Goal: Answer question/provide support

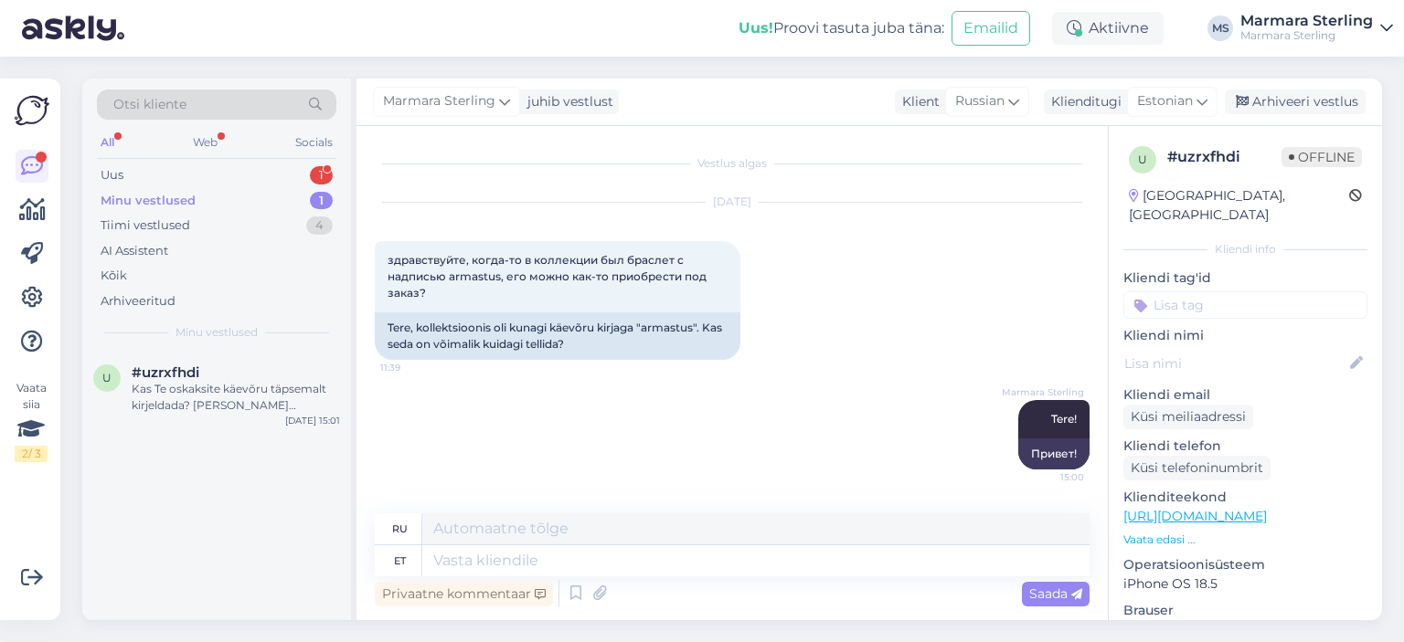
scroll to position [134, 0]
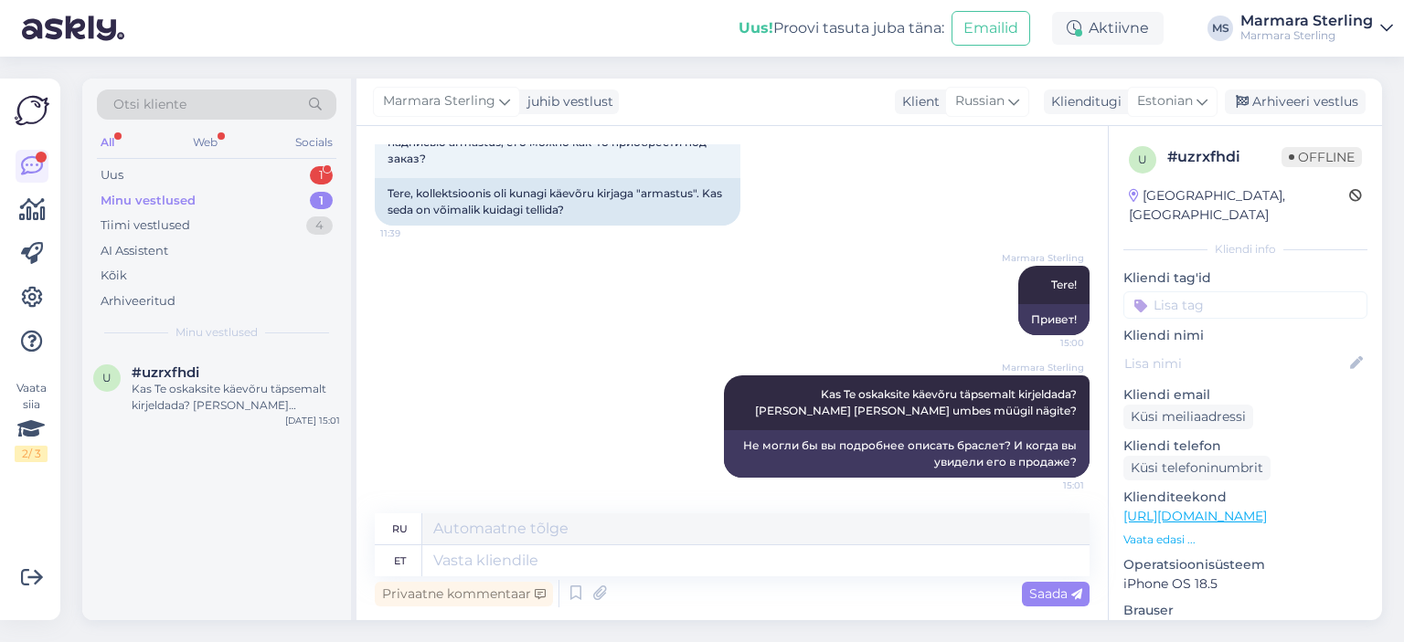
click at [263, 185] on div "Uus 1" at bounding box center [216, 176] width 239 height 26
click at [267, 363] on div "n #nk0tvqpy 1 Sveiki, nepritaiko nuolaidos pirmam pirkiniui [DATE] 11:05" at bounding box center [216, 393] width 269 height 82
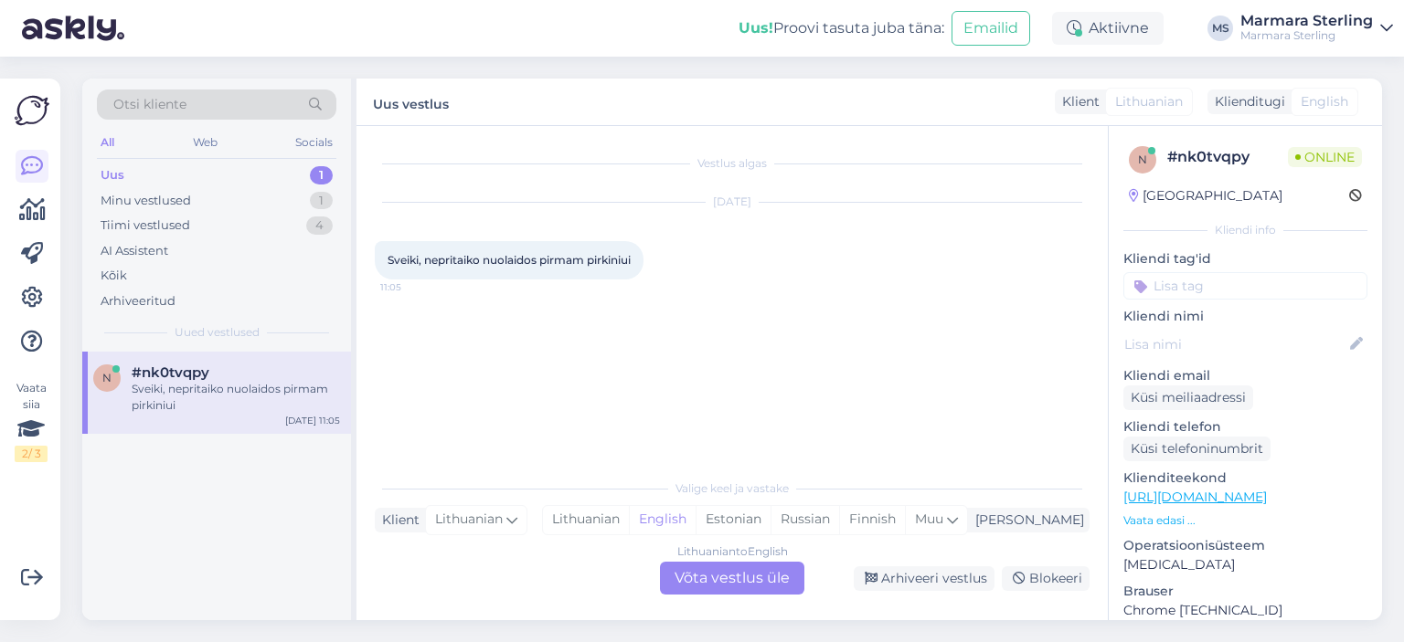
click at [742, 584] on div "Lithuanian to English Võta vestlus üle" at bounding box center [732, 578] width 144 height 33
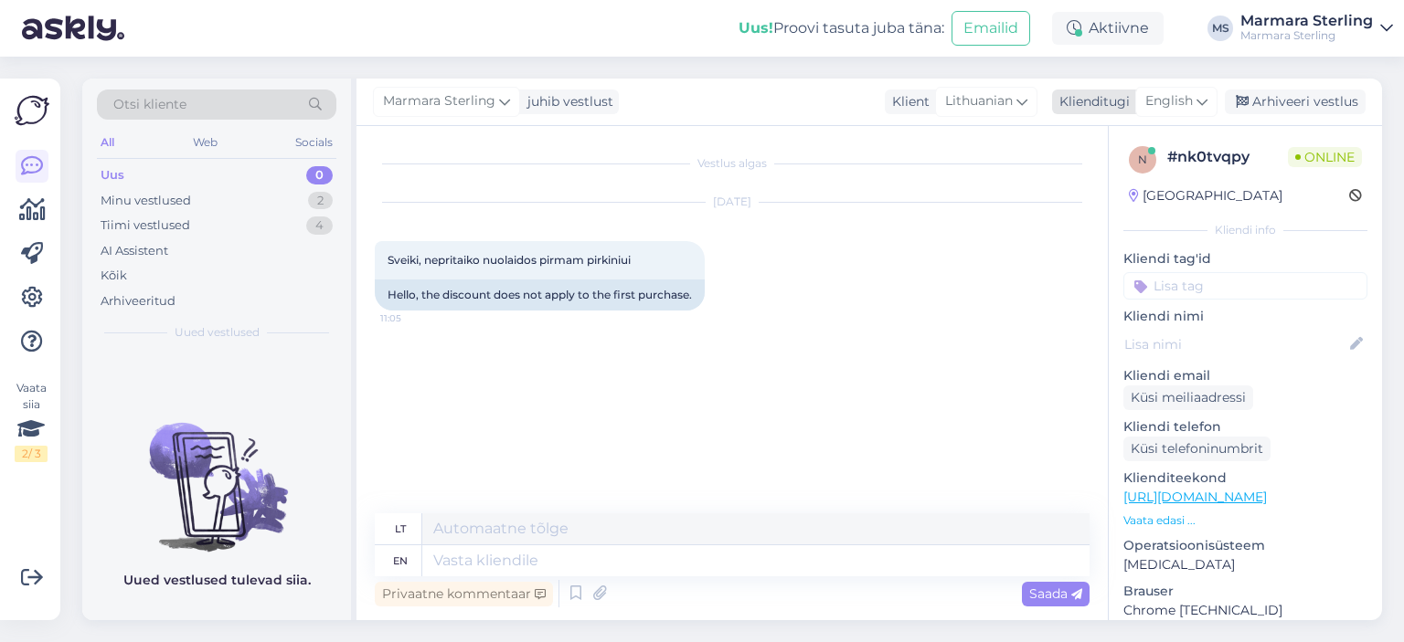
click at [1181, 104] on span "English" at bounding box center [1169, 101] width 48 height 20
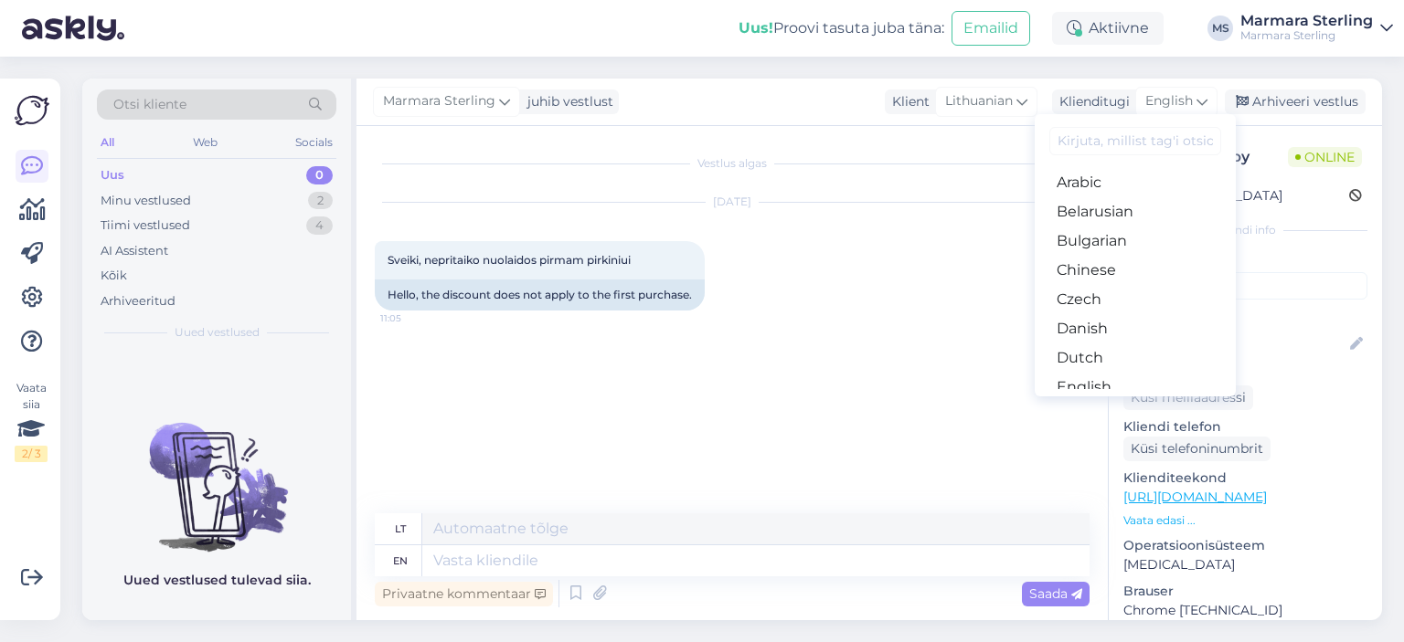
click at [1124, 402] on link "Estonian" at bounding box center [1134, 416] width 201 height 29
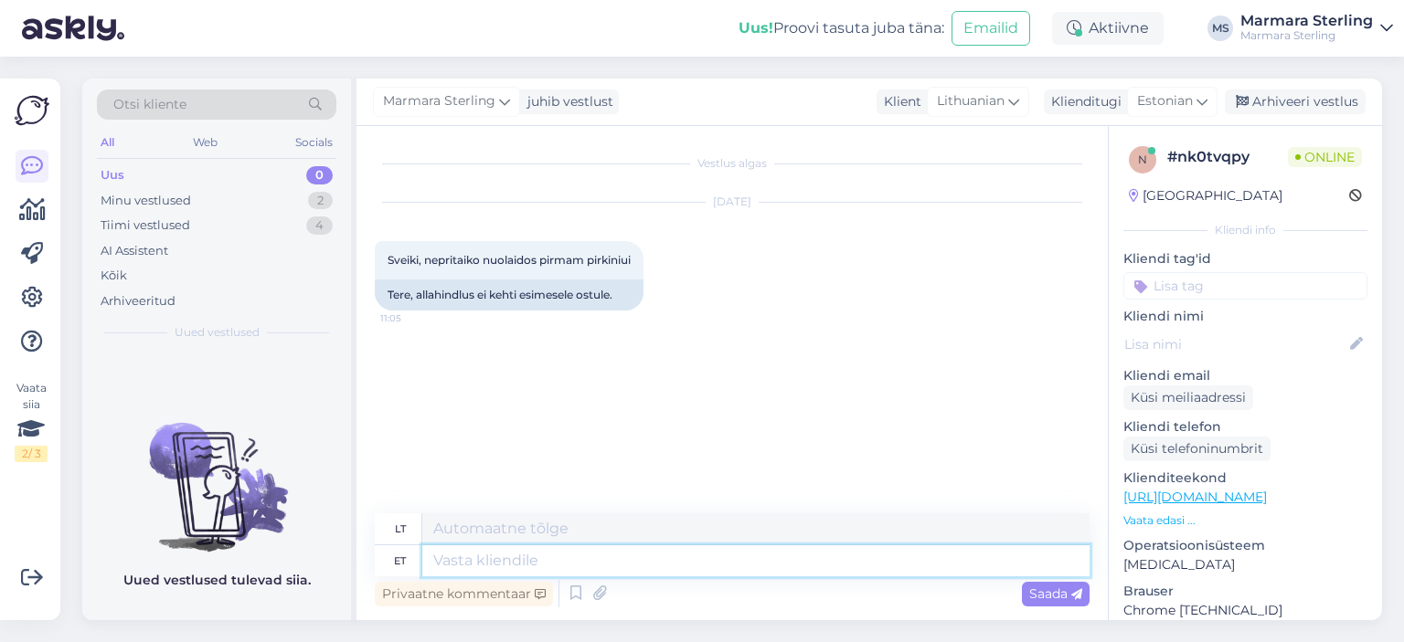
click at [615, 570] on textarea at bounding box center [755, 561] width 667 height 31
type textarea "Tere"
type textarea "Sveiki"
type textarea "Kuidas T"
type textarea "Kaip"
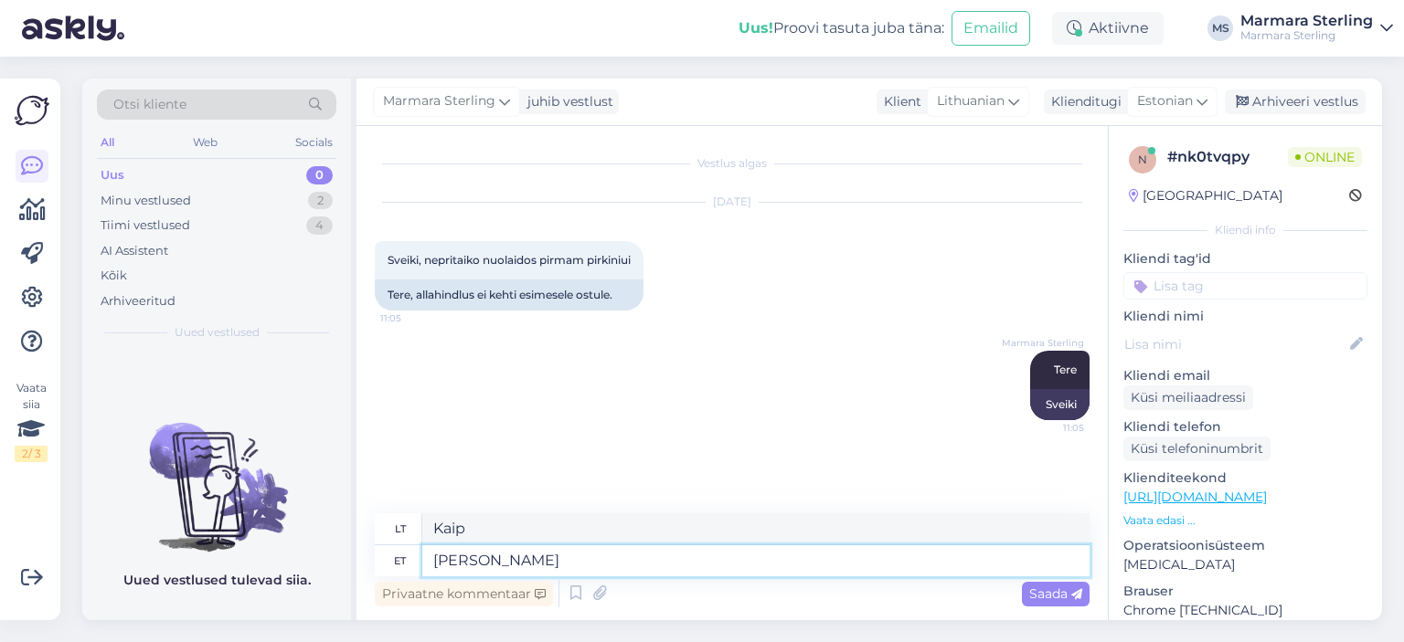
type textarea "Kuidas Teie n"
type textarea "Kaip laikaisi?"
type textarea "Kuidas [PERSON_NAME] o"
type textarea "Koks [PERSON_NAME]?"
type textarea "Kuidas [PERSON_NAME] on?"
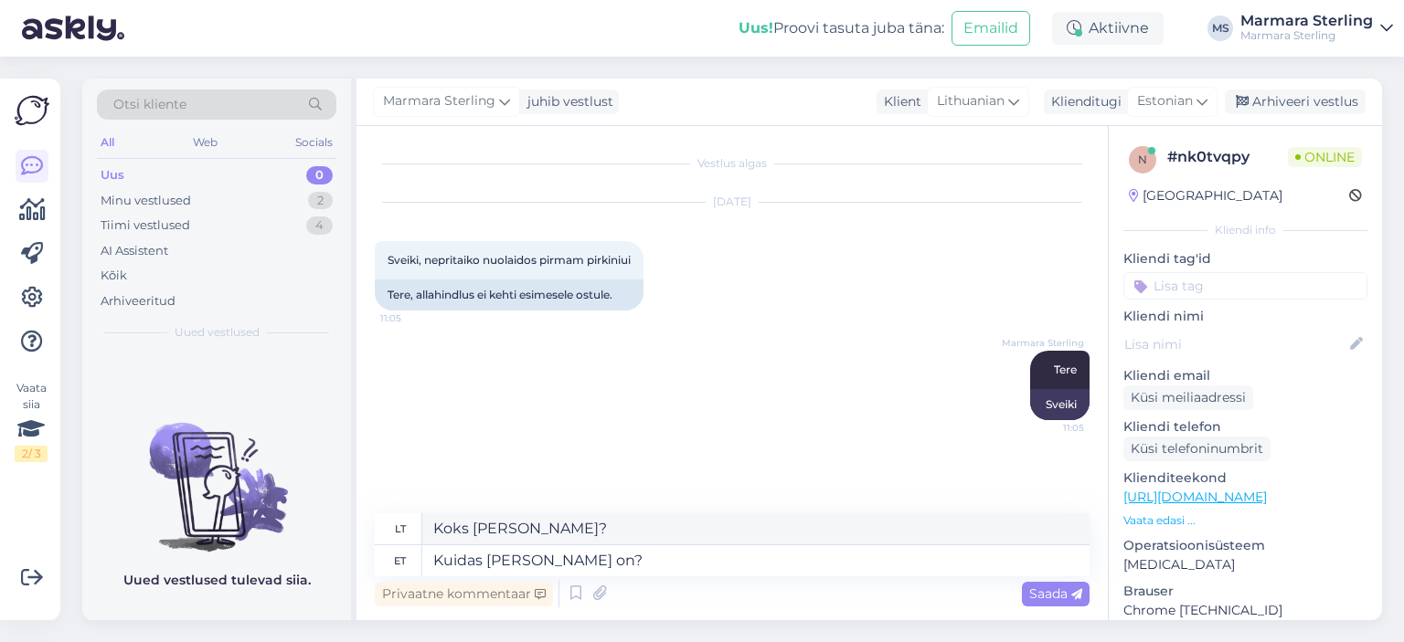
click at [1015, 595] on div "Privaatne kommentaar Saada" at bounding box center [732, 594] width 715 height 35
click at [1052, 592] on span "Saada" at bounding box center [1055, 594] width 53 height 16
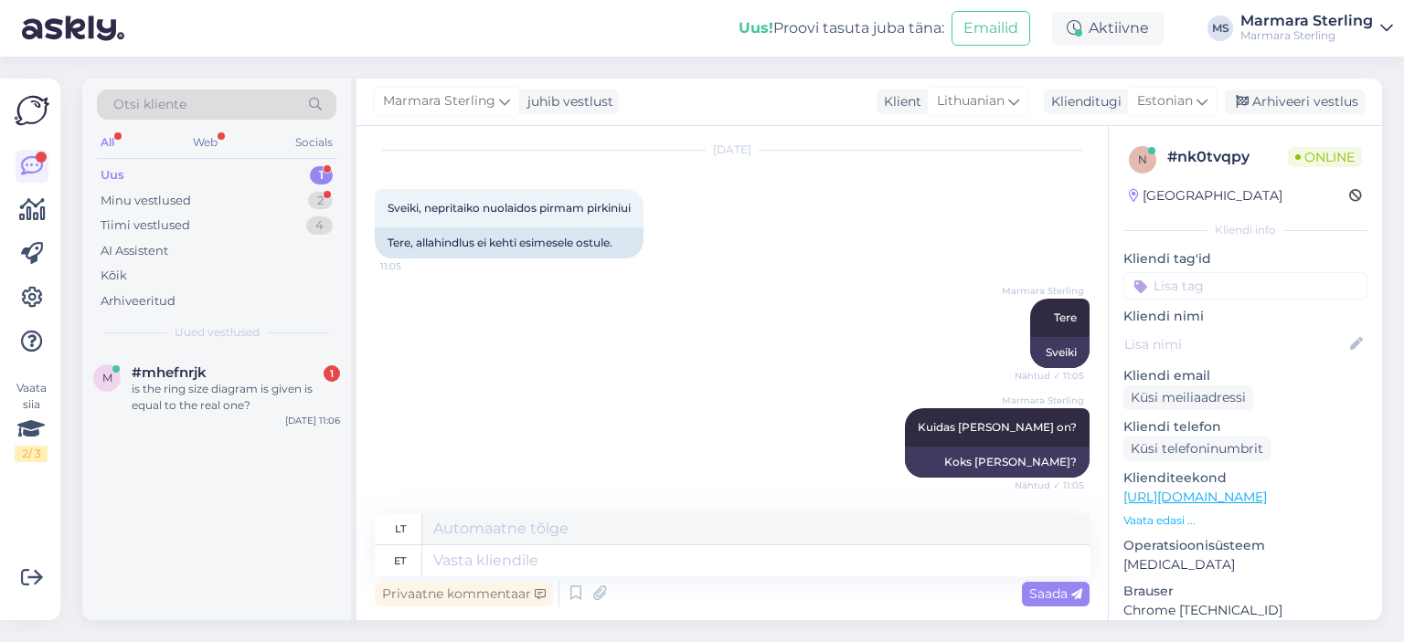
scroll to position [162, 0]
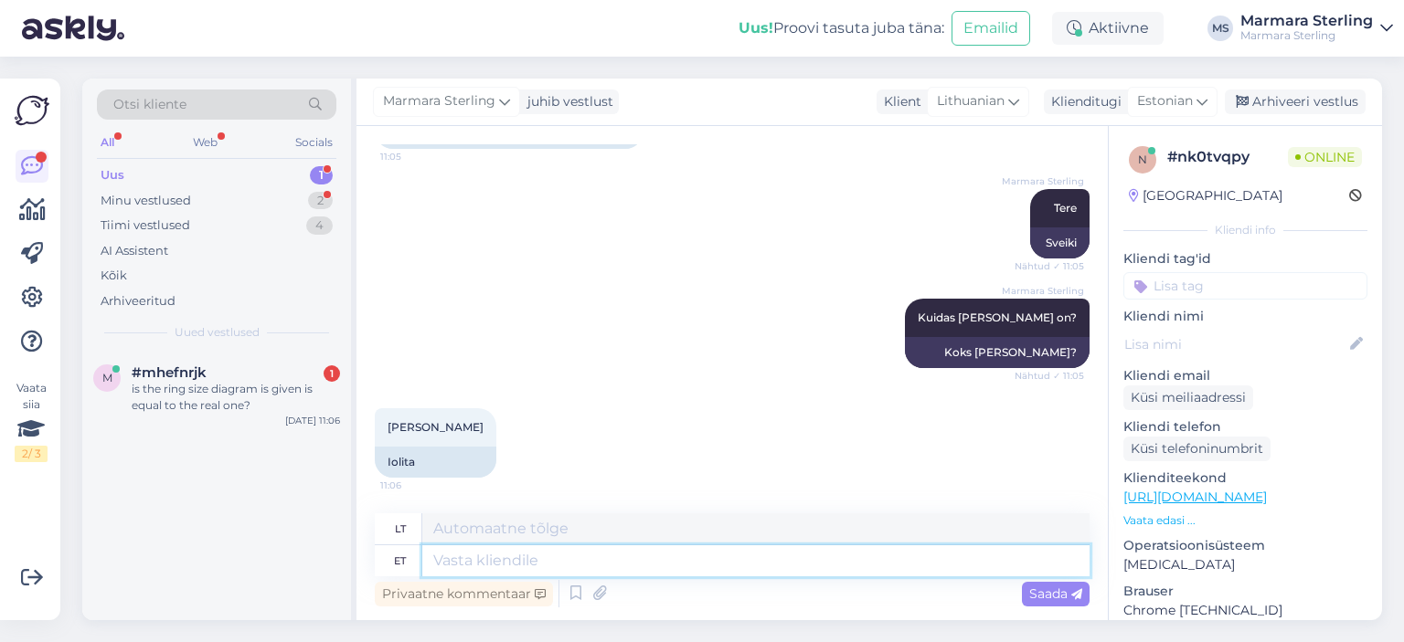
click at [687, 566] on textarea at bounding box center [755, 561] width 667 height 31
type textarea "Paluksime t"
type textarea "Norėtume paklausti"
type textarea "Paluksime perekonnanime ka"
type textarea "Taip pat norėtume paklausti jūsų pavardės."
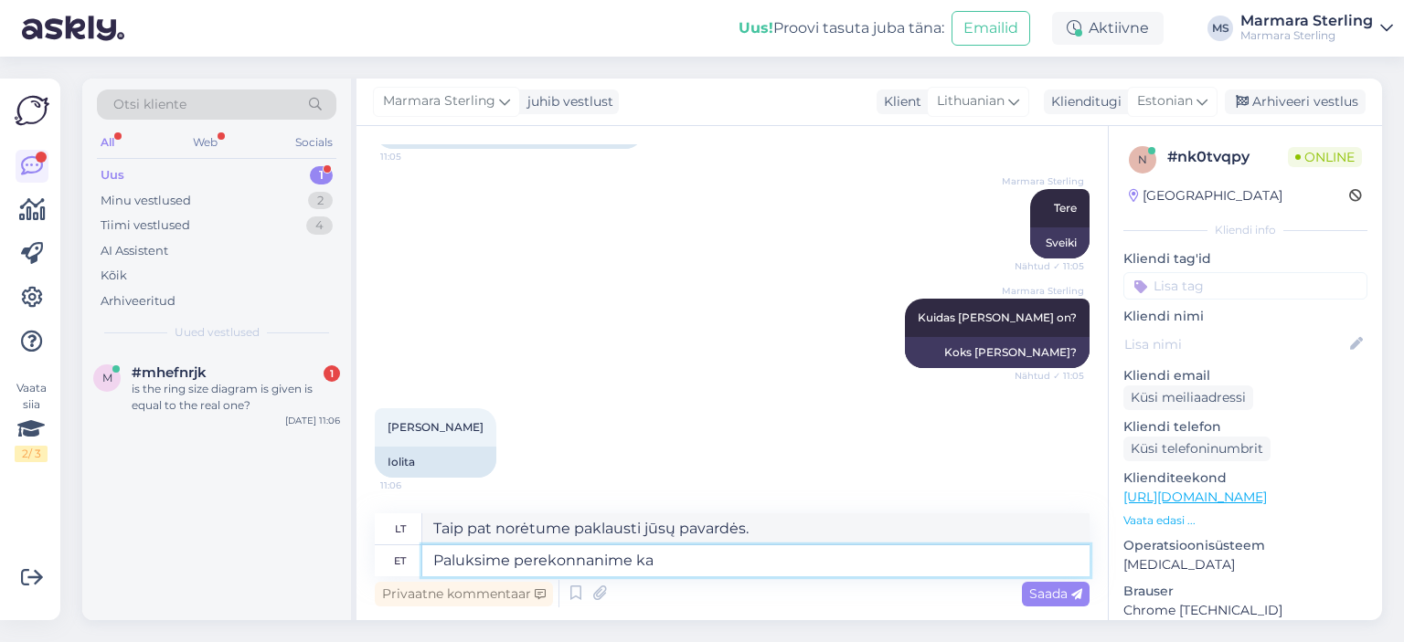
type textarea "Paluksime perekonnanime ka"
click at [1064, 599] on span "Saada" at bounding box center [1055, 594] width 53 height 16
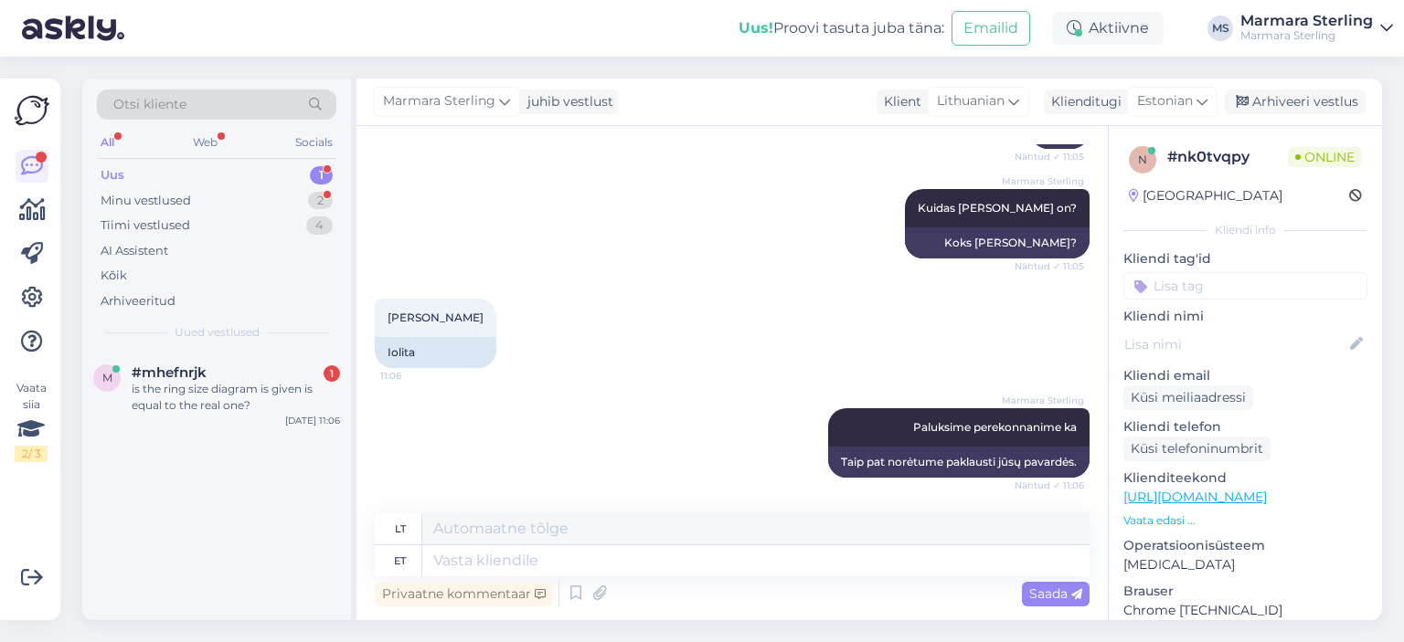
scroll to position [381, 0]
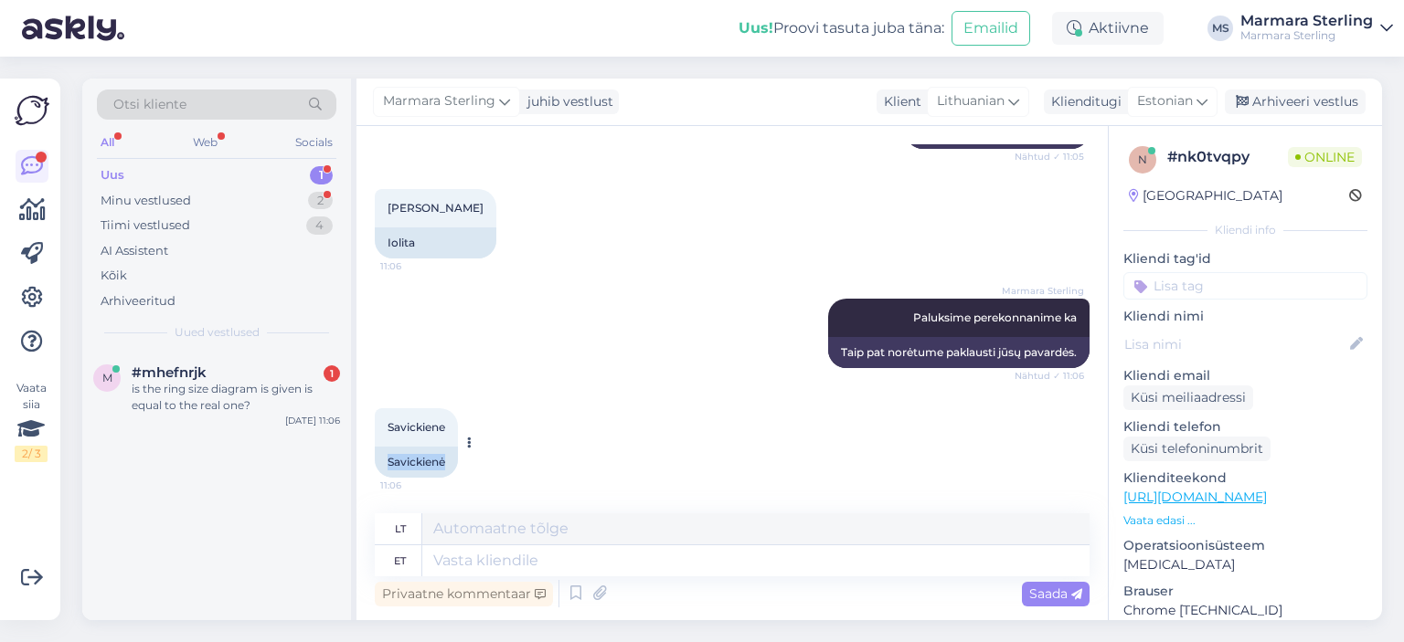
drag, startPoint x: 387, startPoint y: 463, endPoint x: 463, endPoint y: 463, distance: 75.9
click at [458, 463] on div "Savickiene 11:06 [PERSON_NAME]" at bounding box center [416, 442] width 83 height 69
copy div "Savickienė"
click at [494, 448] on div "Savickiene 11:06 [PERSON_NAME]" at bounding box center [732, 443] width 715 height 110
drag, startPoint x: 390, startPoint y: 430, endPoint x: 442, endPoint y: 426, distance: 52.3
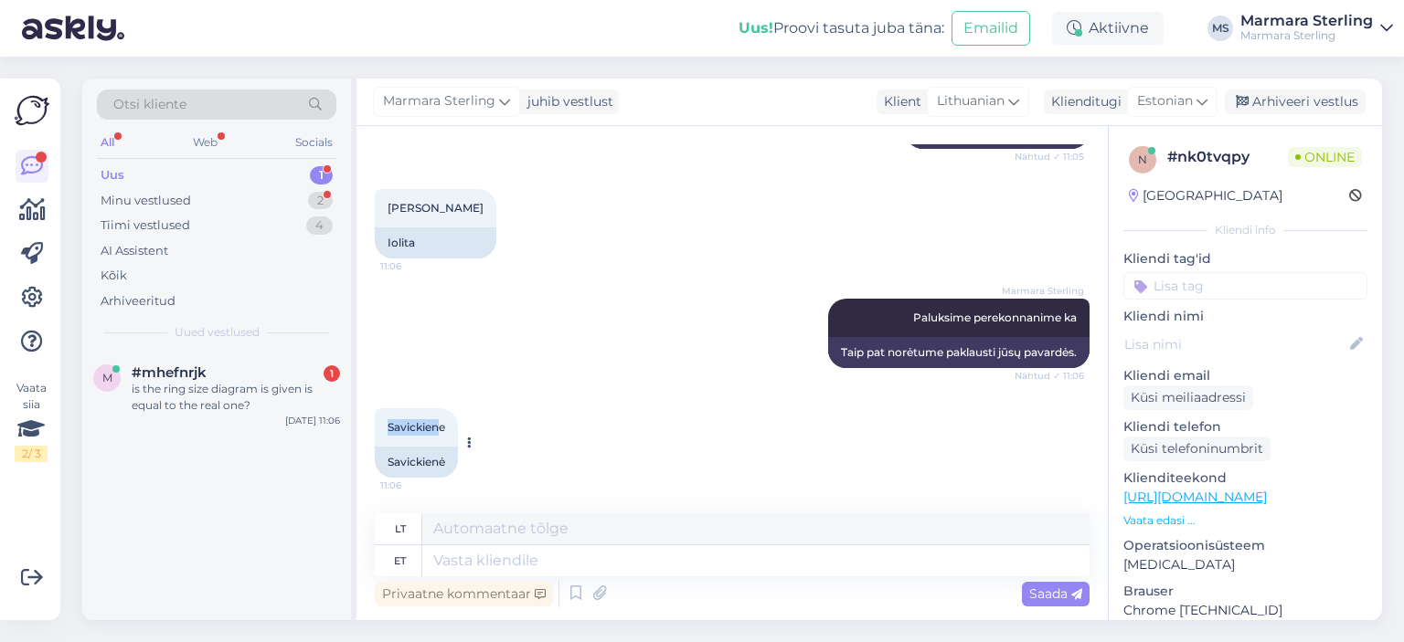
click at [442, 426] on span "Savickiene" at bounding box center [416, 427] width 58 height 14
click at [420, 429] on span "Savickiene" at bounding box center [416, 427] width 58 height 14
drag, startPoint x: 387, startPoint y: 423, endPoint x: 505, endPoint y: 420, distance: 117.9
click at [509, 420] on div "Savickiene 11:06 [PERSON_NAME]" at bounding box center [732, 443] width 715 height 110
copy span "Savickiene"
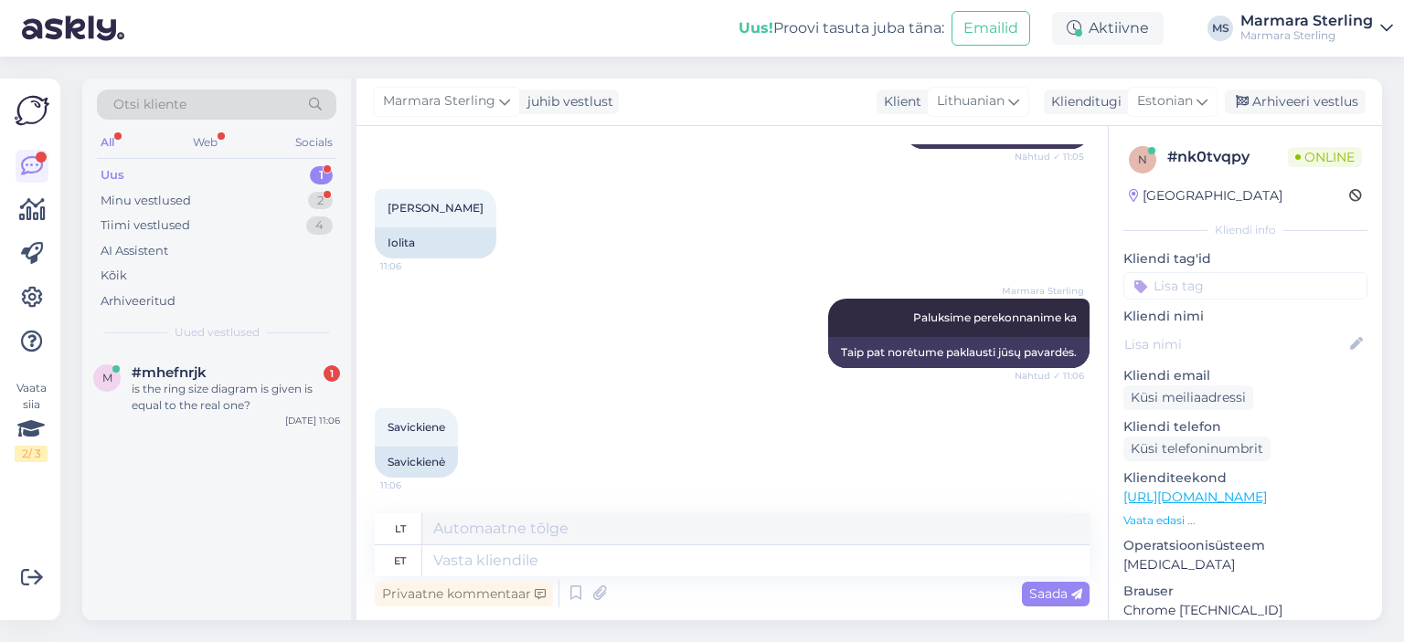
click at [748, 335] on div "Marmara Sterling Paluksime perekonnanime ka Nähtud ✓ 11:06 Taip pat norėtume pa…" at bounding box center [732, 334] width 715 height 110
drag, startPoint x: 384, startPoint y: 459, endPoint x: 451, endPoint y: 462, distance: 67.7
click at [451, 462] on div "Savickienė" at bounding box center [416, 462] width 83 height 31
copy div "Savickienė"
click at [552, 565] on textarea at bounding box center [755, 561] width 667 height 31
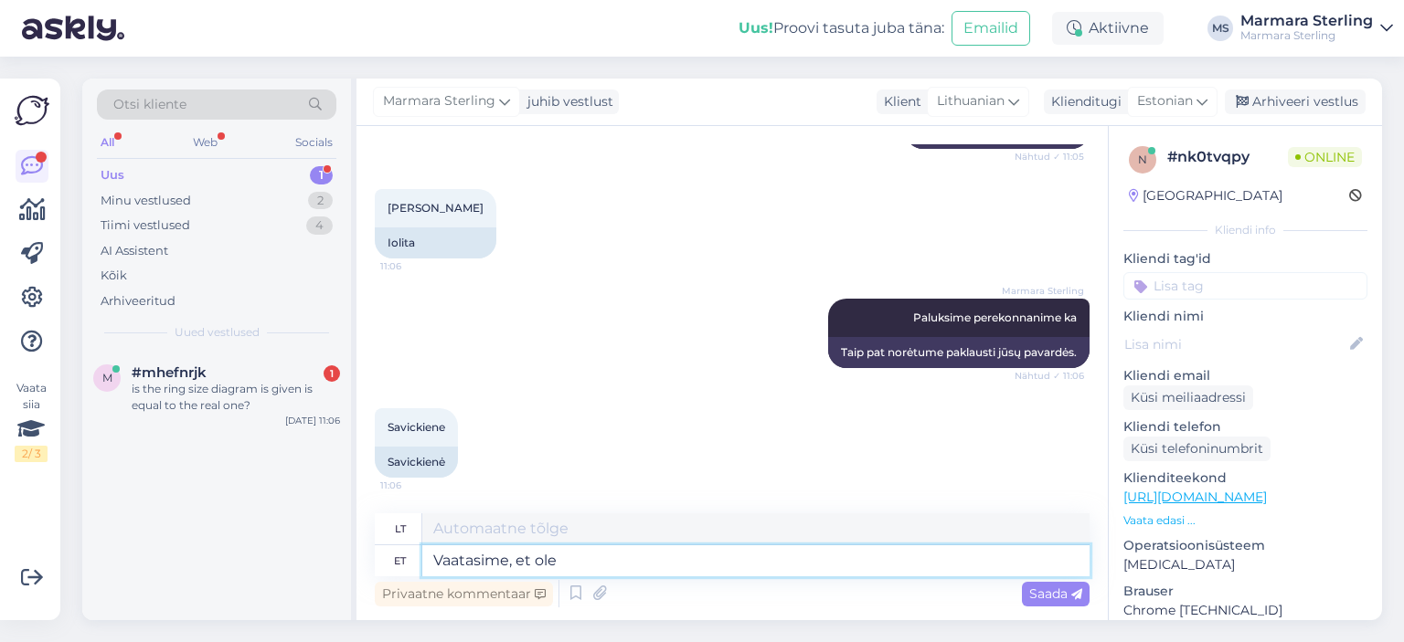
type textarea "Vaatasime, et olet"
type textarea "Mes pažiūrėjome,"
type textarea "Vaatasime, et olete"
type textarea "Mes į tai žiūrėjome"
type textarea "Vaatasime, et olete ju"
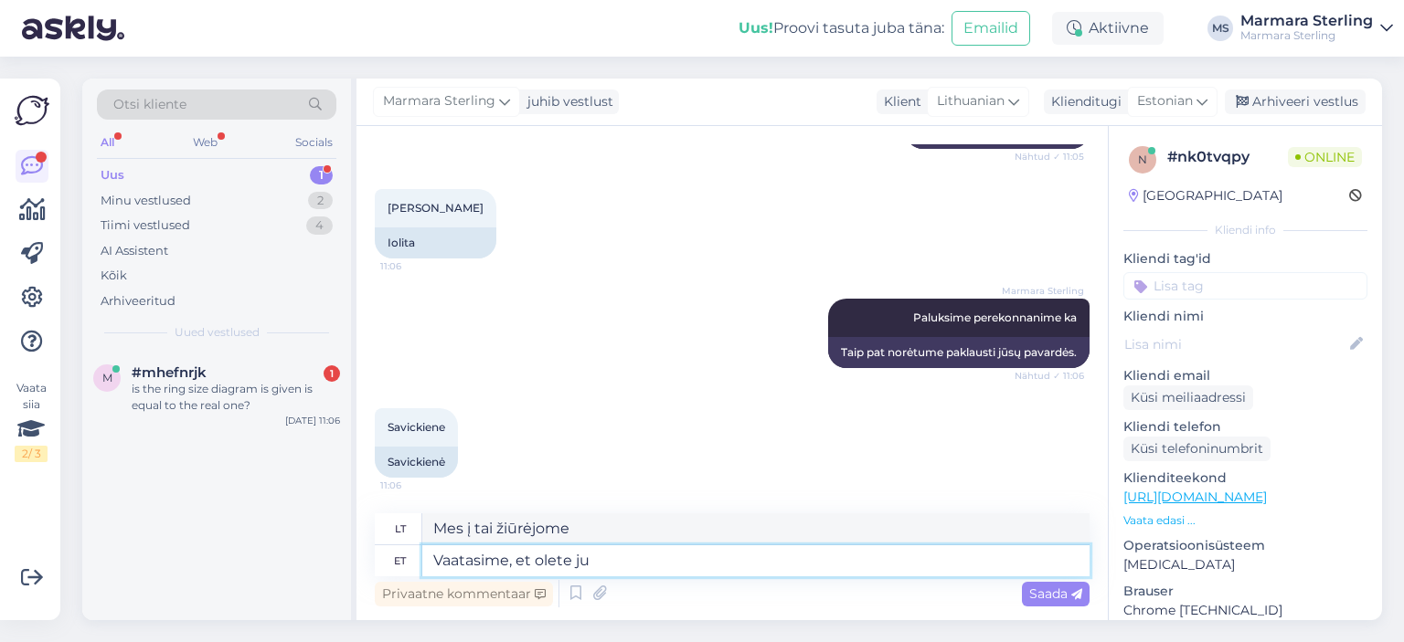
type textarea "Patikrinome, ar esate"
type textarea "Vaatasime, et olete just het"
type textarea "Matėme, kad tu ką tik"
type textarea "Vaatasime, et olete just hetk tag"
type textarea "Mes stebėjome jus [PERSON_NAME] akimirką."
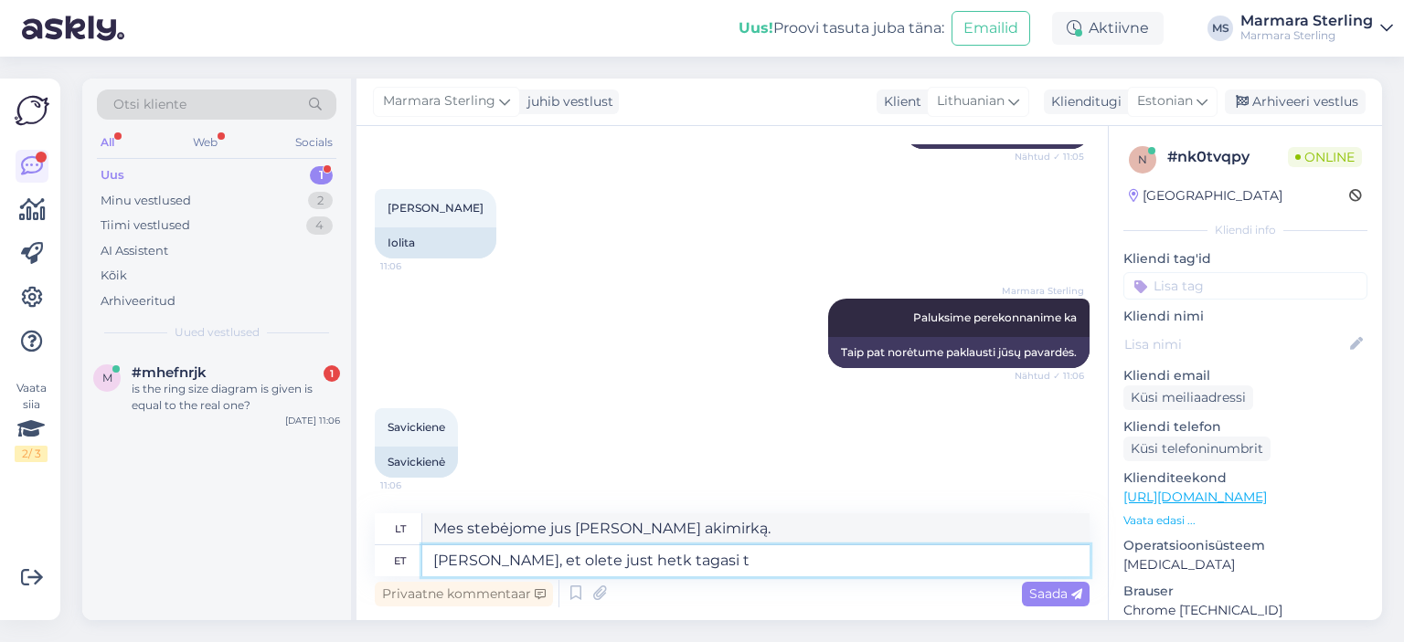
type textarea "Vaatasime, et olete just hetk tagasi te"
type textarea "Patikrinome, ar buvote [PERSON_NAME] akimirką."
type textarea "Vaatasime, et olete just hetk tagasi teinud me"
type textarea "Matėme, kad ką tik tai padarėte."
type textarea "Vaatasime, et olete just hetk tagasi teinud meilt tel"
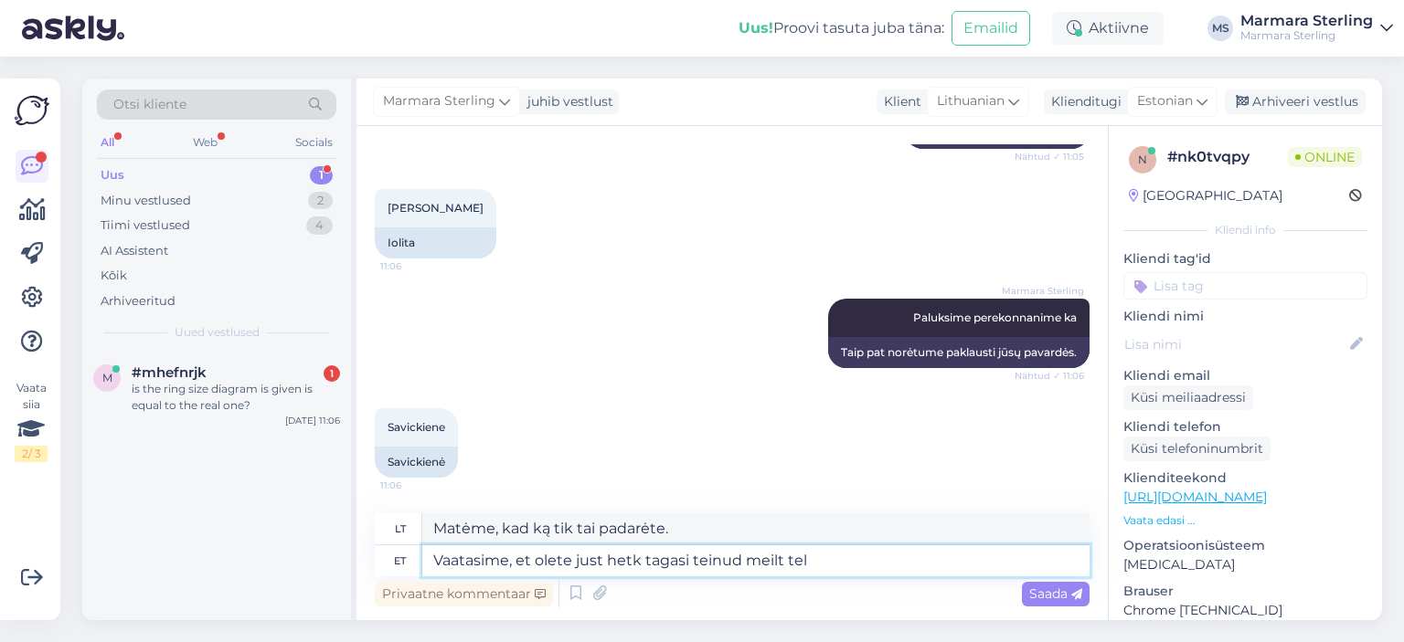
type textarea "Matėme, kad ką tik pateikėte mums užklausą."
type textarea "[PERSON_NAME], et olete just hetk tagasi teinud meilt tellimuse a"
type textarea "Matėme, kad ką tik pateikėte užsakymą pas mus."
type textarea "[PERSON_NAME], et olete just hetk tagasi teinud meilt [PERSON_NAME] ja e"
type textarea "Pastebėjome, kad ką tik pateikėte užsakymą pas mus ir"
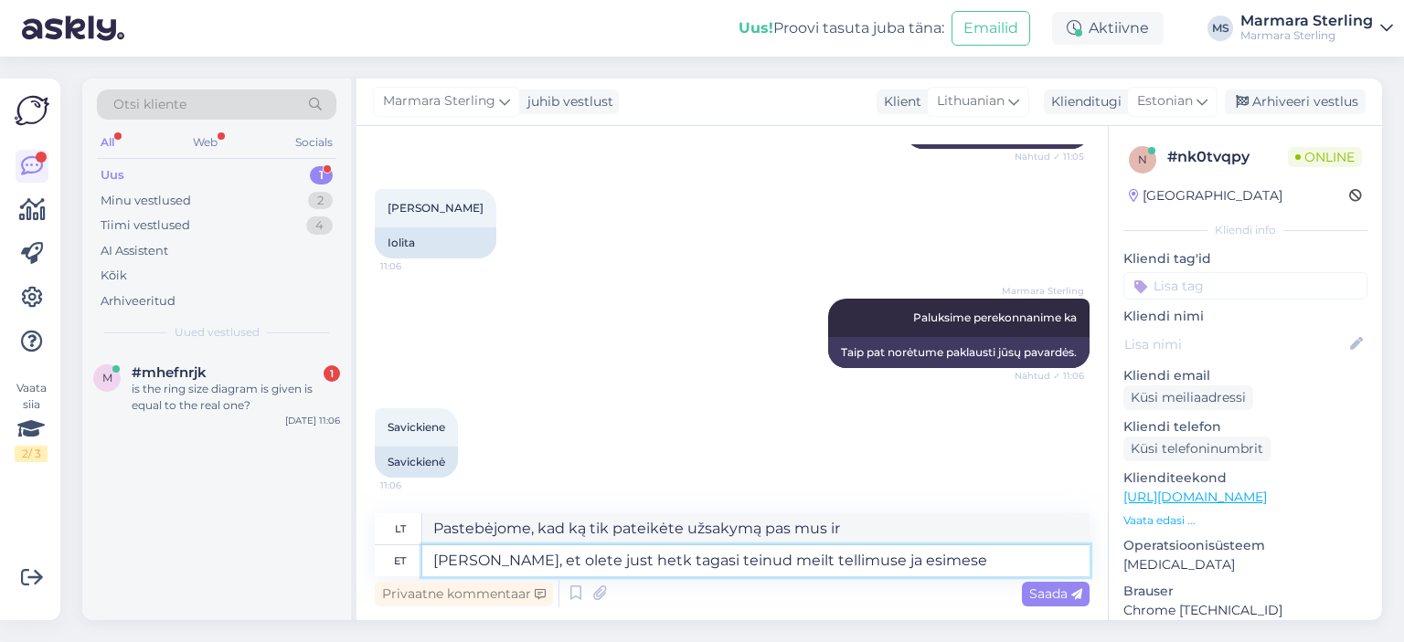
type textarea "[PERSON_NAME], et olete just hetk tagasi teinud meilt tellimuse ja esimese o"
type textarea "Pastebėjome, kad ką tik pateikėte užsakymą pas mus ir pirmasis"
type textarea "[PERSON_NAME], et olete just hetk tagasi teinud meilt tellimuse ja esimese ostu…"
type textarea "Pastebėjome, kad ką tik pateikėte užsakymą ir atlikote pirmąjį pirkinį iš mūsų."
type textarea "[PERSON_NAME], et olete just hetk tagasi teinud meilt tellimuse ja esimese ostu…"
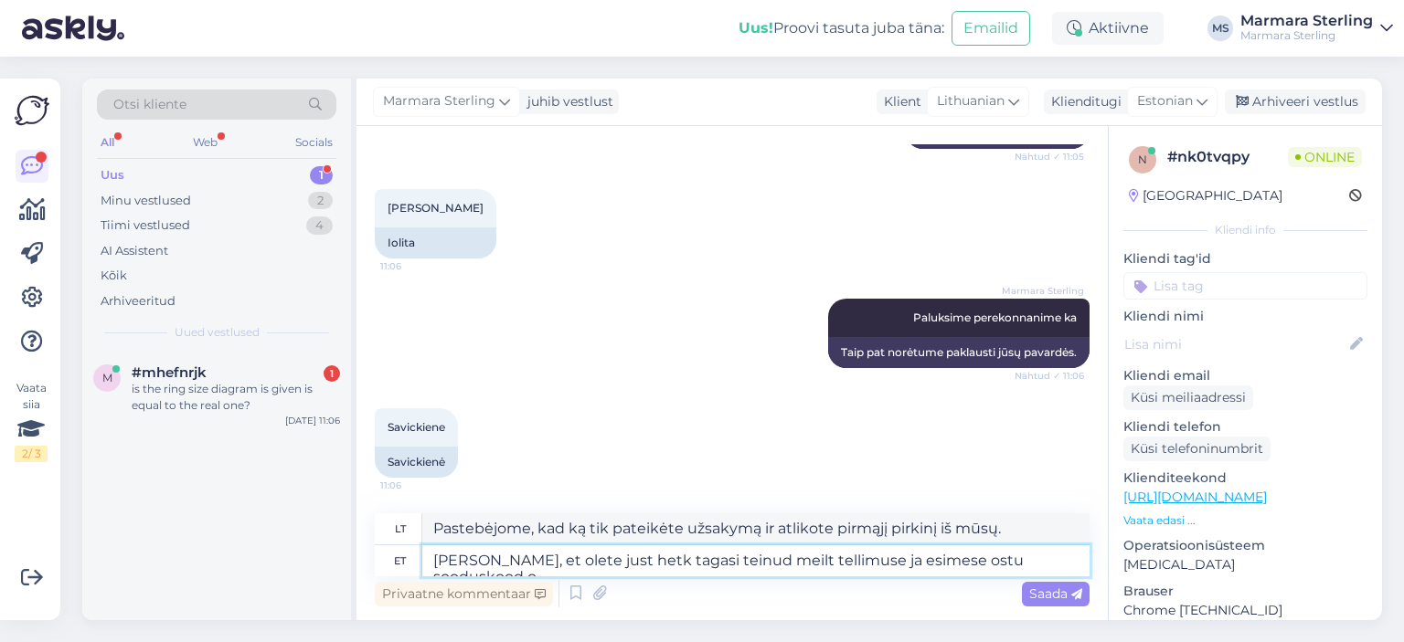
type textarea "Pastebėjome, kad ką tik pateikėte užsakymą pas mus ir turite nuolaidos kodą pir…"
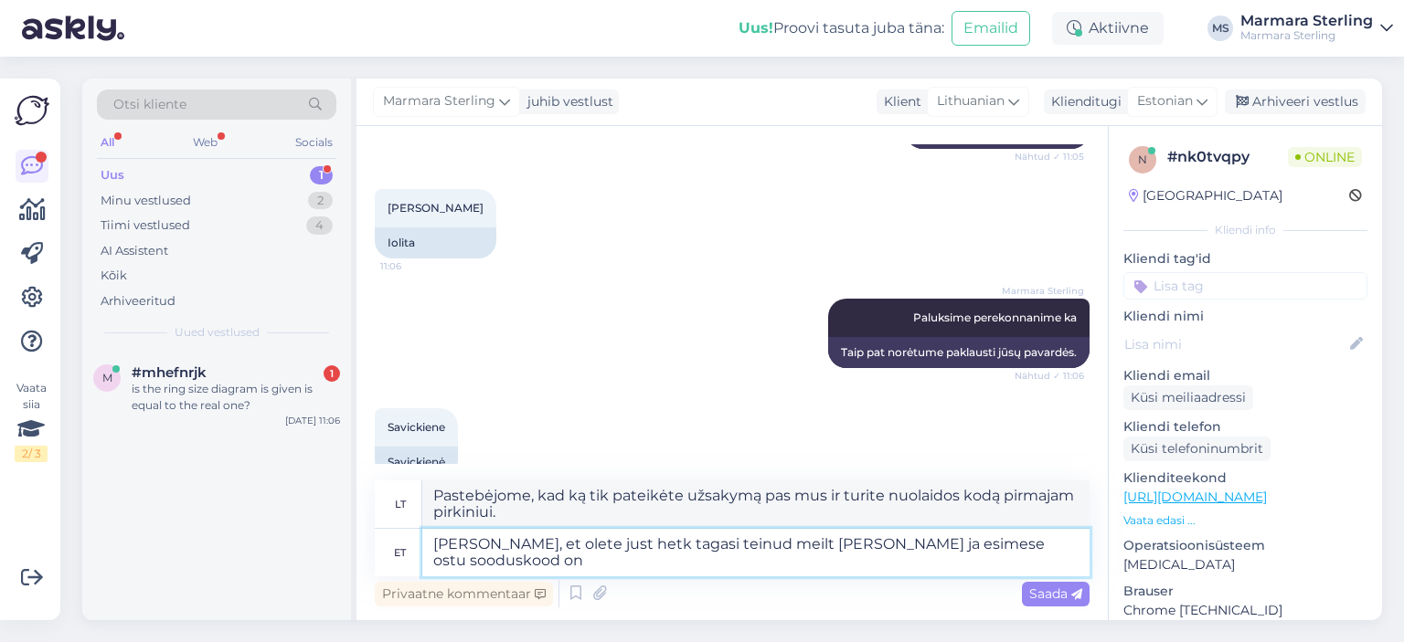
type textarea "[PERSON_NAME], et olete just hetk tagasi teinud meilt [PERSON_NAME] ja esimese …"
type textarea "Pastebėjome, kad ką tik pateikėte užsakymą pas mus, o nuolaidos kodas pirmajam …"
type textarea "[PERSON_NAME], et olete just hetk tagasi teinud meilt [PERSON_NAME] ja esimese …"
type textarea "Matėme, kad ką tik pateikėte užsakymą pas mus ir buvo pritaikytas pirmojo pirki…"
type textarea "[PERSON_NAME], et olete just hetk tagasi teinud meilt [PERSON_NAME] ja esimese …"
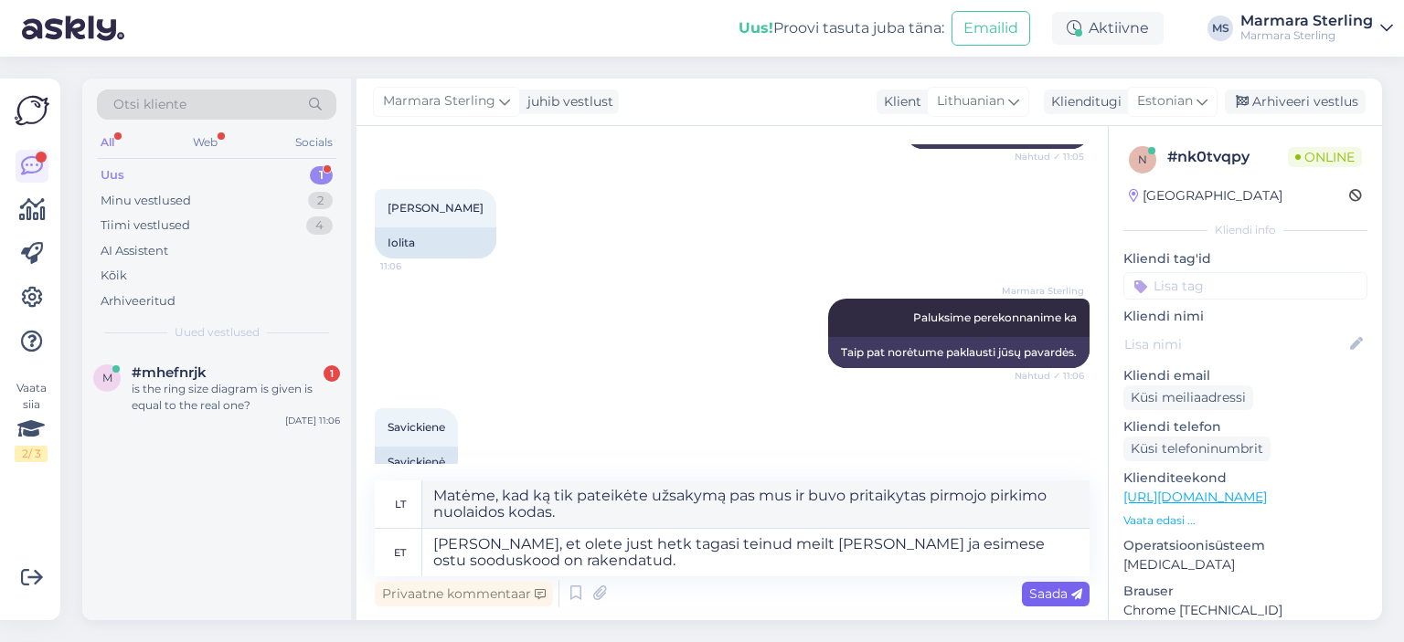
click at [1039, 589] on span "Saada" at bounding box center [1055, 594] width 53 height 16
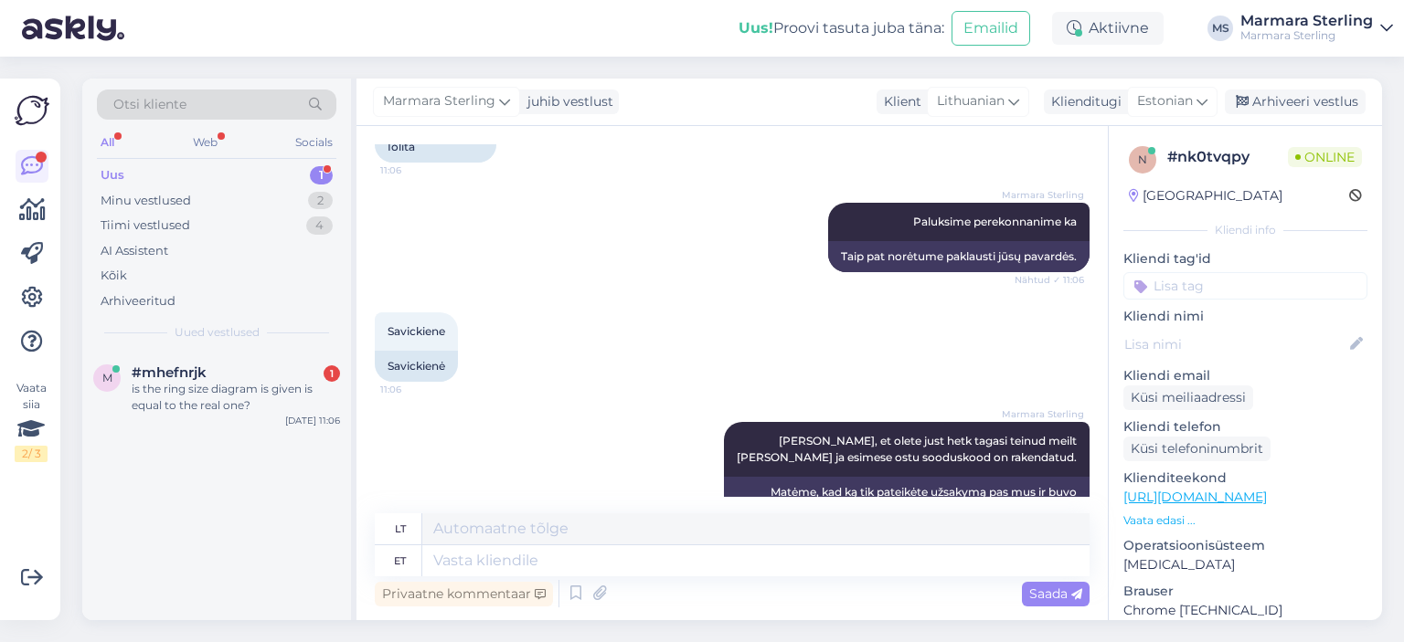
scroll to position [524, 0]
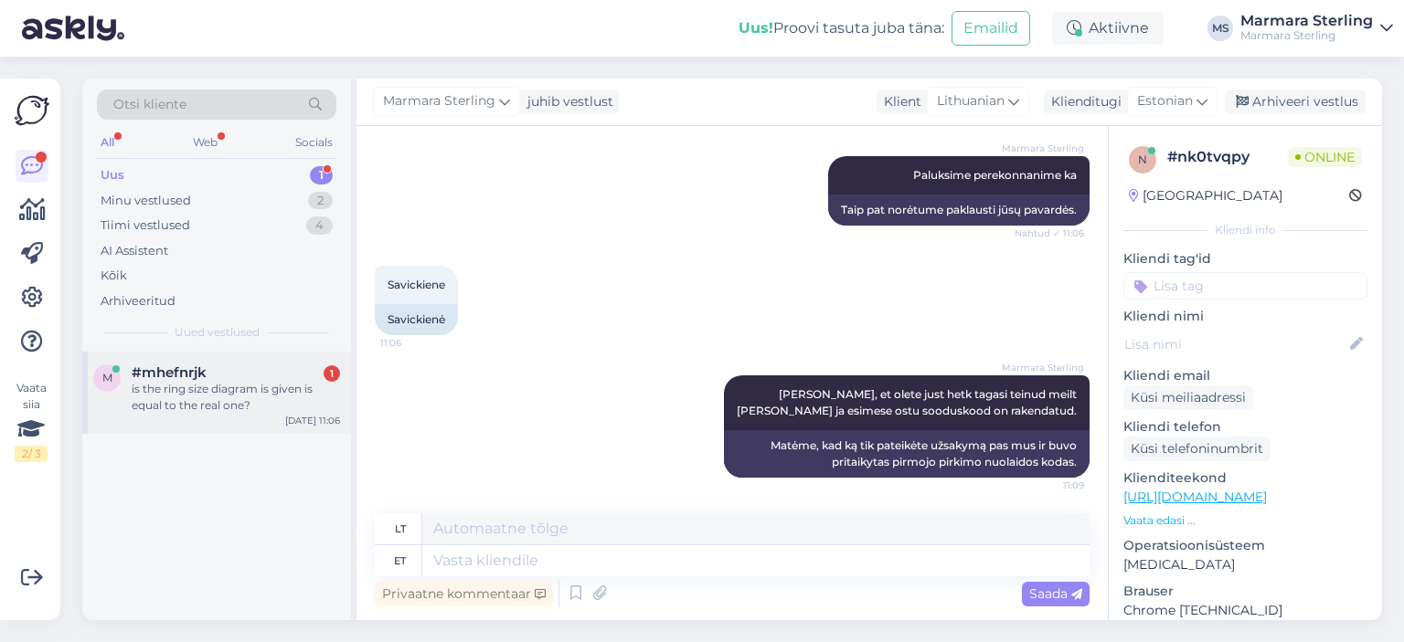
click at [169, 381] on div "is the ring size diagram is given is equal to the real one?" at bounding box center [236, 397] width 208 height 33
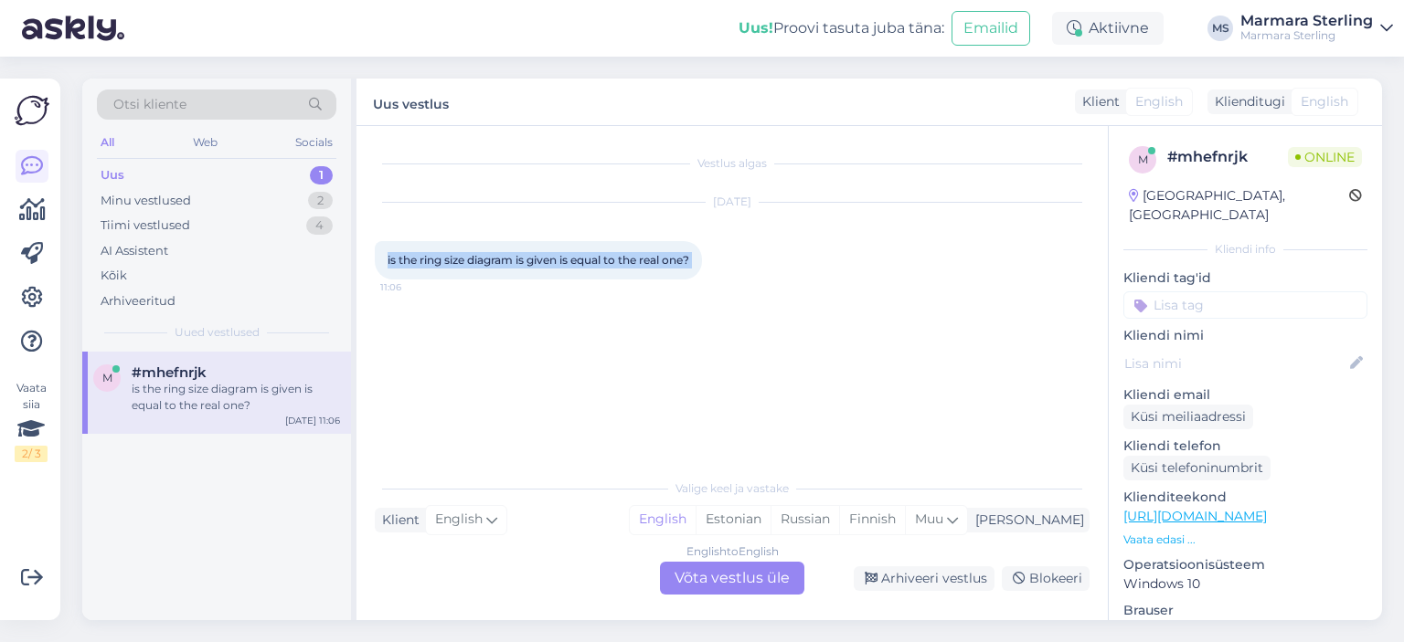
drag, startPoint x: 380, startPoint y: 260, endPoint x: 719, endPoint y: 244, distance: 339.4
click at [702, 244] on div "is the ring size diagram is given is equal to the real one? 11:06" at bounding box center [538, 260] width 327 height 38
copy div "is the ring size diagram is given is equal to the real one? 11:06"
click at [753, 577] on div "English to English Võta vestlus üle" at bounding box center [732, 578] width 144 height 33
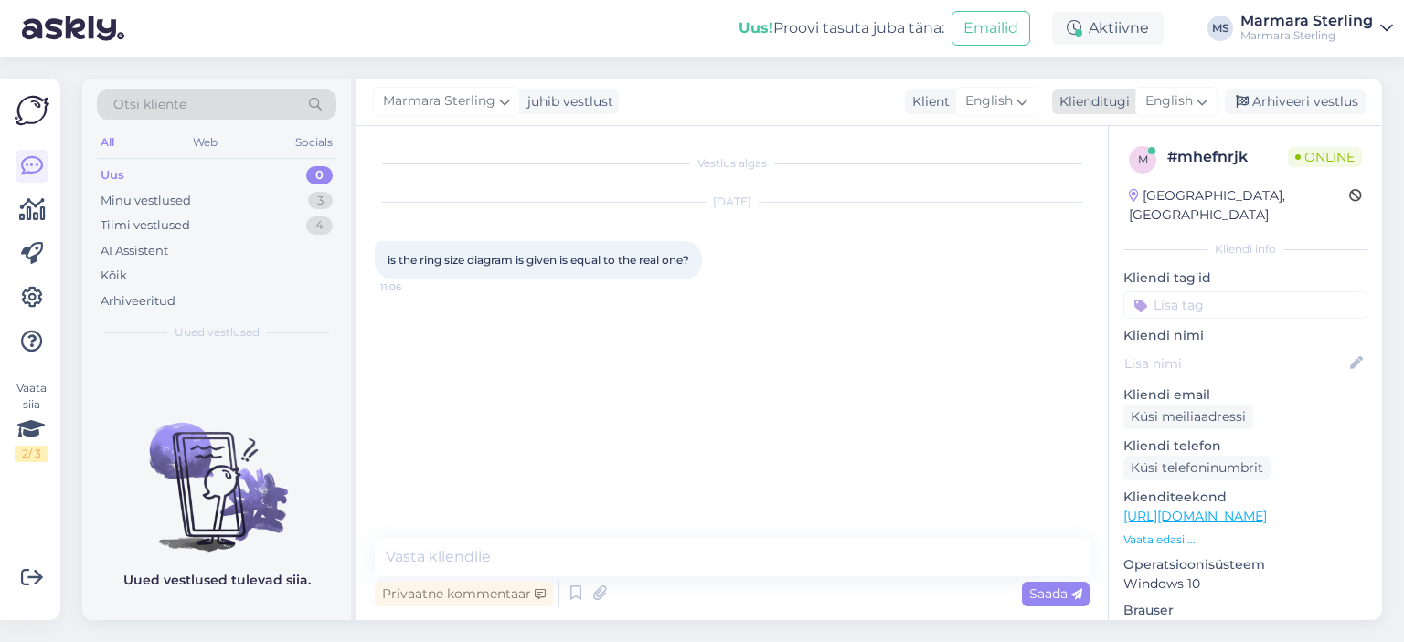
click at [1171, 111] on span "English" at bounding box center [1169, 101] width 48 height 20
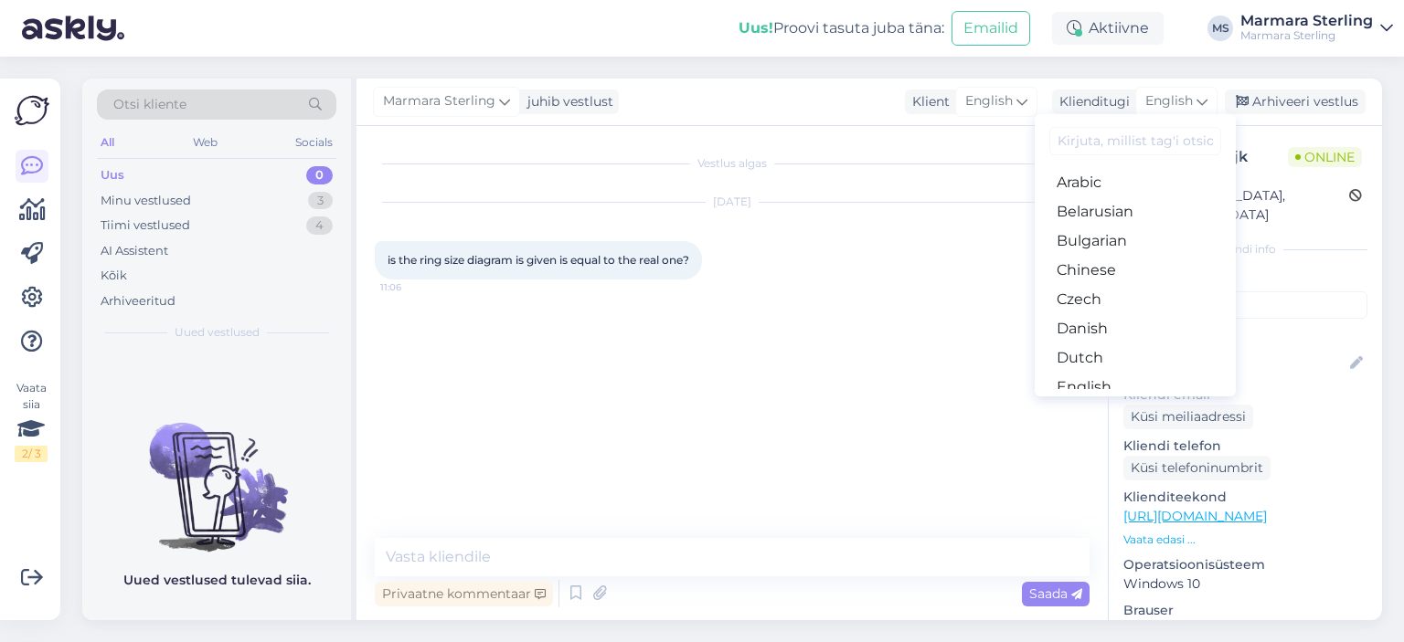
click at [1122, 402] on link "Estonian" at bounding box center [1134, 416] width 201 height 29
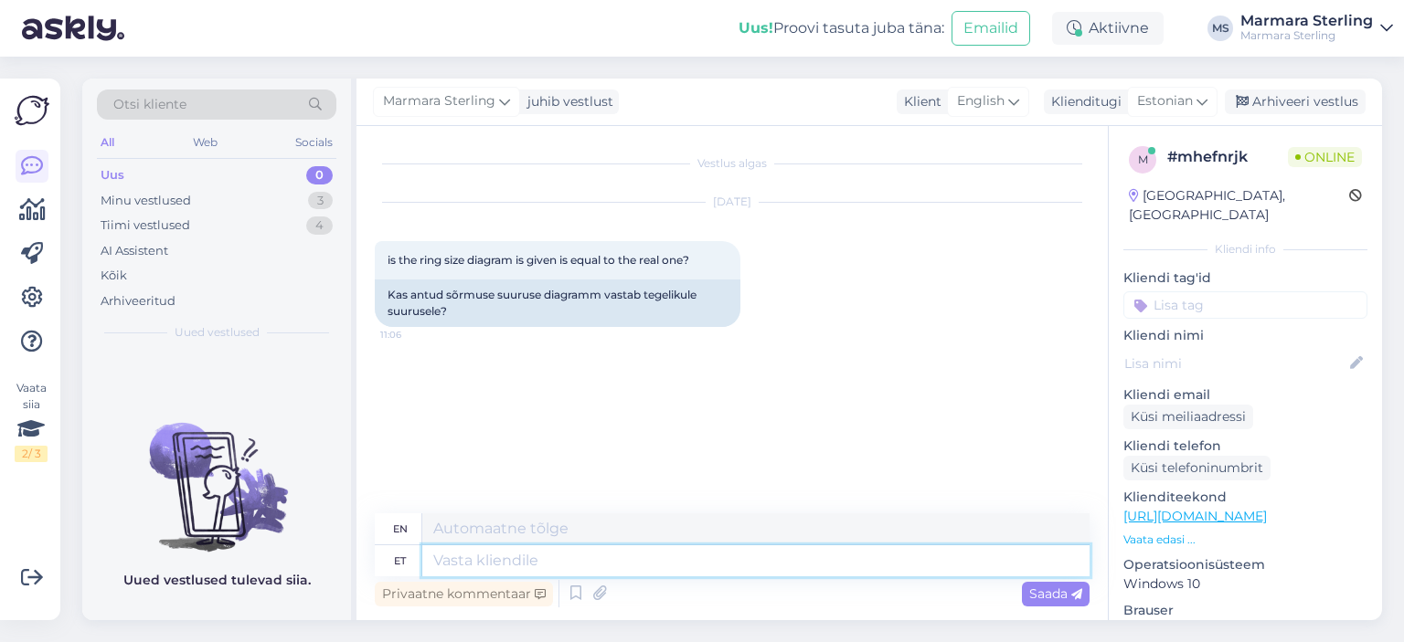
click at [541, 565] on textarea at bounding box center [755, 561] width 667 height 31
type textarea "Tere"
type textarea "Hello"
type textarea "Jah"
type textarea "Yes"
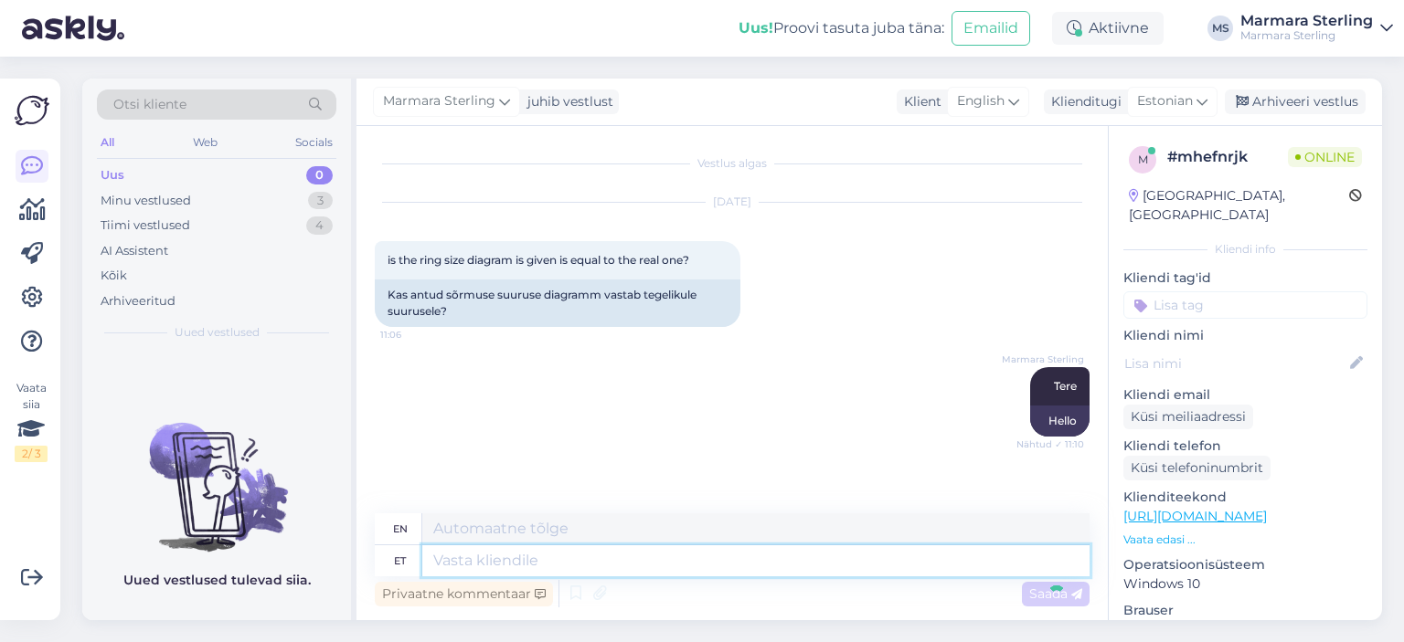
scroll to position [69, 0]
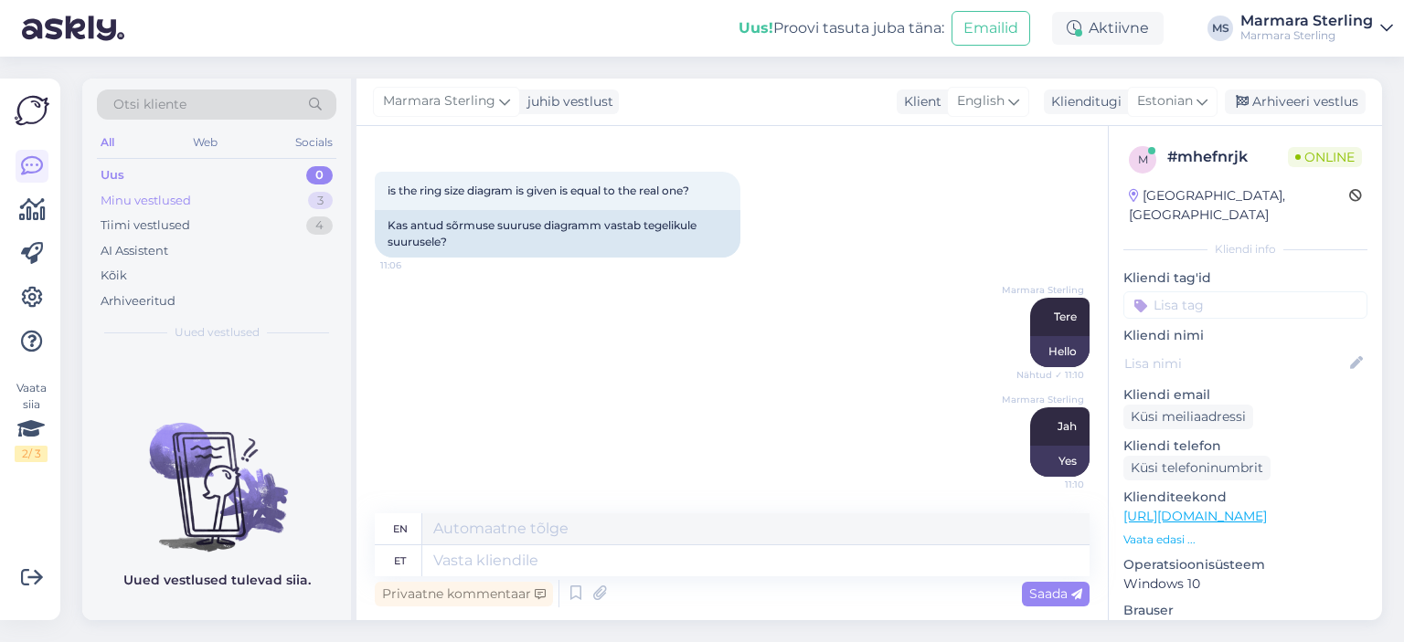
click at [226, 210] on div "Minu vestlused 3" at bounding box center [216, 201] width 239 height 26
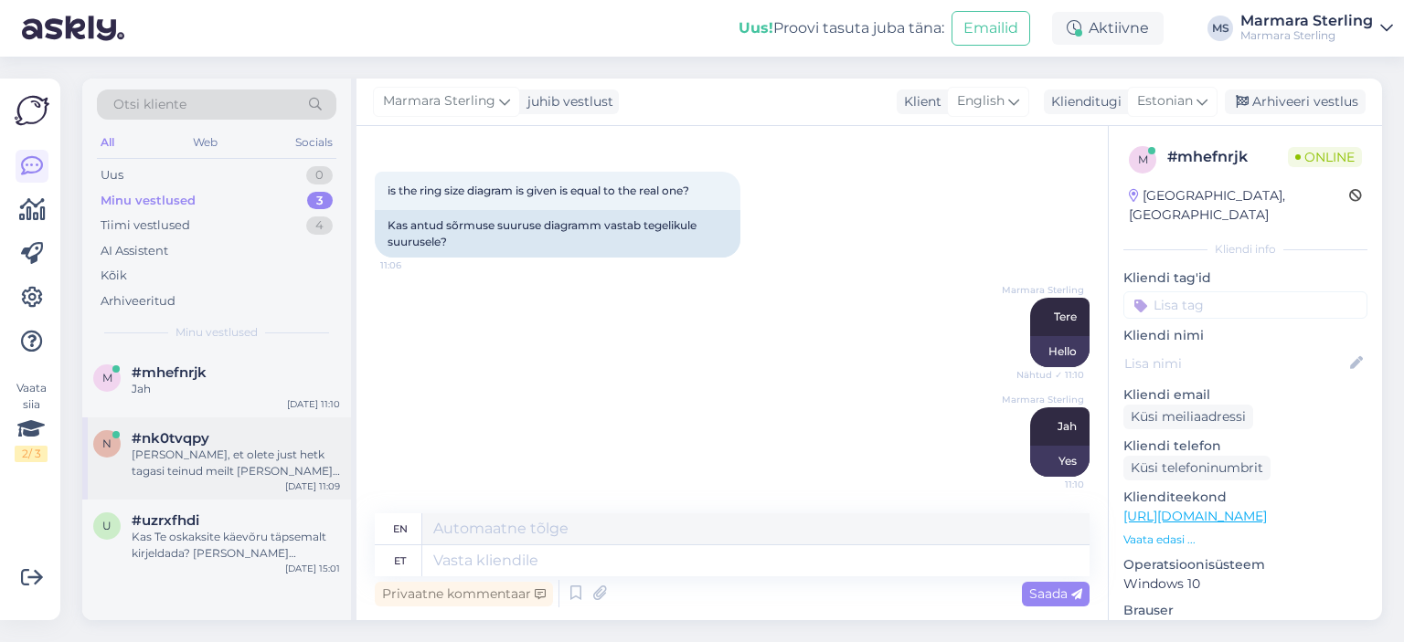
click at [229, 439] on div "#nk0tvqpy" at bounding box center [236, 438] width 208 height 16
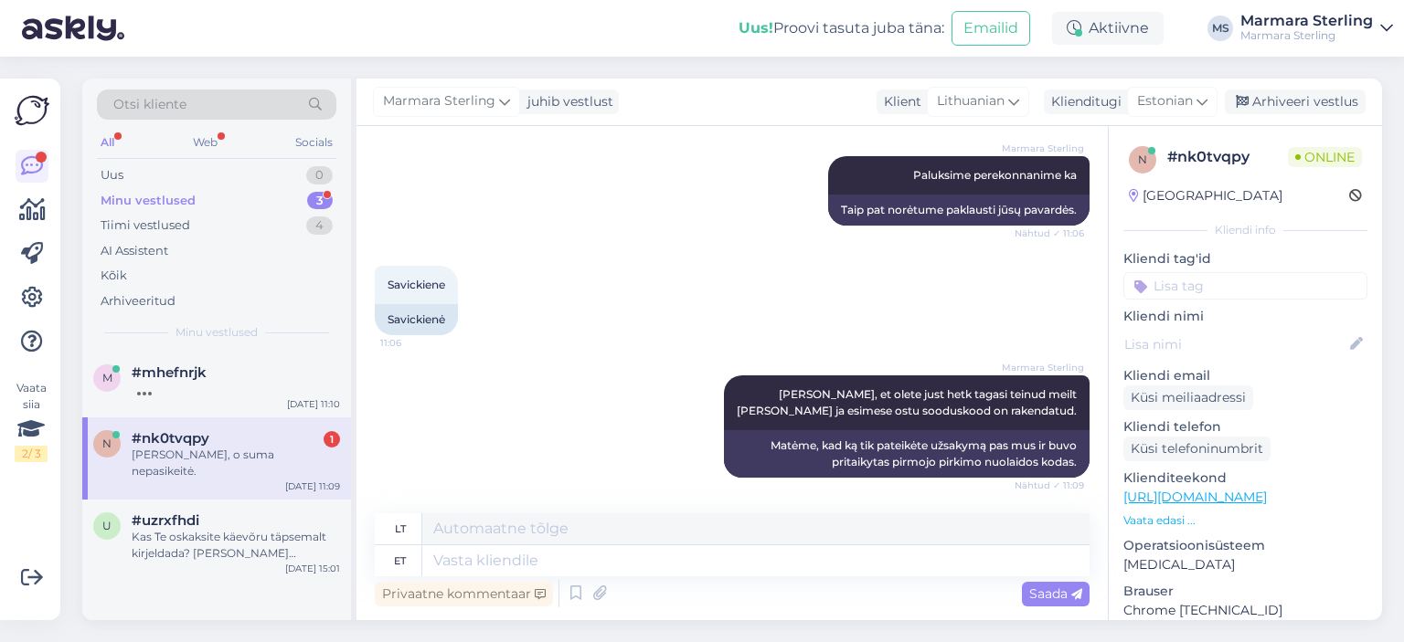
scroll to position [633, 0]
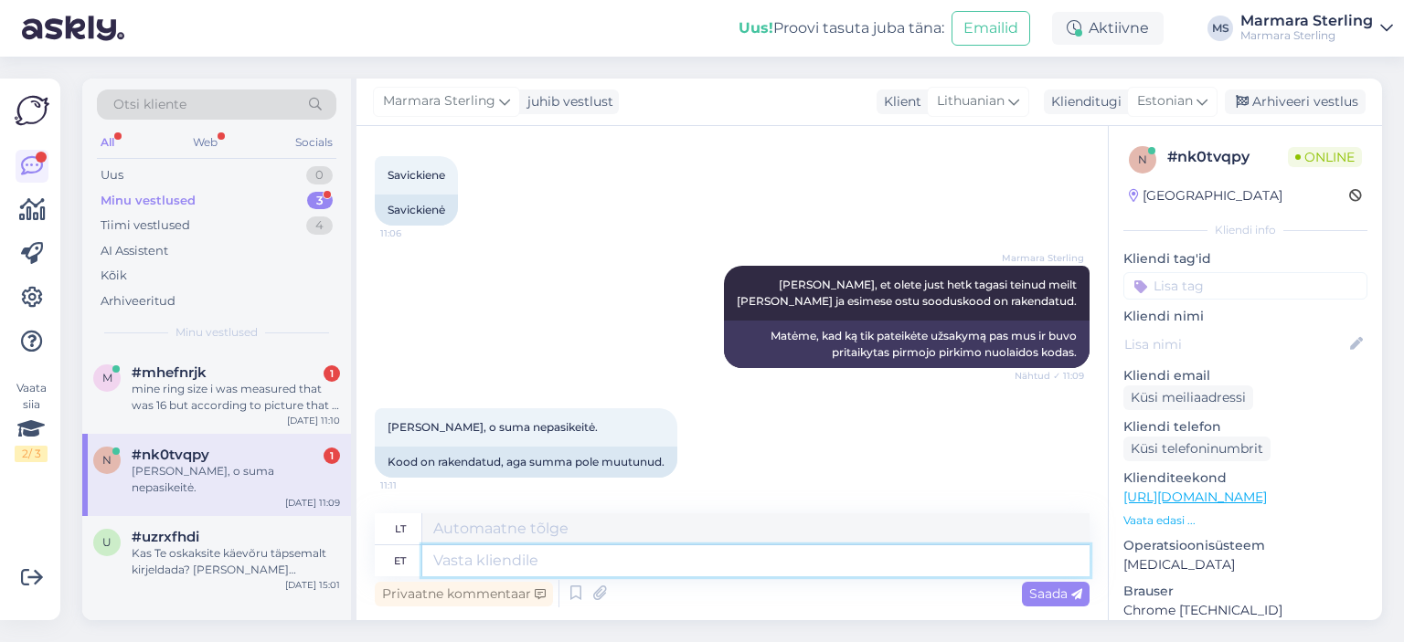
click at [644, 568] on textarea at bounding box center [755, 561] width 667 height 31
type textarea "[PERSON_NAME] sõ"
type textarea "Pilna kaina"
type textarea "[PERSON_NAME] sõrmu"
type textarea "Pilna žiedo kaina"
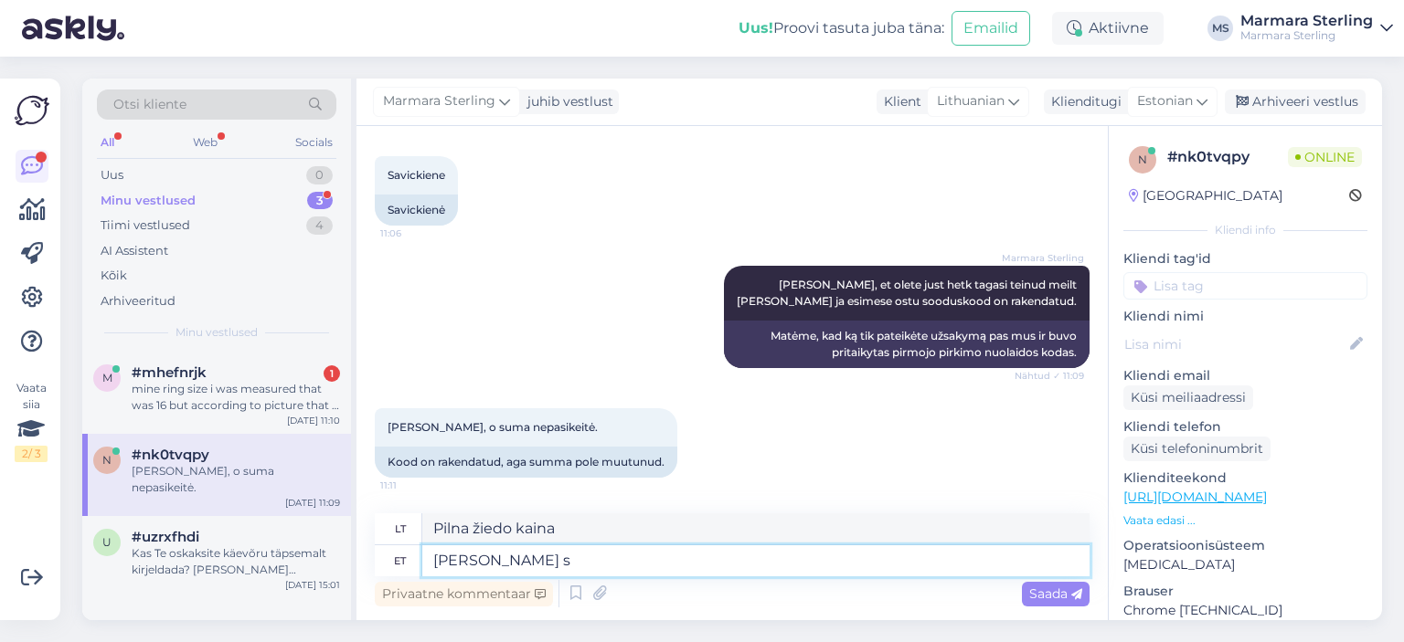
type textarea "[PERSON_NAME]"
type textarea "Pilna kaina"
type textarea "[PERSON_NAME] kaks s"
type textarea "Du už pilną kainą"
type textarea "[PERSON_NAME] kaks sõrmust ko"
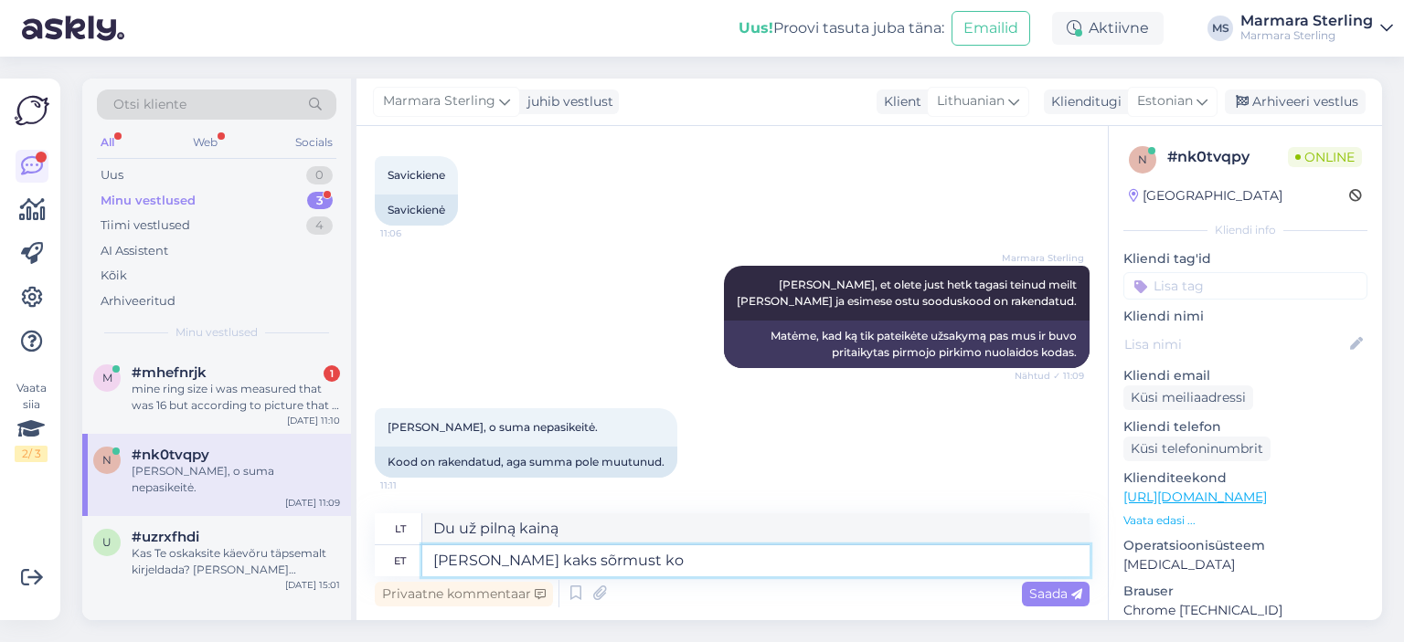
type textarea "Du žiedai už pilną kainą"
paste textarea "182,95 €"
type textarea "[PERSON_NAME] kaks sõrmust kokku oli182,9"
type textarea "[PERSON_NAME] dviejų žiedų kaina kartu buvo 182,95"
paste textarea "182,95 €"
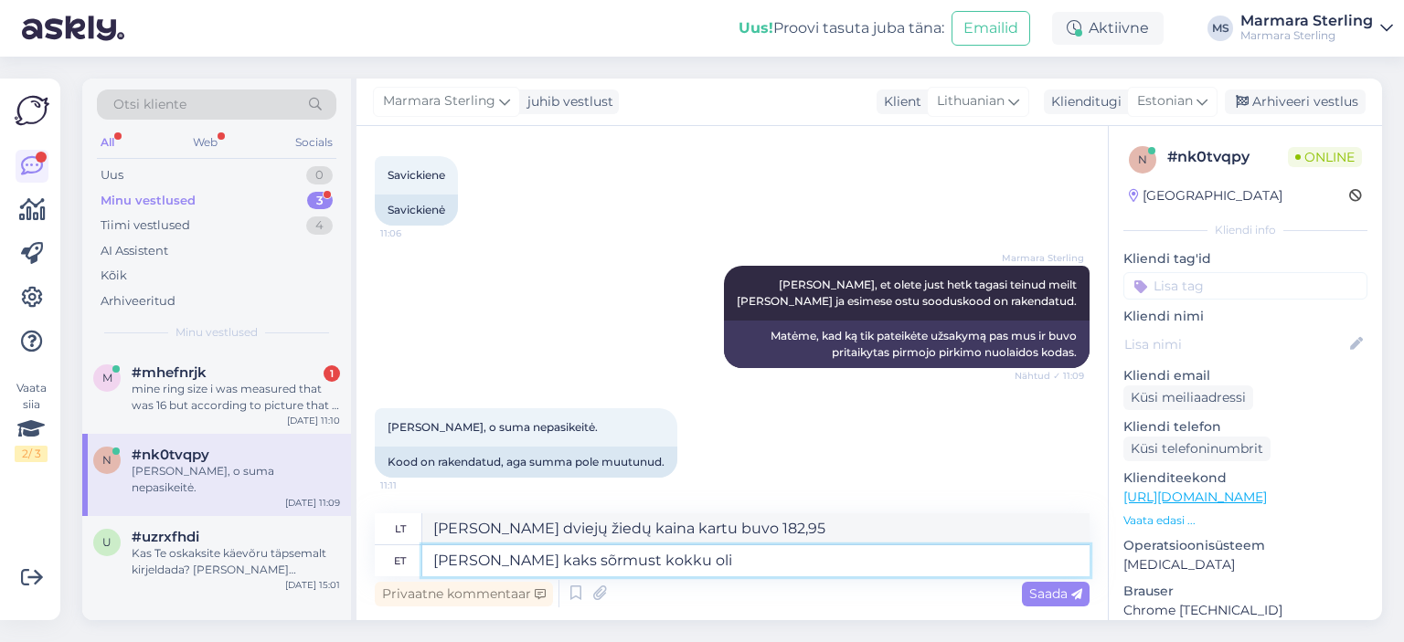
type textarea "[PERSON_NAME] kaks sõrmust kokku oli 182,95 €"
type textarea "Pilna dviejų žiedų kaina kartu buvo"
type textarea "[PERSON_NAME] kaks sõrmust kokku oli 182,95 €"
type textarea "Dviejų žiedų kaina buvo 182,95 €."
type textarea "[PERSON_NAME] kaks sõrmust kokku oli 182,95 € ning pe"
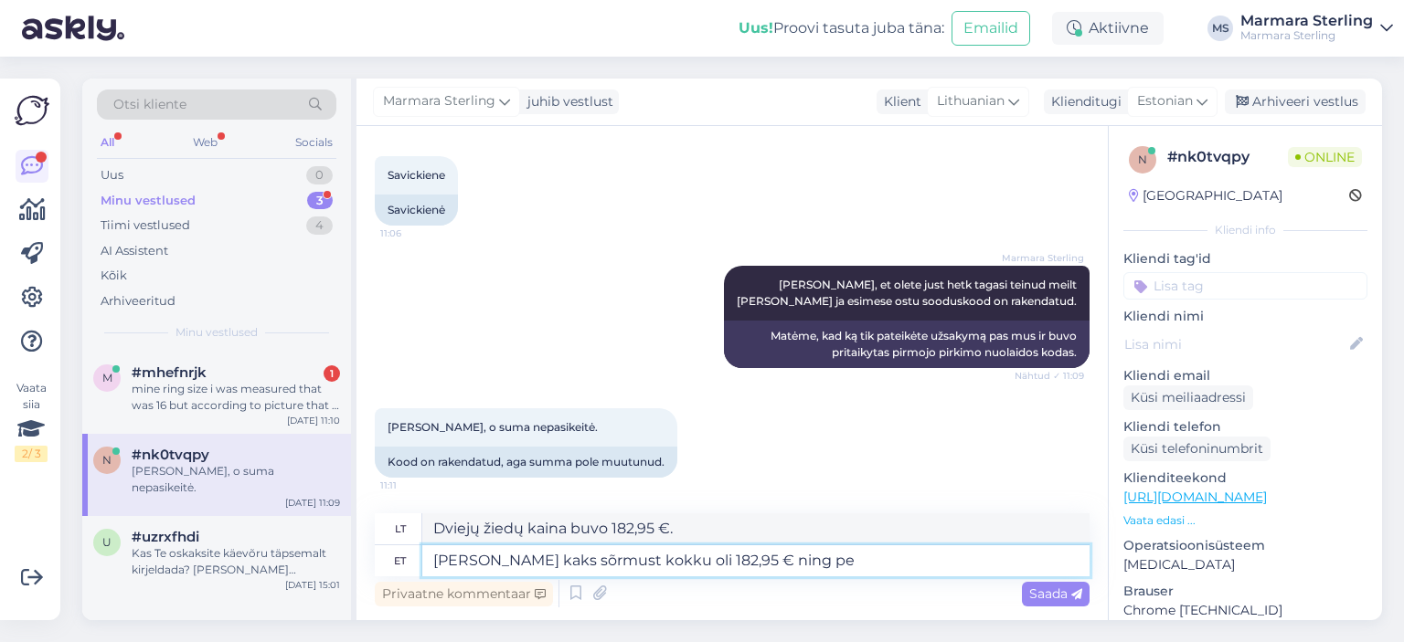
type textarea "[PERSON_NAME] dviejų žiedų kaina kartu buvo 182,95 €."
type textarea "[PERSON_NAME] kaks sõrmust kokku oli 182,95 € ning [PERSON_NAME]"
type textarea "Abiejų žiedų [PERSON_NAME] buvo 182,95 €, o vėliau –"
type textarea "[PERSON_NAME] kaks sõrmust kokku oli 182,95 € ning [PERSON_NAME] 20% all"
type textarea "Abiejų žiedų kaina kartu buvo 182,95 €, o atskaičius 20 proc."
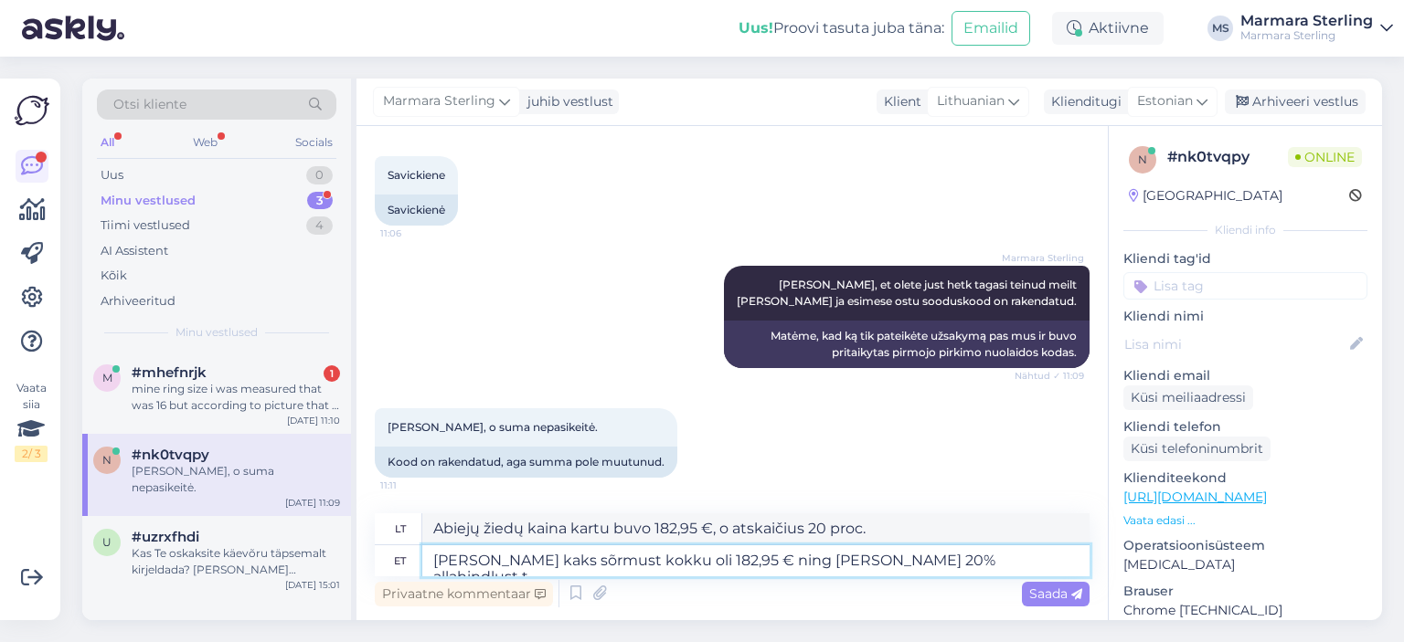
type textarea "[PERSON_NAME] kaks sõrmust kokku oli 182,95 € ning [PERSON_NAME] 20% allahindlu…"
type textarea "Abiejų žiedų kaina kartu buvo 182,95 €, pritaikius 20 % nuolaidą."
type textarea "[PERSON_NAME] kaks sõrmust kokku oli 182,95 € ning [PERSON_NAME] 20% allahindlu…"
type textarea "Pilna dviejų žiedų kaina kartu buvo 182,95 €, o pritaikius 20 % nuolaidą – 182,…"
type textarea "[PERSON_NAME] kaks sõrmust kokku oli 182,95 € ning [PERSON_NAME] 20% allahindlu…"
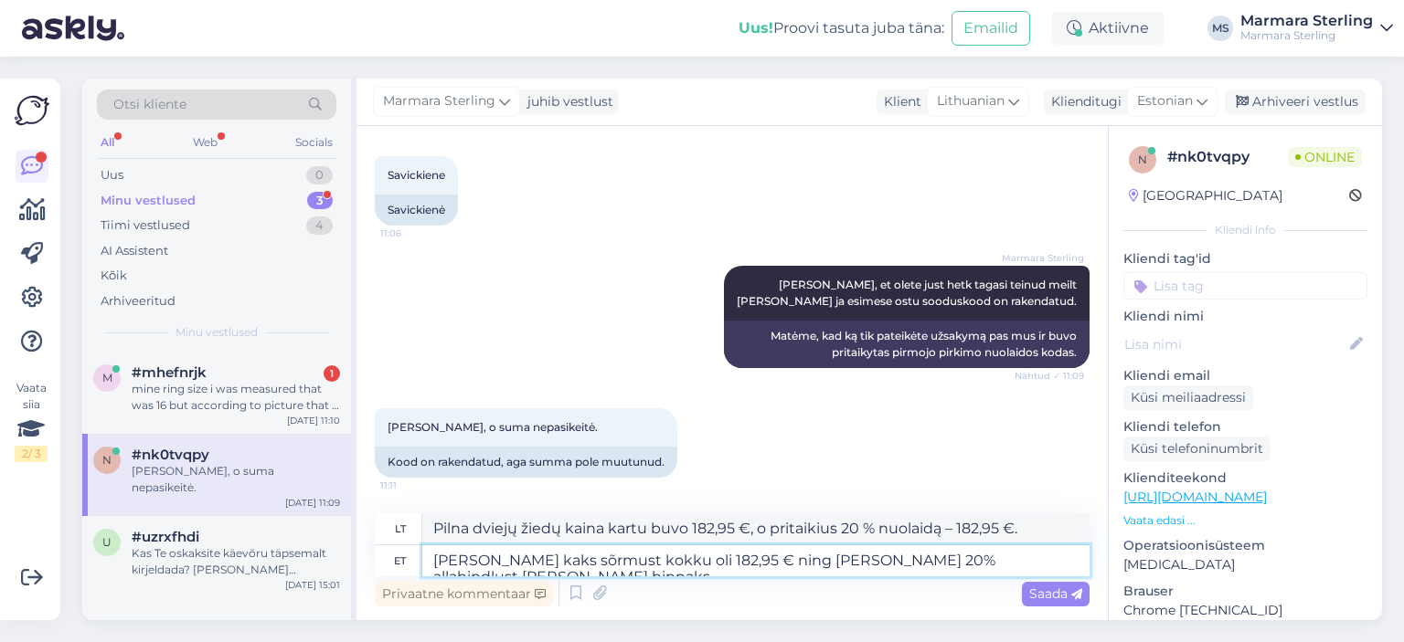
type textarea "[PERSON_NAME] dviejų žiedų kaina kartu buvo 182,95 €, o pritaikius 20 % nuolaid…"
paste textarea "133,56 €"
type textarea "[PERSON_NAME] kaks sõrmust kokku oli 182,95 € ning [PERSON_NAME] 20% allahindlu…"
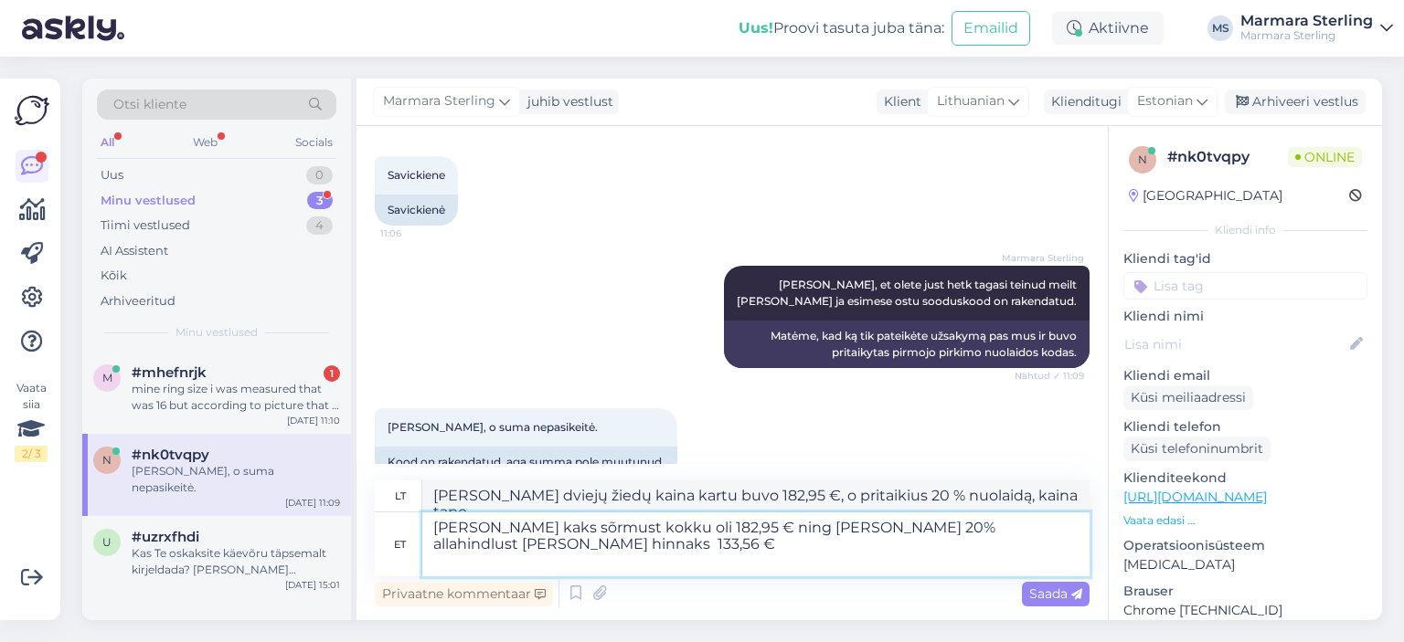
type textarea "[PERSON_NAME] dviejų žiedų kaina kartu buvo 182,95 €, o pritaikius 20 % nuolaid…"
click at [869, 524] on textarea "[PERSON_NAME] kaks sõrmust kokku oli 182,95 € ning [PERSON_NAME] 20% allahindlu…" at bounding box center [755, 545] width 667 height 64
type textarea "[PERSON_NAME] kaks sõrmust kokku oli 182,95 € ning [PERSON_NAME] allahindlust […"
type textarea "Pilna dviejų žiedų kaina buvo 182,95 €, o pritaikius nuolaidą – 133,56 €."
click at [814, 569] on textarea "[PERSON_NAME] kaks sõrmust kokku oli 182,95 € ning [PERSON_NAME] allahindlust […" at bounding box center [755, 545] width 667 height 64
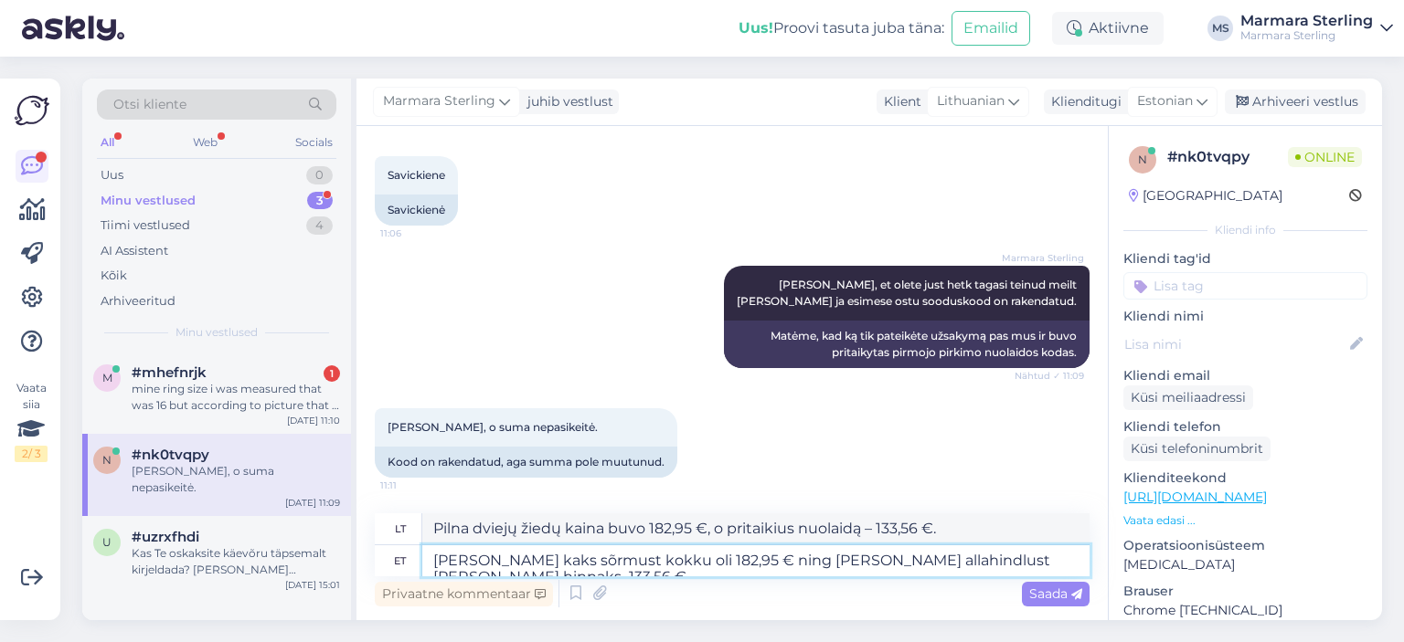
click at [525, 556] on textarea "[PERSON_NAME] kaks sõrmust kokku oli 182,95 € ning [PERSON_NAME] allahindlust […" at bounding box center [755, 561] width 667 height 31
type textarea "[PERSON_NAME] kaks sõrmust kokku oli 182,95 € ning [PERSON_NAME] allahindlust […"
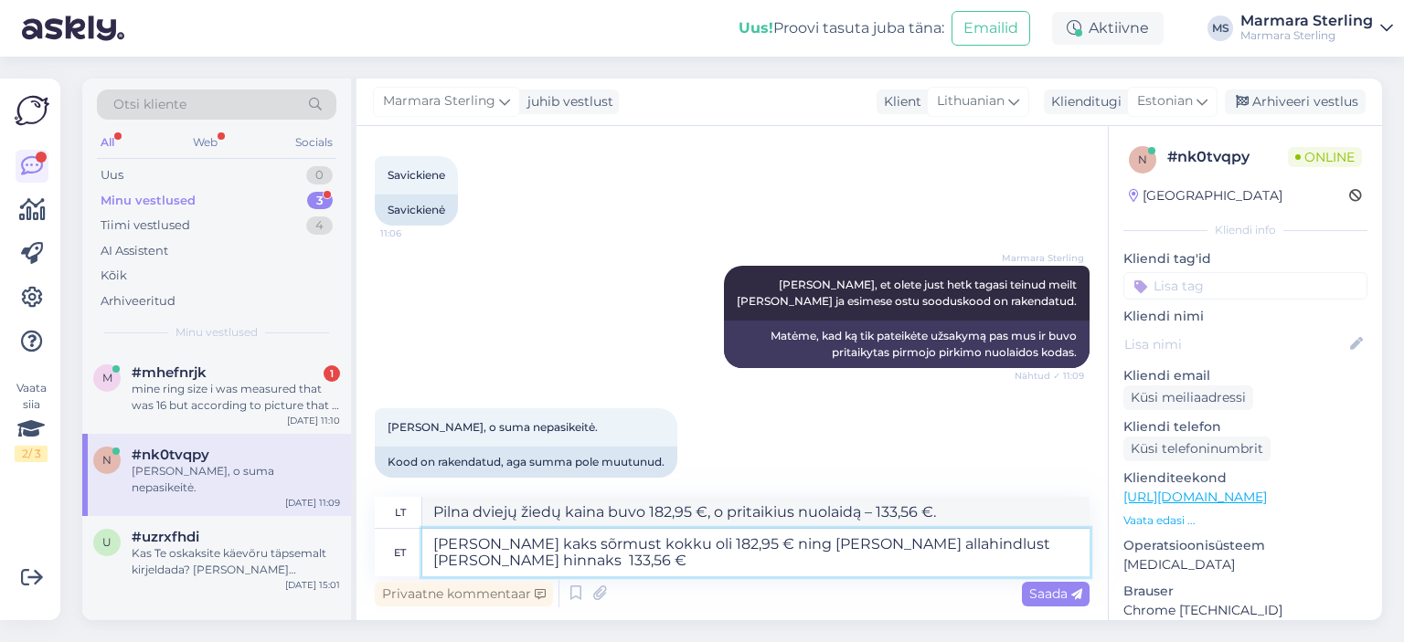
type textarea "[PERSON_NAME] dviejų žiedų kaina už pilną kainą buvo 182,95 €, o pritaikius nuo…"
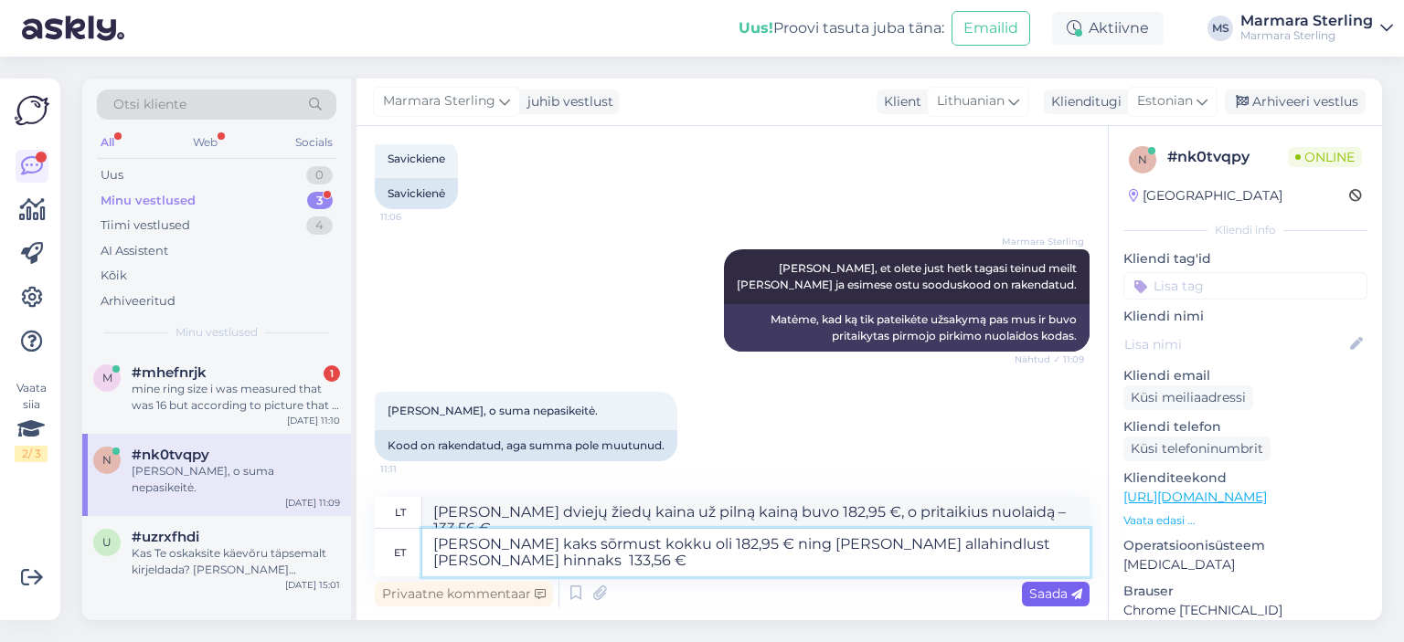
type textarea "[PERSON_NAME] kaks sõrmust kokku oli 182,95 € ning [PERSON_NAME] allahindlust […"
click at [1058, 595] on span "Saada" at bounding box center [1055, 594] width 53 height 16
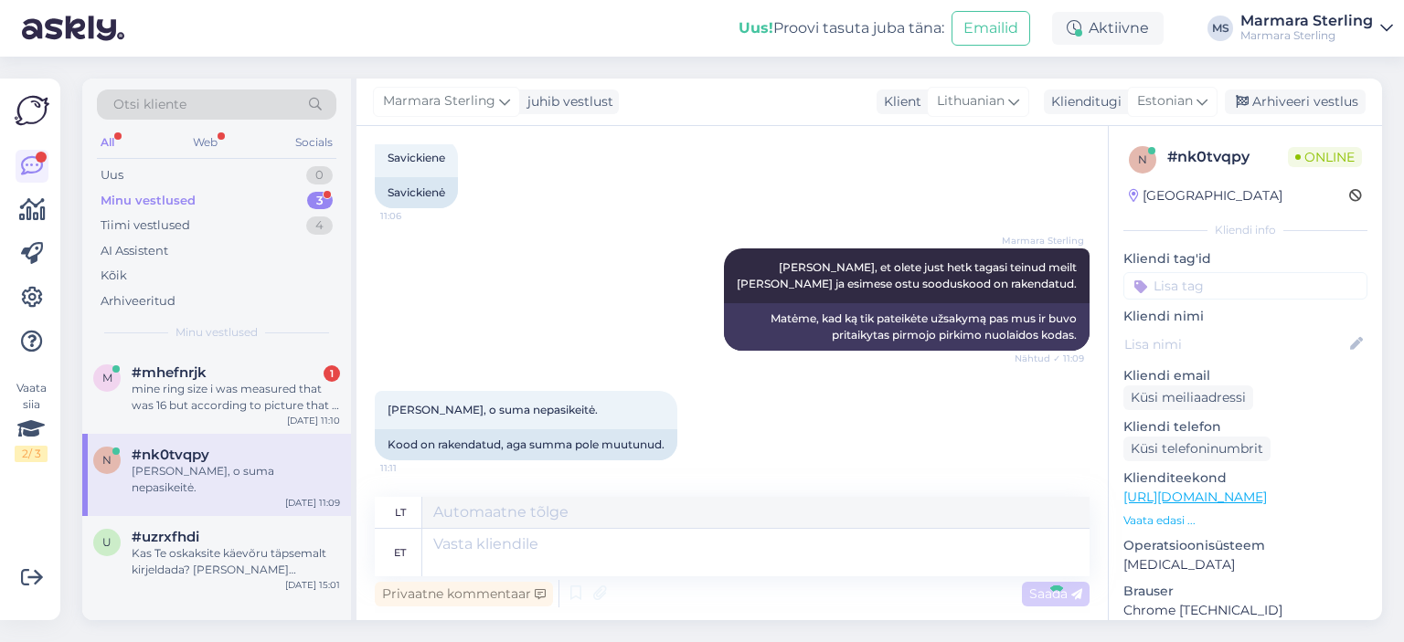
scroll to position [776, 0]
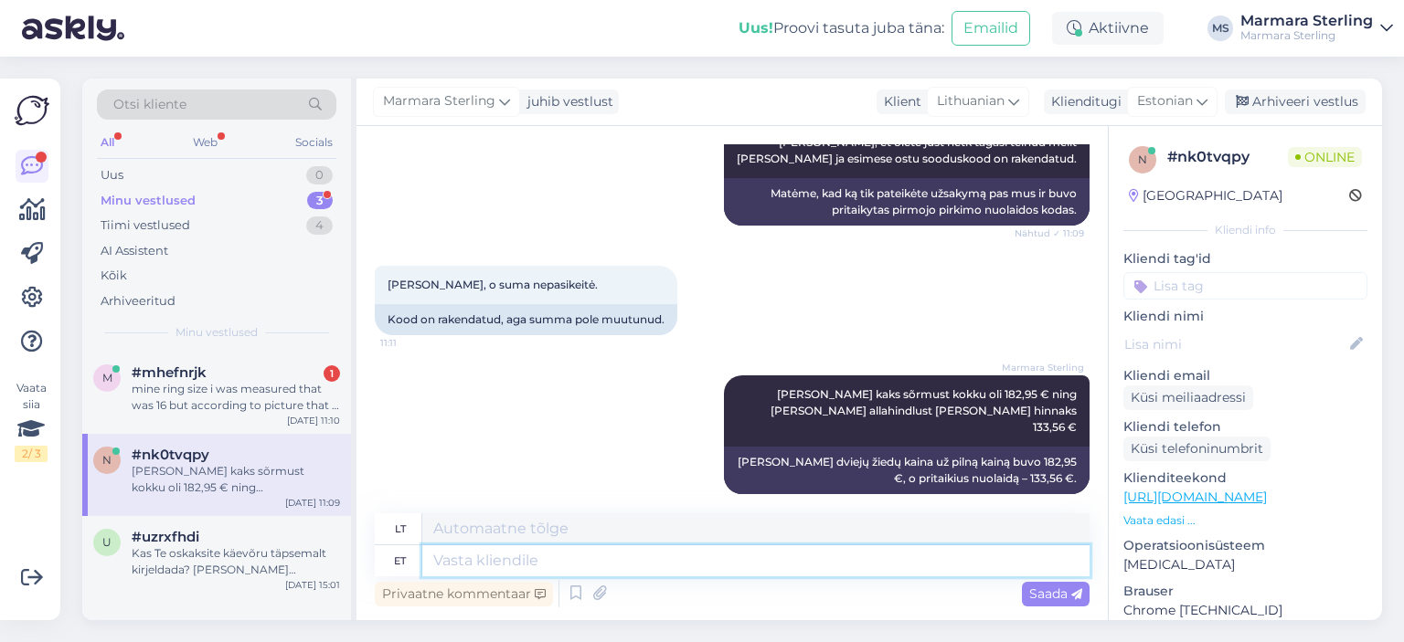
click at [913, 572] on textarea at bounding box center [755, 561] width 667 height 31
type textarea "Kõik tu"
type textarea "Visi"
type textarea "Kõik tundub õ"
type textarea "Viskas atrodo"
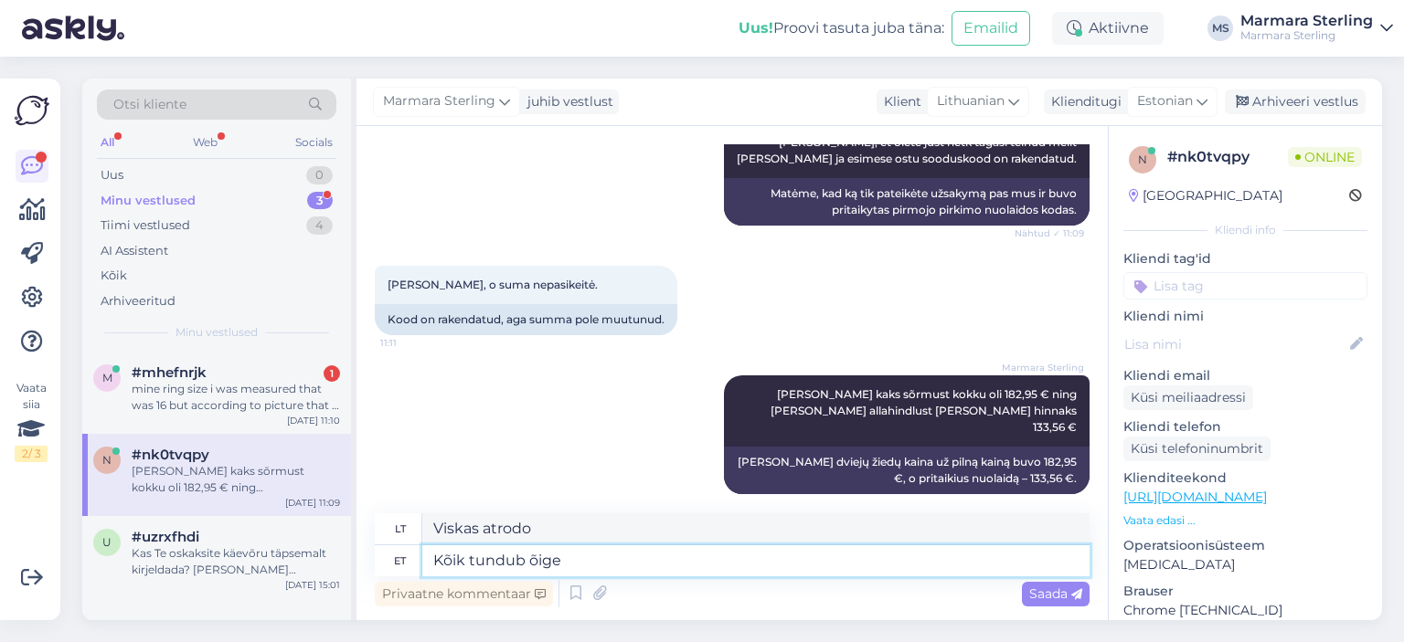
type textarea "Kõik tundub õige :"
type textarea "Viskas atrodo teisinga."
type textarea "Kõik tundub õige :)"
type textarea "Viskas atrodo teisinga :)"
type textarea "Kõik tundub õige :)"
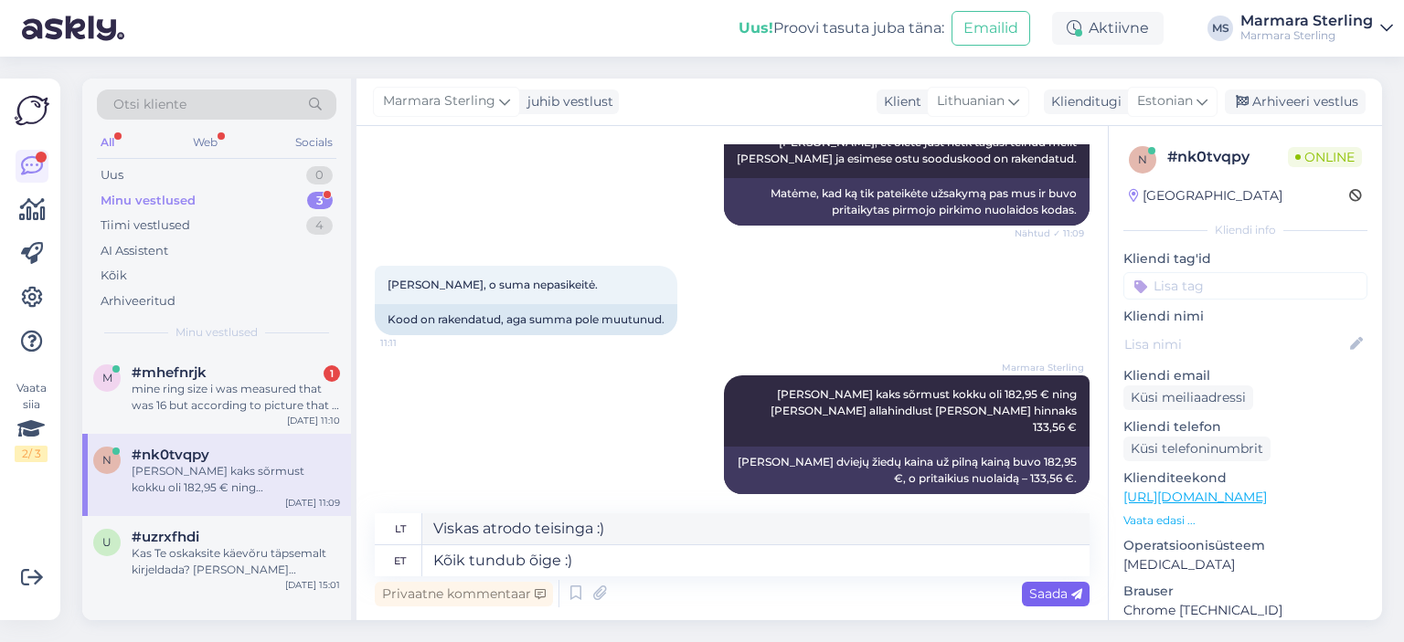
click at [1069, 595] on span "Saada" at bounding box center [1055, 594] width 53 height 16
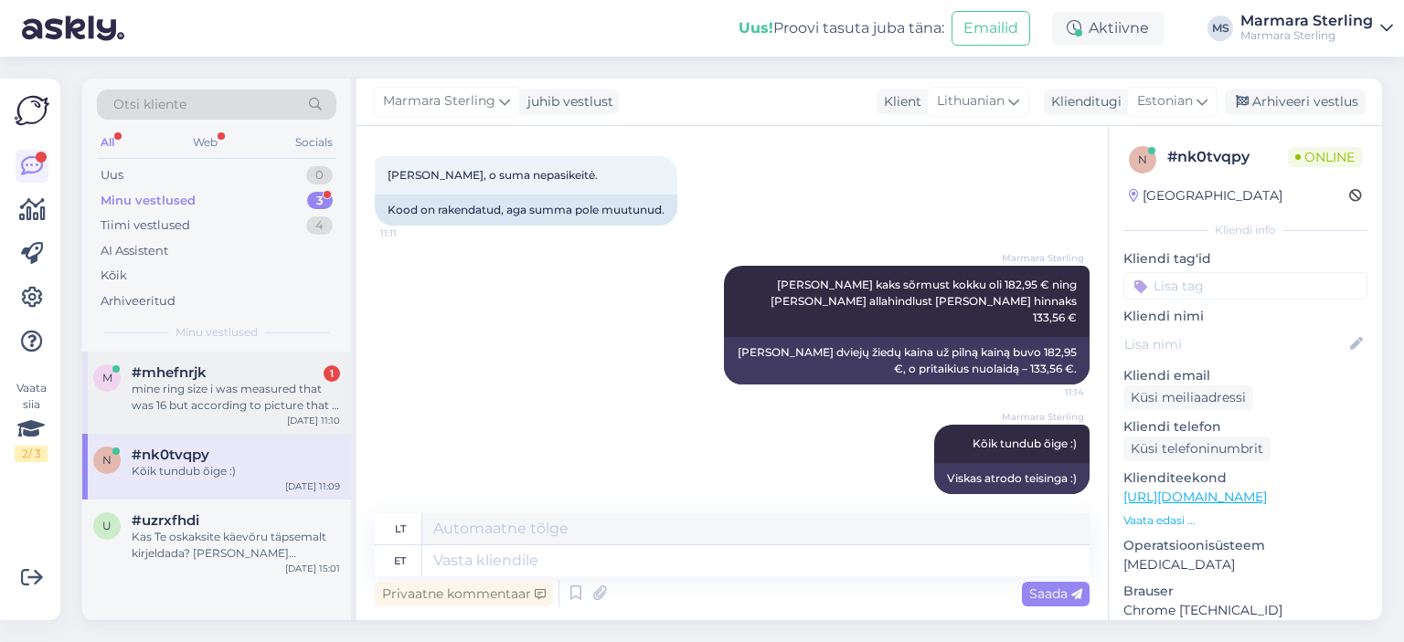
click at [260, 383] on div "mine ring size i was measured that was 16 but according to picture that is 16.5…" at bounding box center [236, 397] width 208 height 33
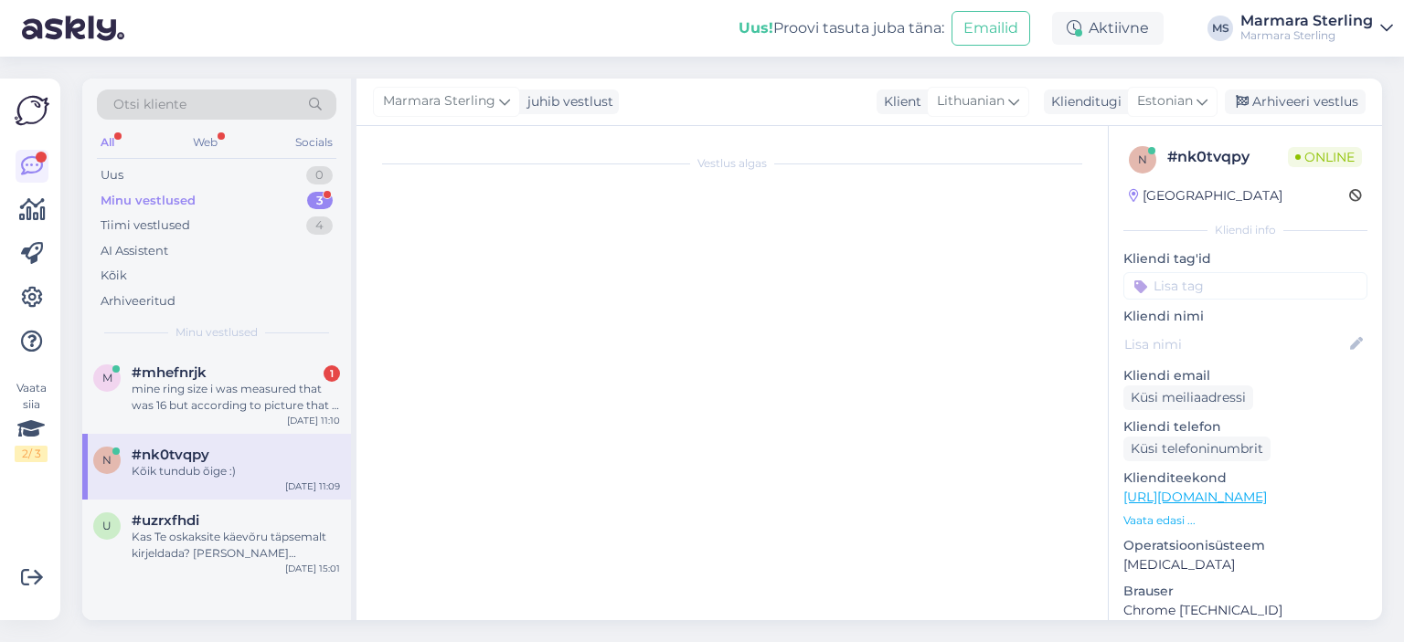
scroll to position [212, 0]
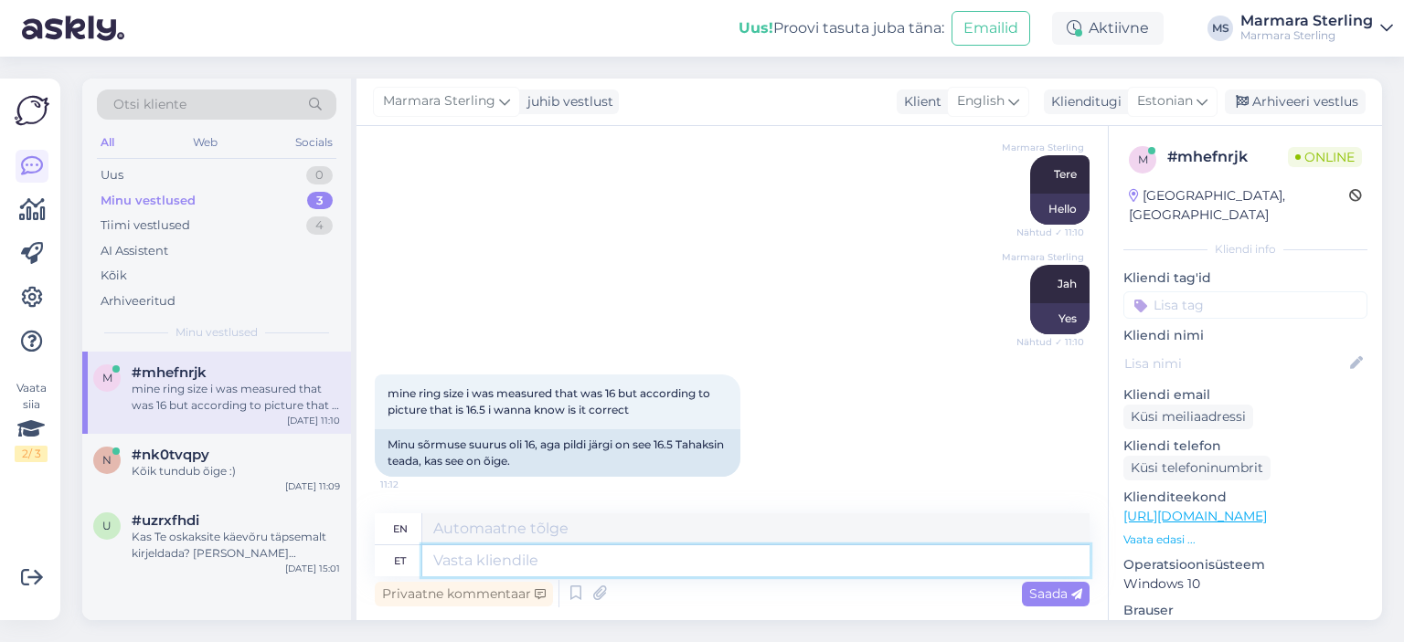
click at [642, 554] on textarea at bounding box center [755, 561] width 667 height 31
type textarea "Võtke"
type textarea "Take"
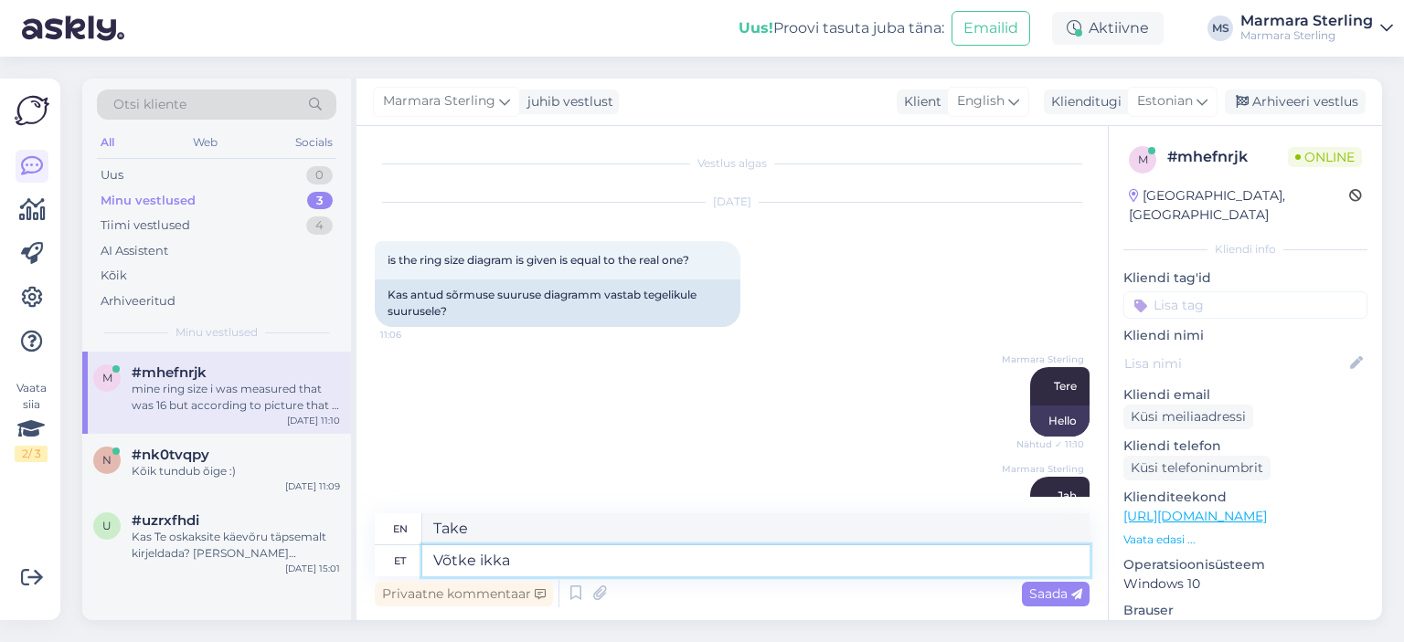
type textarea "Võtke ikka s"
type textarea "Take it anyway."
type textarea "Võtke ikka see su"
type textarea "Take this anyway."
type textarea "Võtke ikka see suurus"
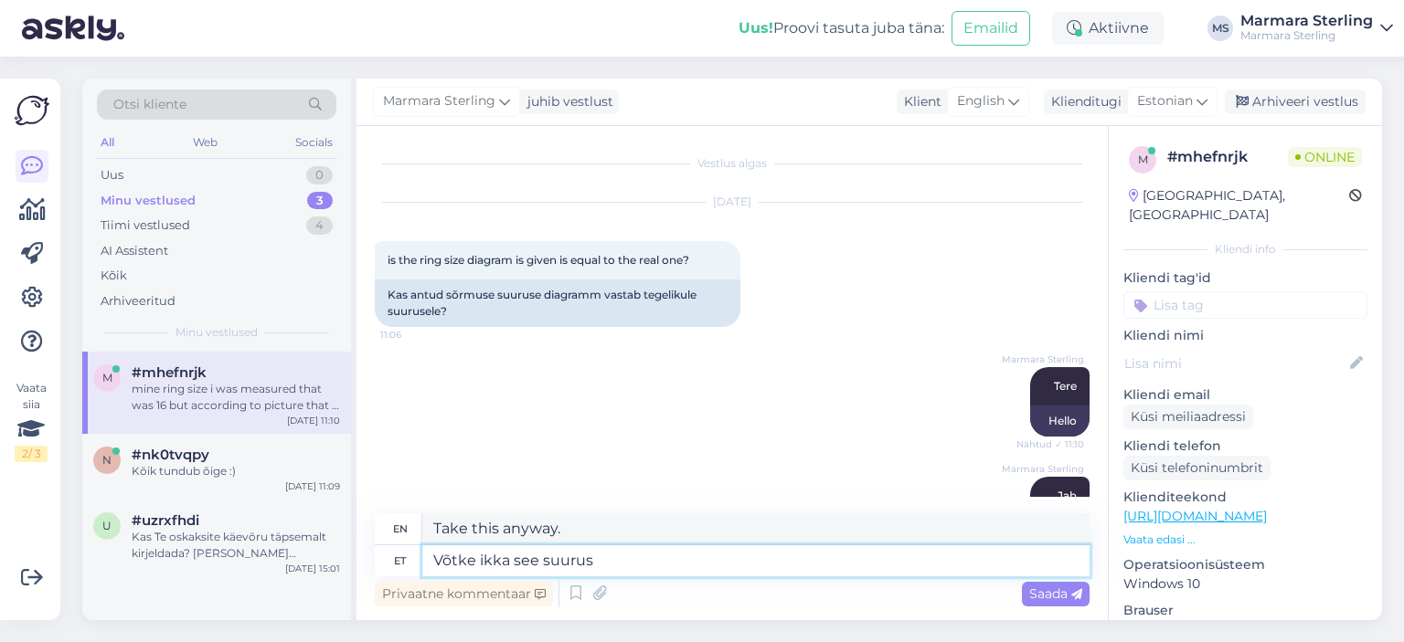
type textarea "Take this size."
type textarea "Võtke ikka see suurus mis [PERSON_NAME]"
type textarea "Just take the size that"
type textarea "Võtke ikka see suurus mis vastab"
type textarea "Just get the size that fits."
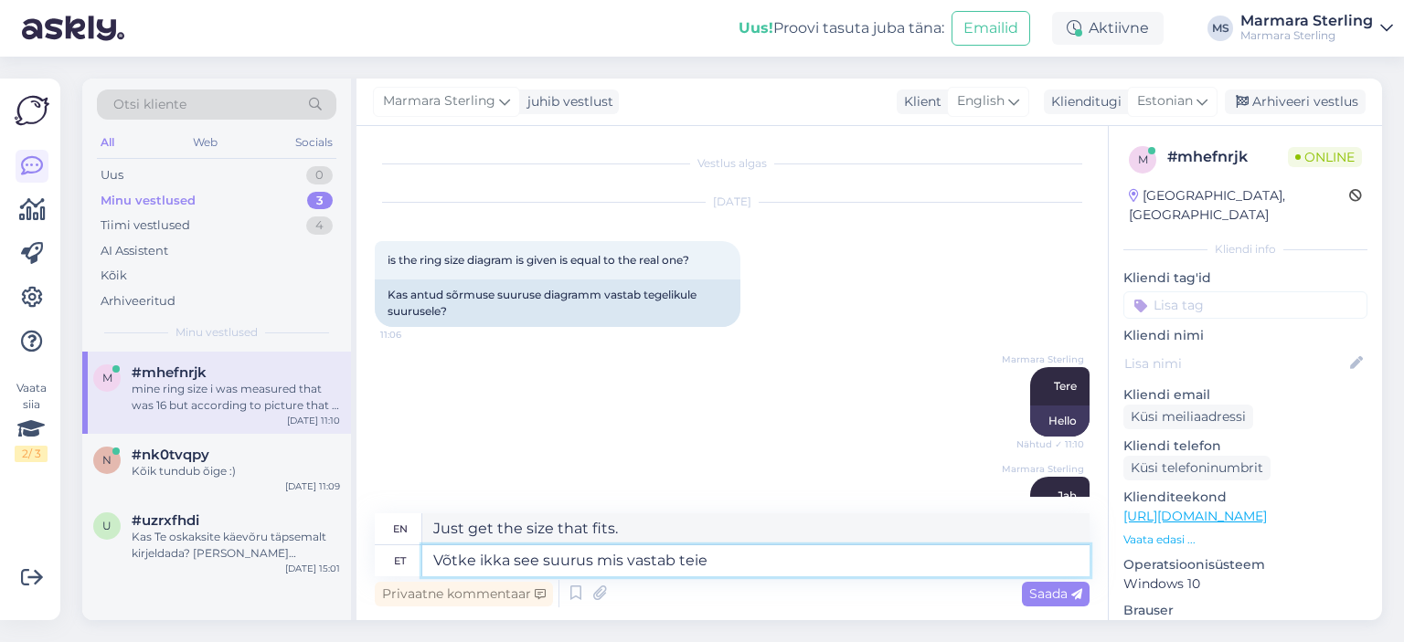
type textarea "Võtke ikka see suurus mis vastab teie s"
type textarea "Just take the size that fits you."
type textarea "Võtke ikka see suurus mis vastab teie sõrme"
type textarea "Just get the size that fits your finger."
type textarea "Võtke ikka see suurus mis vastab teie sõrme ümbermõõdule"
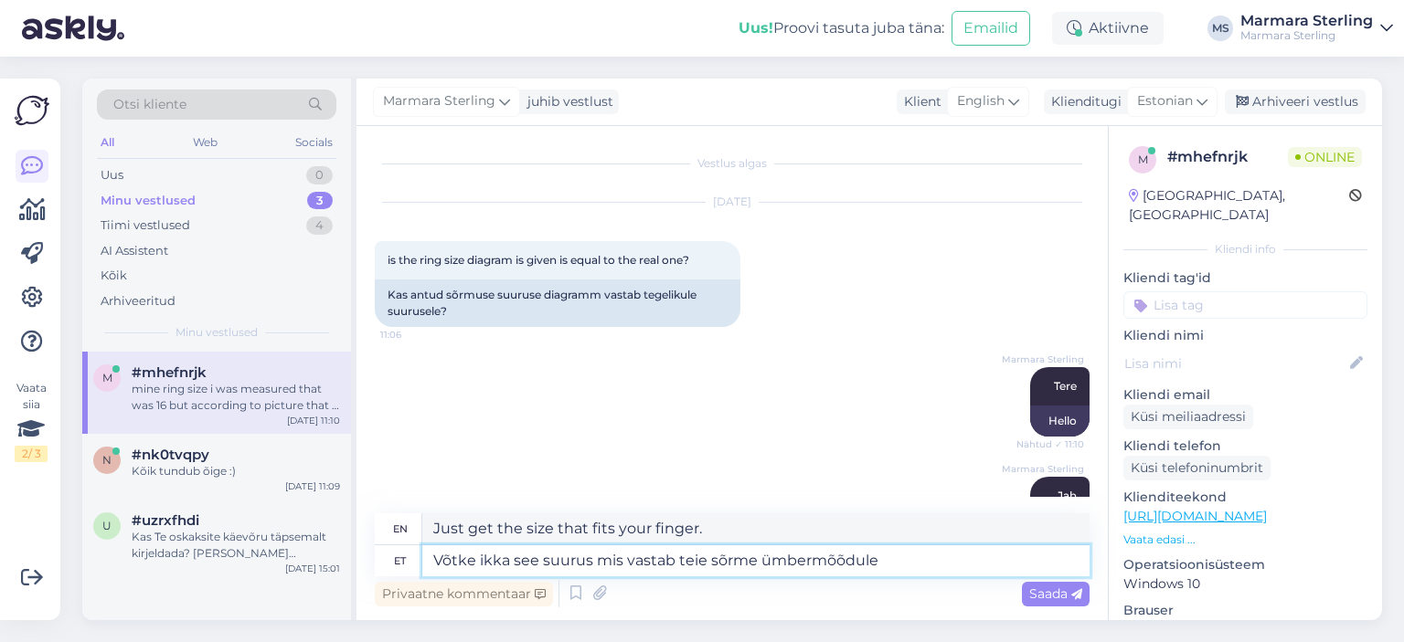
type textarea "Always choose the size that matches the circumference of your finger."
click at [896, 564] on textarea "Võtke ikka see suurus mis vastab teie sõrme ümbermõõdule" at bounding box center [755, 561] width 667 height 31
click at [536, 562] on textarea "Võtke ikka see suurus mis vastab teie sõrme ümbermõõdule" at bounding box center [755, 561] width 667 height 31
type textarea "Võtke ikka see sõrmuse suurus mis vastab teie sõrme ümbermõõdule"
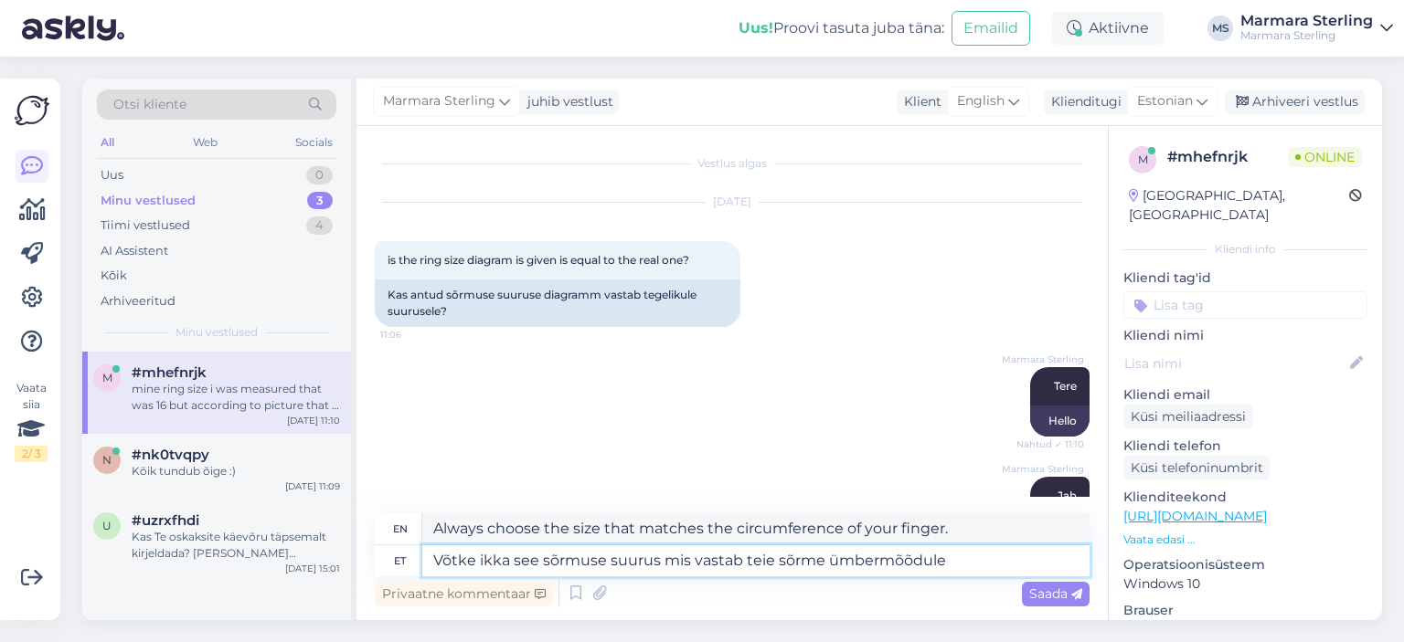
type textarea "Always choose the ring size that matches the circumference of your finger."
click at [958, 550] on textarea "Võtke ikka see sõrmuse suurus mis vastab teie sõrme ümbermõõdule" at bounding box center [755, 561] width 667 height 31
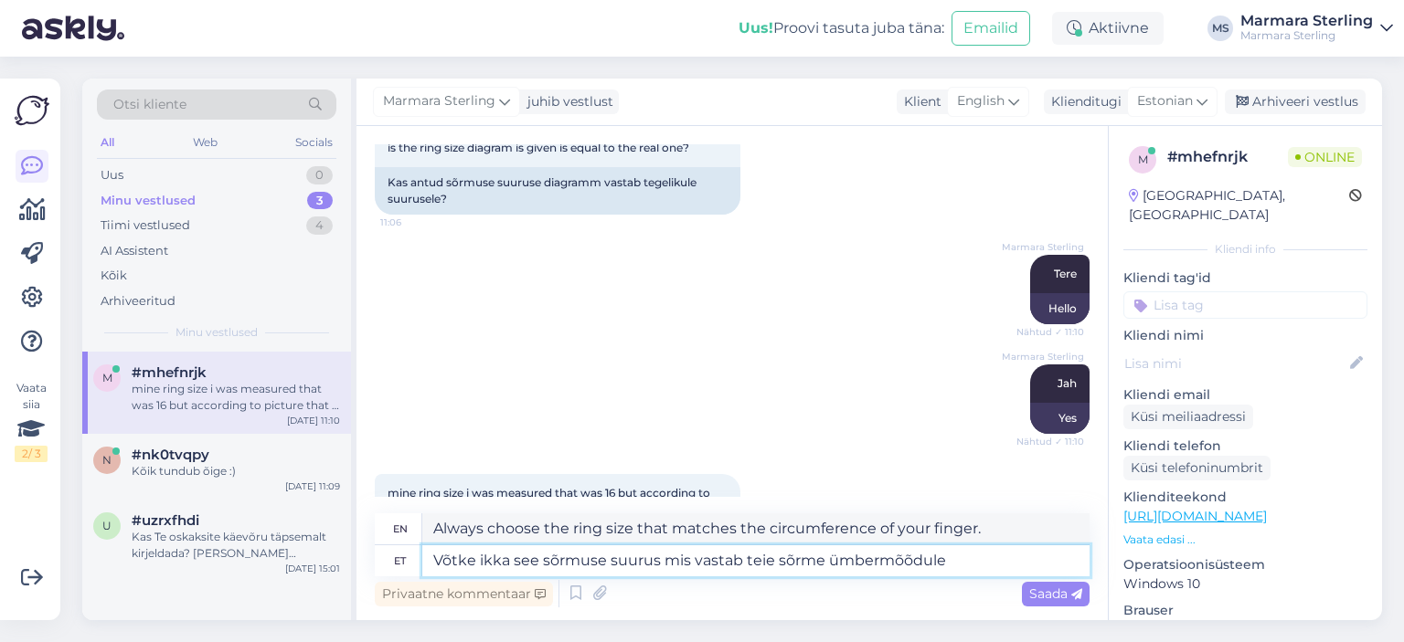
scroll to position [211, 0]
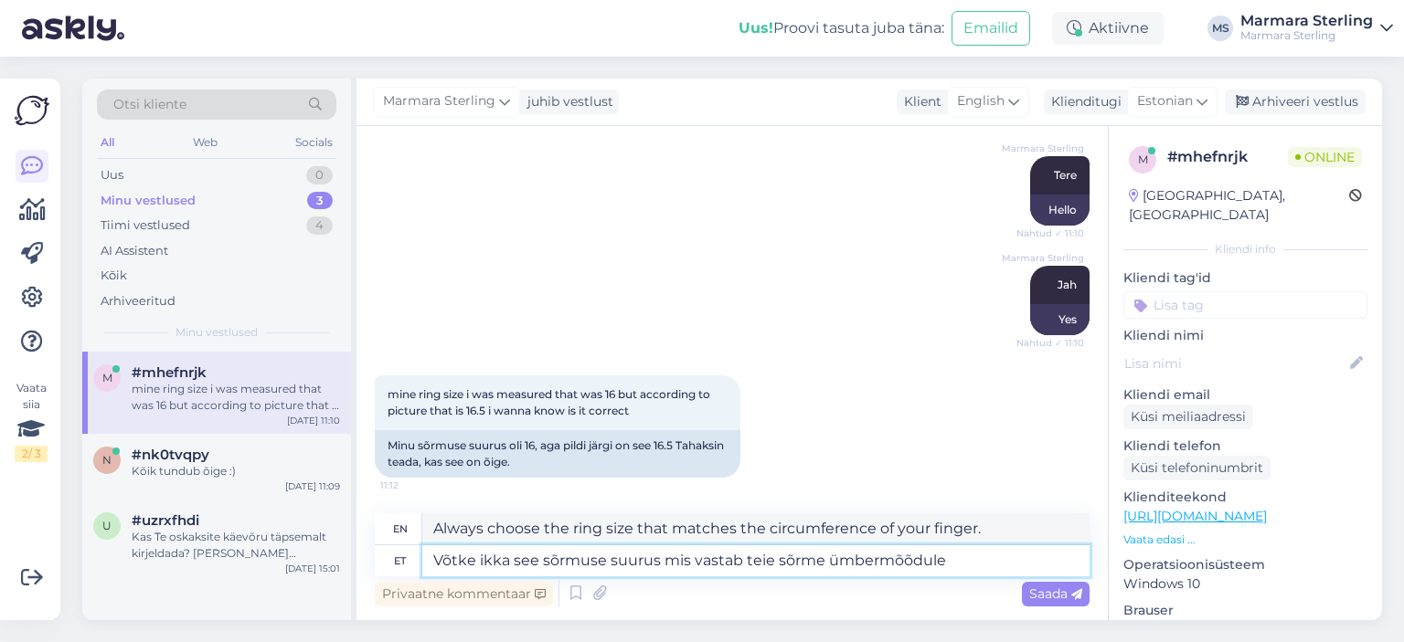
drag, startPoint x: 954, startPoint y: 558, endPoint x: 822, endPoint y: 560, distance: 131.6
click at [822, 560] on textarea "Võtke ikka see sõrmuse suurus mis vastab teie sõrme ümbermõõdule" at bounding box center [755, 561] width 667 height 31
type textarea "Võtke ikka see sõrmuse suurus mis vastab teie sõrme m"
type textarea "Always choose the ring size that fits your finger."
type textarea "Võtke ikka see sõrmuse suurus mis vastab teie sõrme mõõtudele."
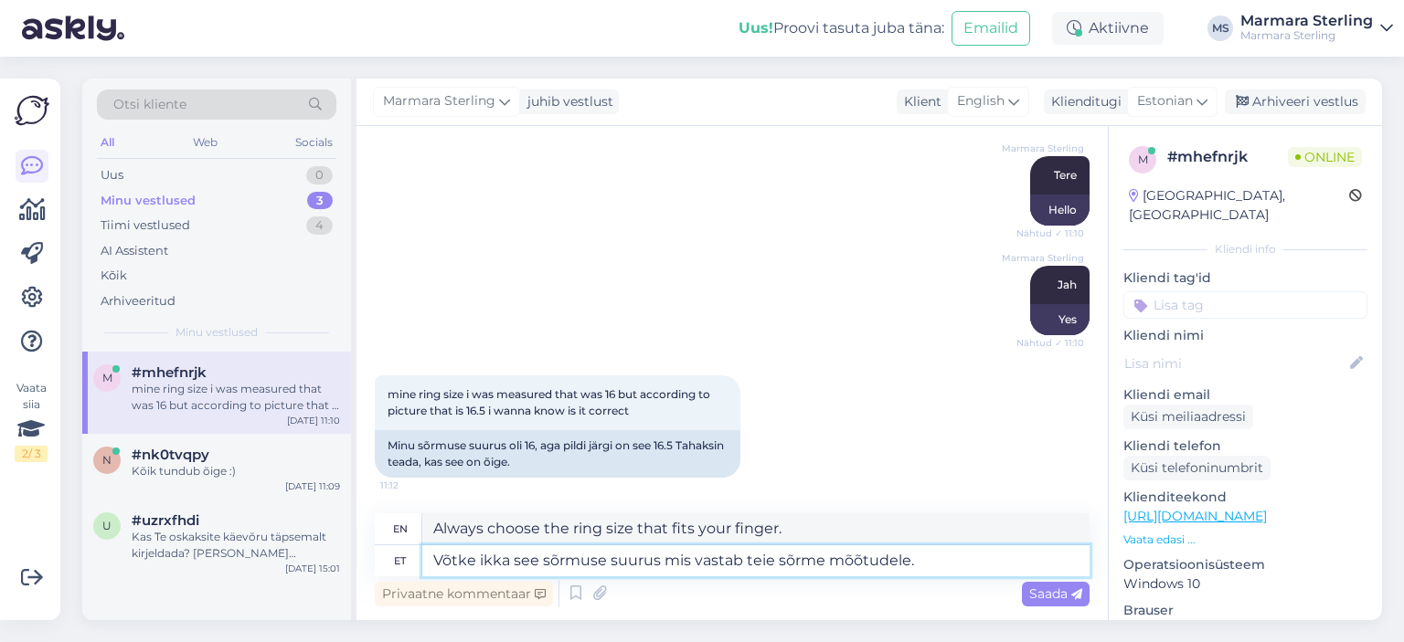
type textarea "Always choose the ring size that matches the measurements of your finger."
type textarea "Võtke ikka see sõrmuse suurus mis vastab teie sõrme mõõtudele."
type textarea "Always choose the ring size that matches the measurements of your finger."
type textarea "Võtke ikka see sõrmuse suurus mis vastab teie sõrme mõõtudele. Ku"
type textarea "Always choose the ring size that matches the dimensions of your finger."
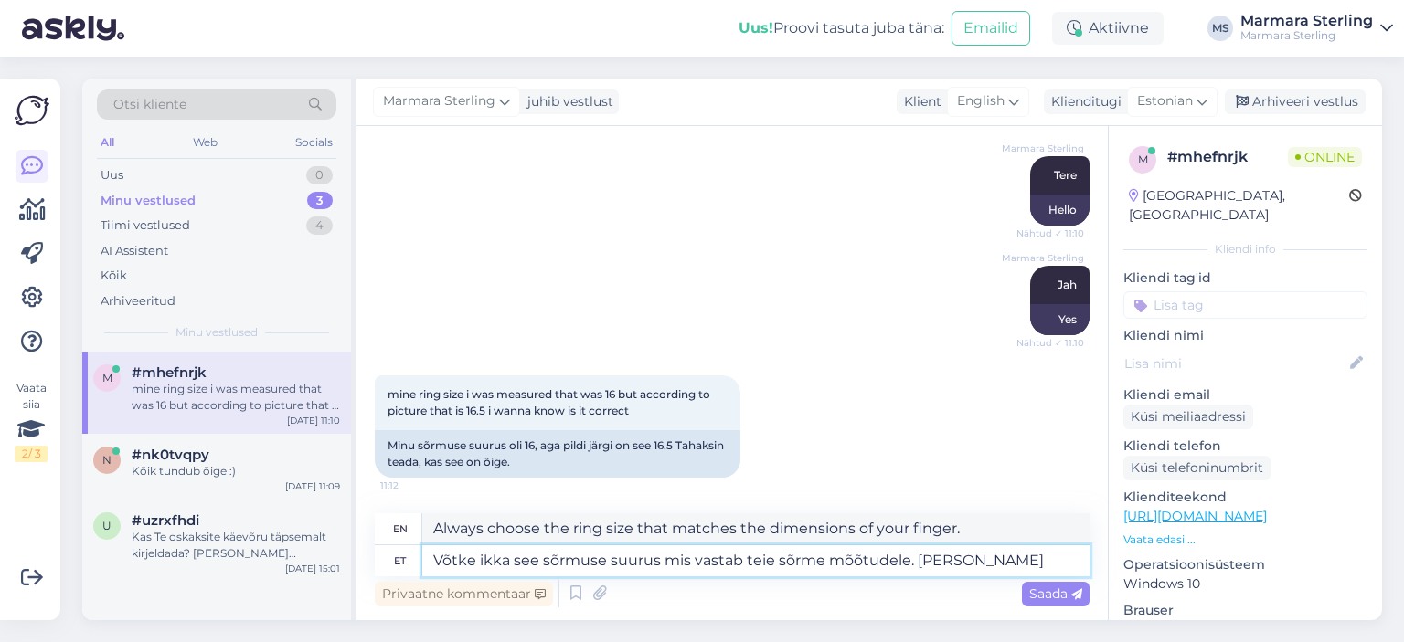
type textarea "Võtke ikka see sõrmuse suurus mis vastab teie sõrme mõõtudele. Kui h"
type textarea "Always choose the ring size that matches the dimensions of your finger. If"
type textarea "Võtke ikka see sõrmuse suurus mis vastab teie sõrme mõõtudele. Kui hetkel v"
type textarea "Always choose the ring size that matches your finger size. If at the moment"
type textarea "Võtke ikka see sõrmuse suurus mis vastab teie sõrme mõõtudele. Kui hetkel vastab"
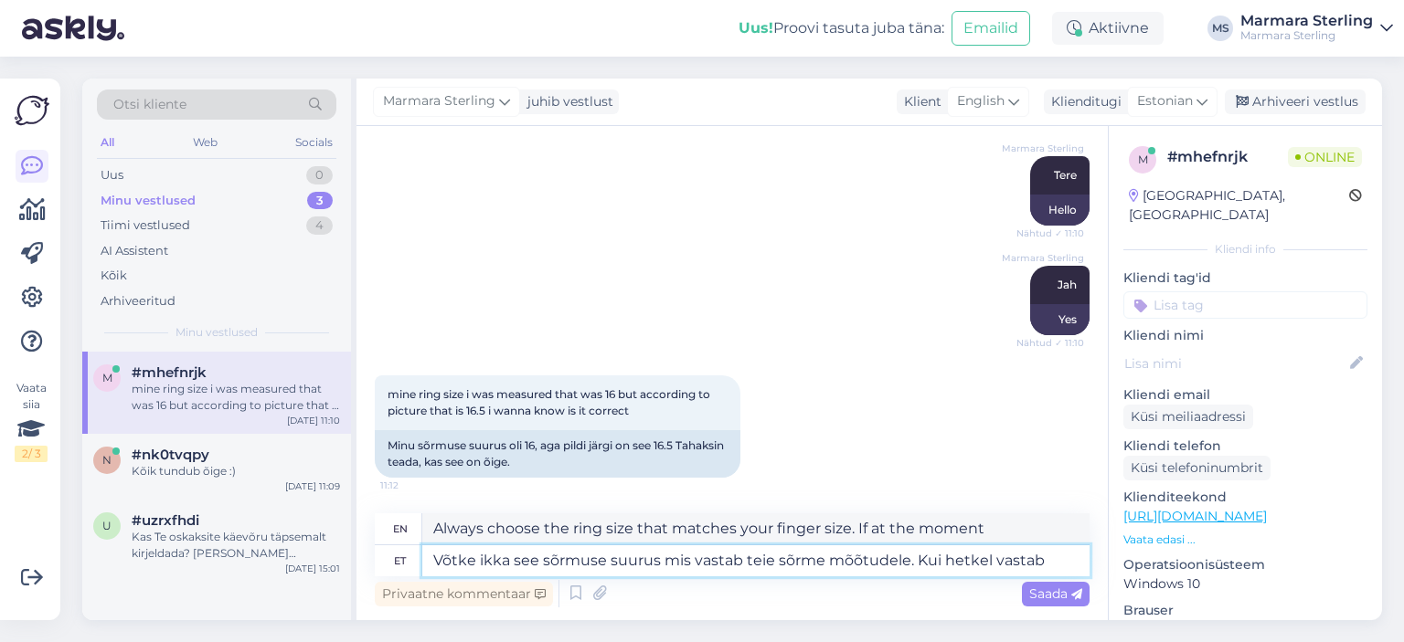
type textarea "Always choose the ring size that matches your finger size. If it currently matc…"
type textarea "Võtke ikka see sõrmuse suurus mis vastab teie sõrme mõõtudele. Kui hetkel vasta…"
type textarea "Always choose the ring size that matches your finger size. If your current ring…"
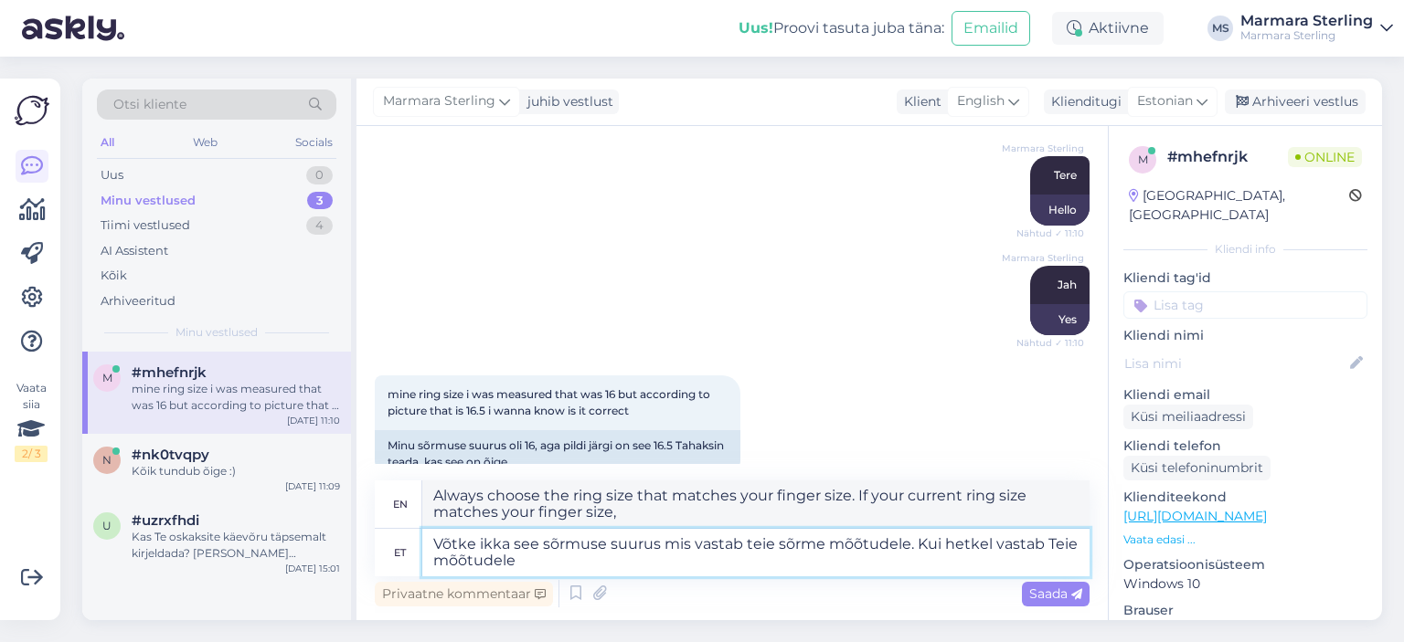
type textarea "Võtke ikka see sõrmuse suurus mis vastab teie sõrme mõõtudele. Kui hetkel vasta…"
type textarea "Always choose the ring size that matches your finger size. If it currently matc…"
type textarea "Võtke ikka see sõrmuse suurus mis vastab teie sõrme mõõtudele. Kui hetkel vasta…"
type textarea "Always choose the ring size that matches your finger size. If your current size…"
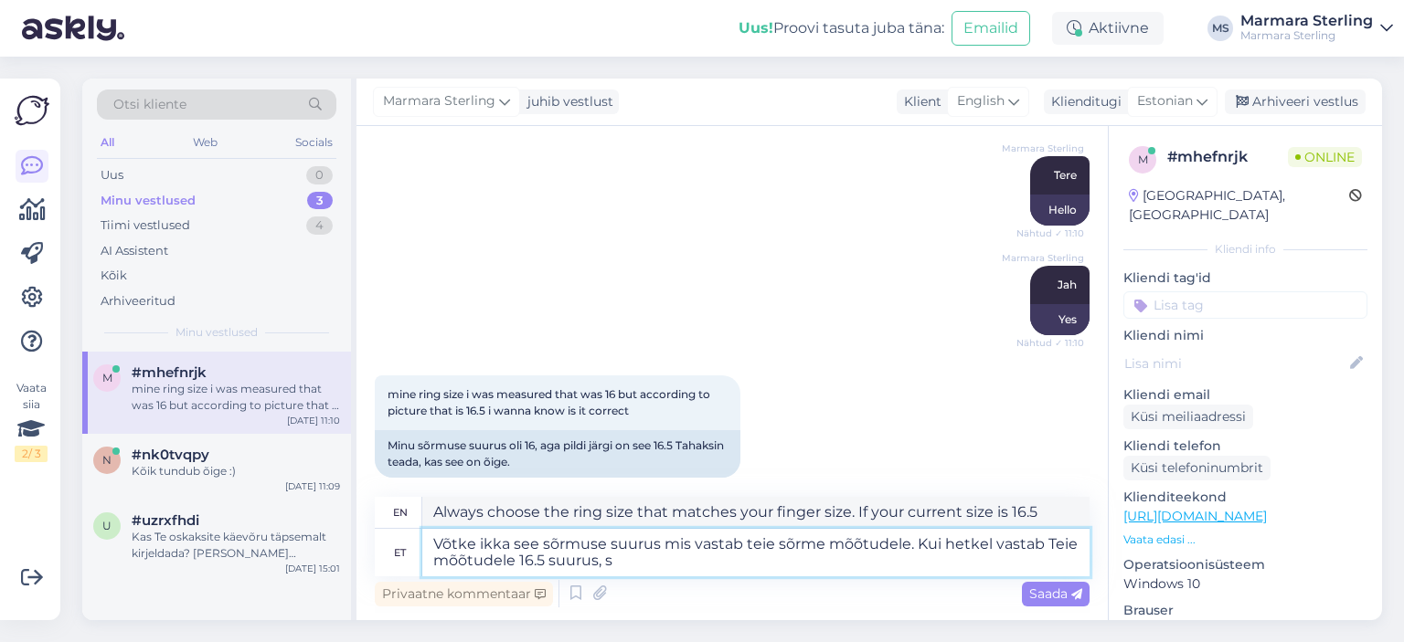
type textarea "Võtke ikka see sõrmuse suurus mis vastab teie sõrme mõõtudele. Kui hetkel vasta…"
type textarea "Always choose the ring size that matches your finger size. If your current ring…"
type textarea "Võtke ikka see sõrmuse suurus mis vastab teie sõrme mõõtudele. Kui hetkel vasta…"
type textarea "Always choose the ring size that matches your finger size. If your current size…"
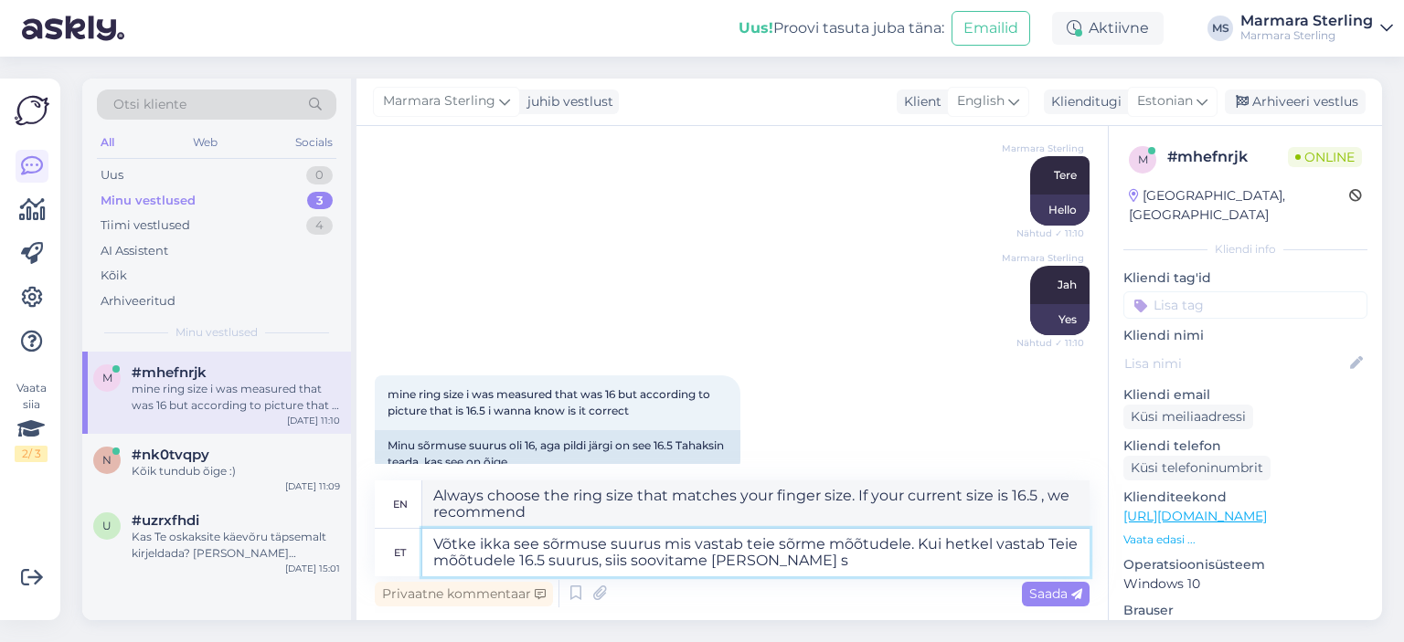
type textarea "Võtke ikka see sõrmuse suurus mis vastab teie sõrme mõõtudele. Kui hetkel vasta…"
type textarea "Always choose the ring size that matches your finger size. If your current ring…"
type textarea "Võtke ikka see sõrmuse suurus mis vastab teie sõrme mõõtudele. Kui hetkel vasta…"
type textarea "Always choose the ring size that matches your finger size. If your current ring…"
type textarea "Võtke ikka see sõrmuse suurus mis vastab teie sõrme mõõtudele. Kui hetkel vasta…"
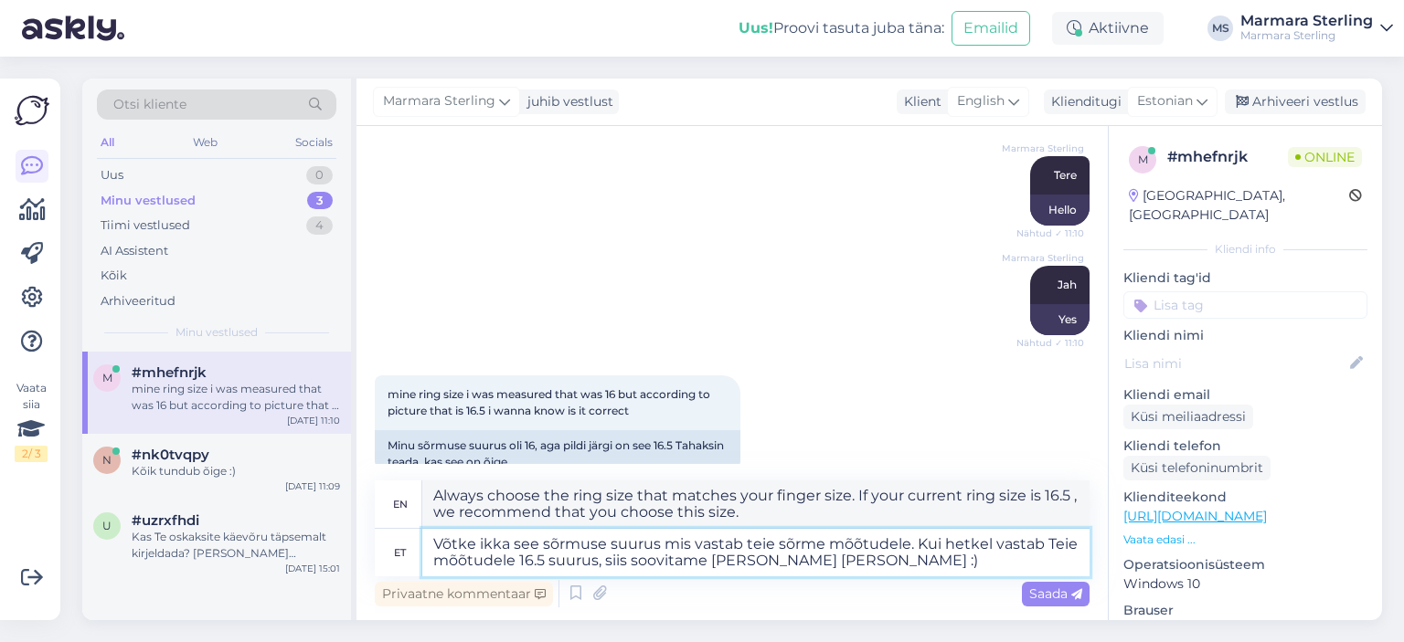
scroll to position [244, 0]
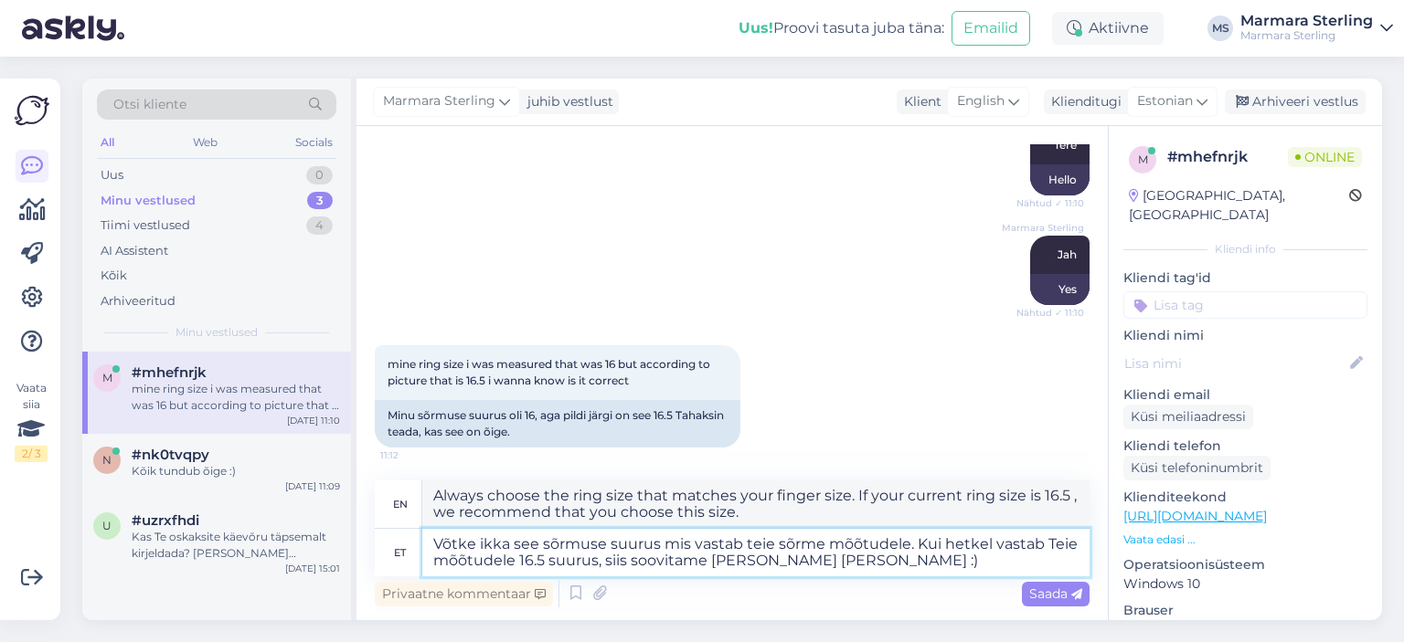
type textarea "Always choose the ring size that matches your finger size. If your current size…"
click at [1068, 546] on textarea "Võtke ikka see sõrmuse suurus mis vastab teie sõrme mõõtudele. Kui hetkel vasta…" at bounding box center [755, 553] width 667 height 48
type textarea "Võtke ikka see sõrmuse suurus mis vastab teie sõrme mõõtudele. Kui hetkel vasta…"
type textarea "Always choose the ring size that matches your finger size. If your finger size …"
drag, startPoint x: 916, startPoint y: 546, endPoint x: 957, endPoint y: 570, distance: 48.0
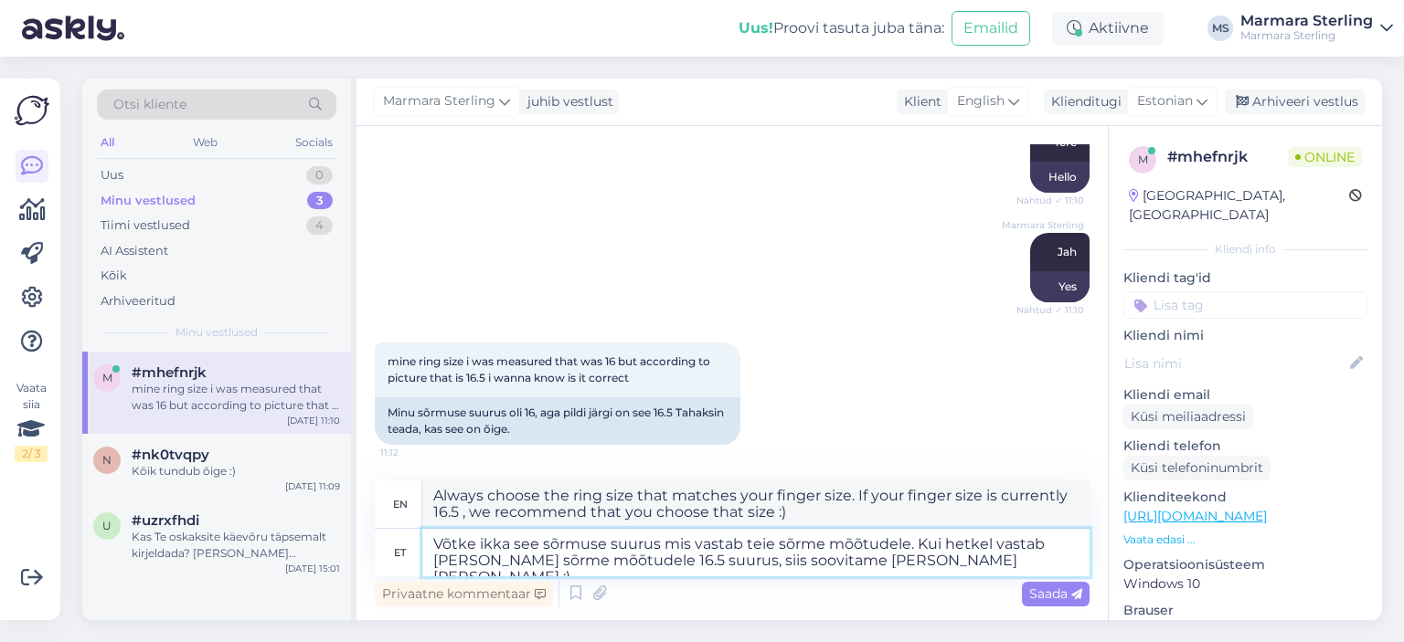
click at [957, 570] on textarea "Võtke ikka see sõrmuse suurus mis vastab teie sõrme mõõtudele. Kui hetkel vasta…" at bounding box center [755, 553] width 667 height 48
type textarea "Võtke ikka see sõrmuse suurus mis vastab teie sõrme mõõtudele."
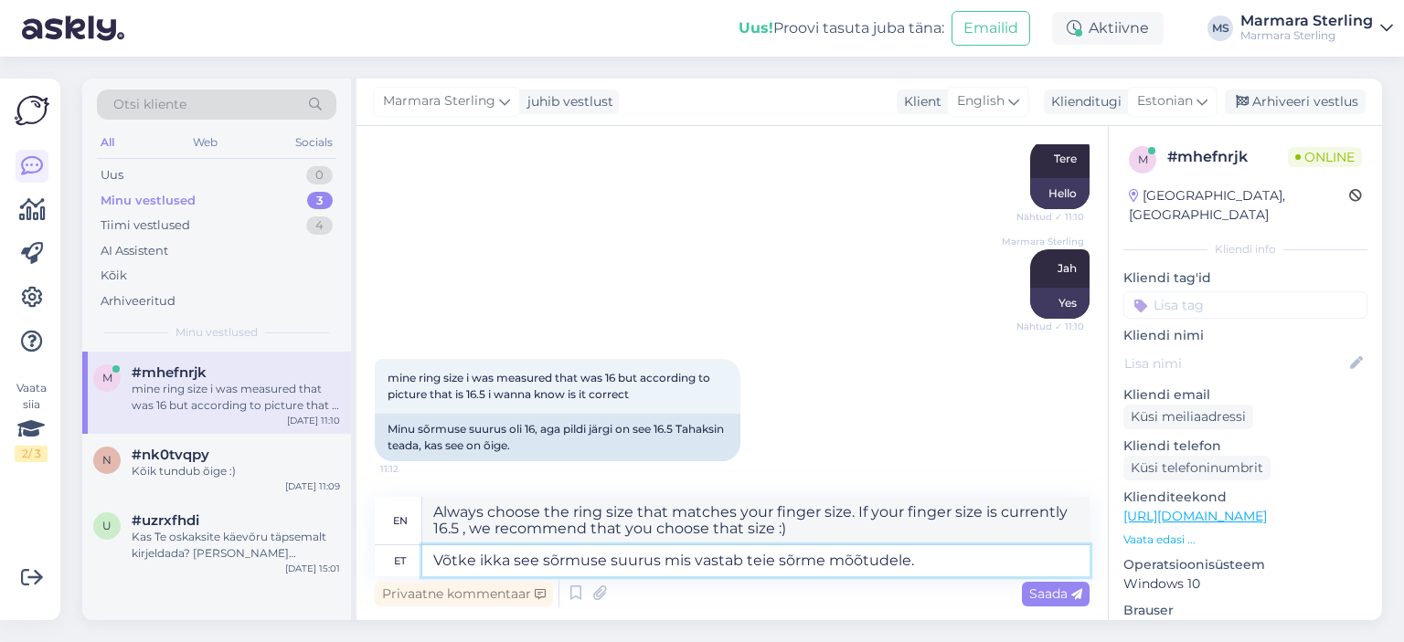
type textarea "Always choose the ring size that matches the measurements of your finger."
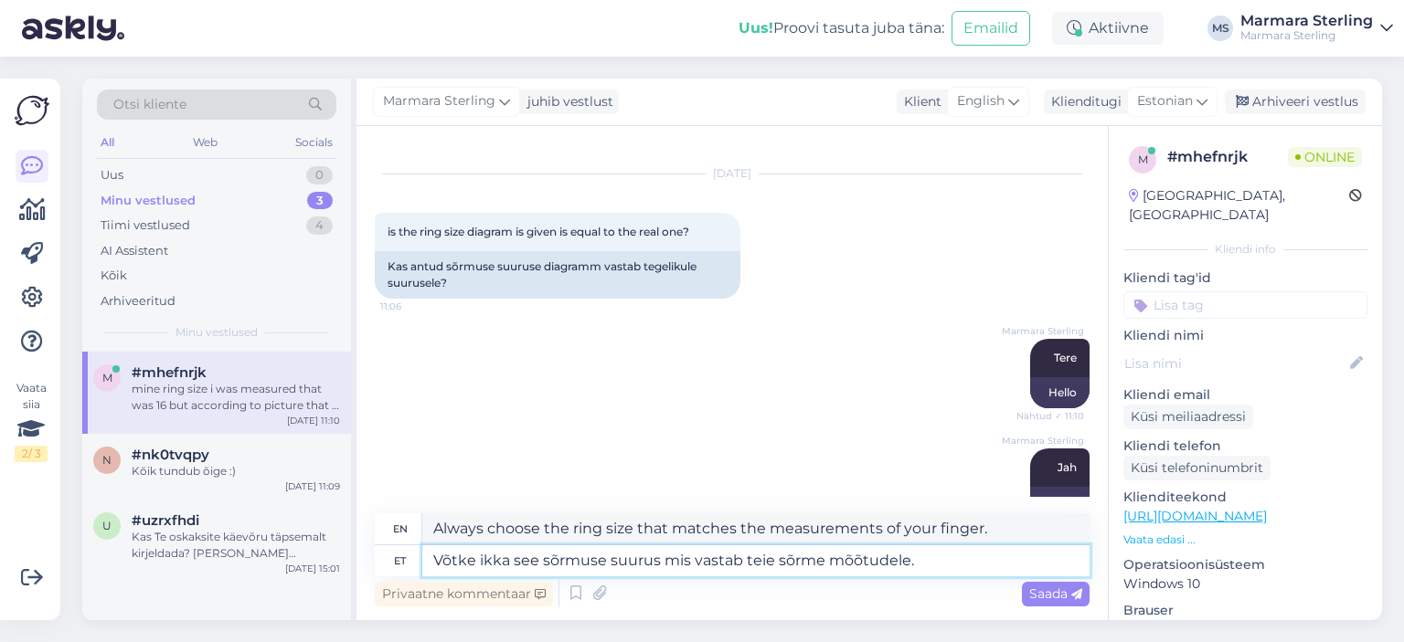
scroll to position [211, 0]
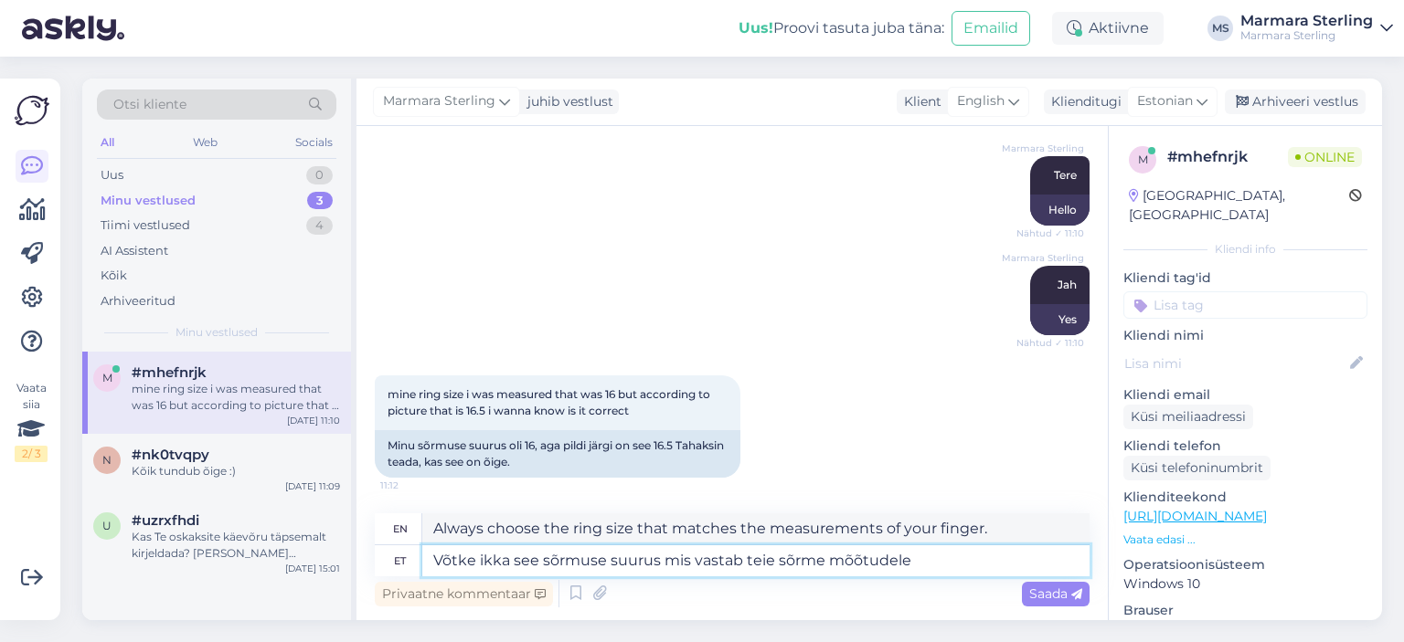
type textarea "Võtke ikka see sõrmuse suurus mis vastab teie sõrme mõõtudele"
type textarea "Always choose the ring size that matches the dimensions of your finger."
type textarea "Võtke ikka see sõrmuse suurus mis vastab teie sõrme mõõtudele :)"
type textarea "Just get the ring size that matches your finger size :)"
type textarea "Võtke ikka see sõrmuse suurus mis vastab teie sõrme mõõtudele"
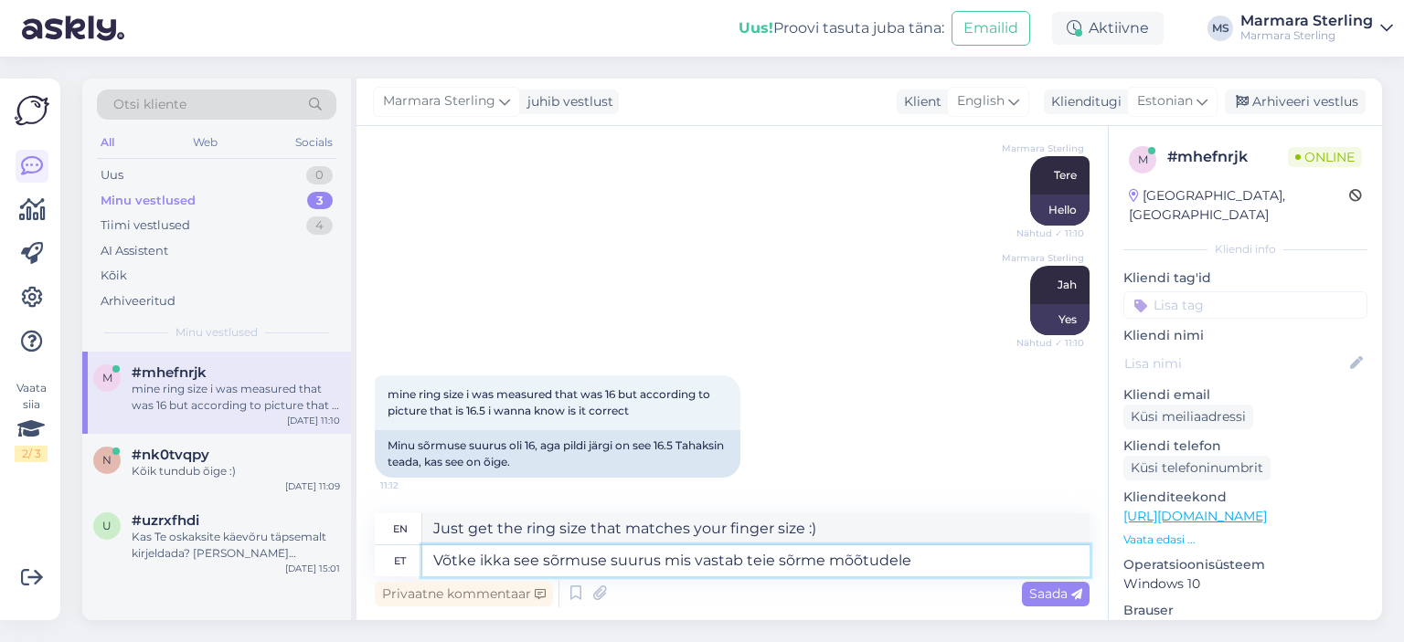
type textarea "Always choose the ring size that matches the dimensions of your finger."
type textarea "Võtke ikka see sõrmuse suurus mis vastab teie sõrme mõõtudele"
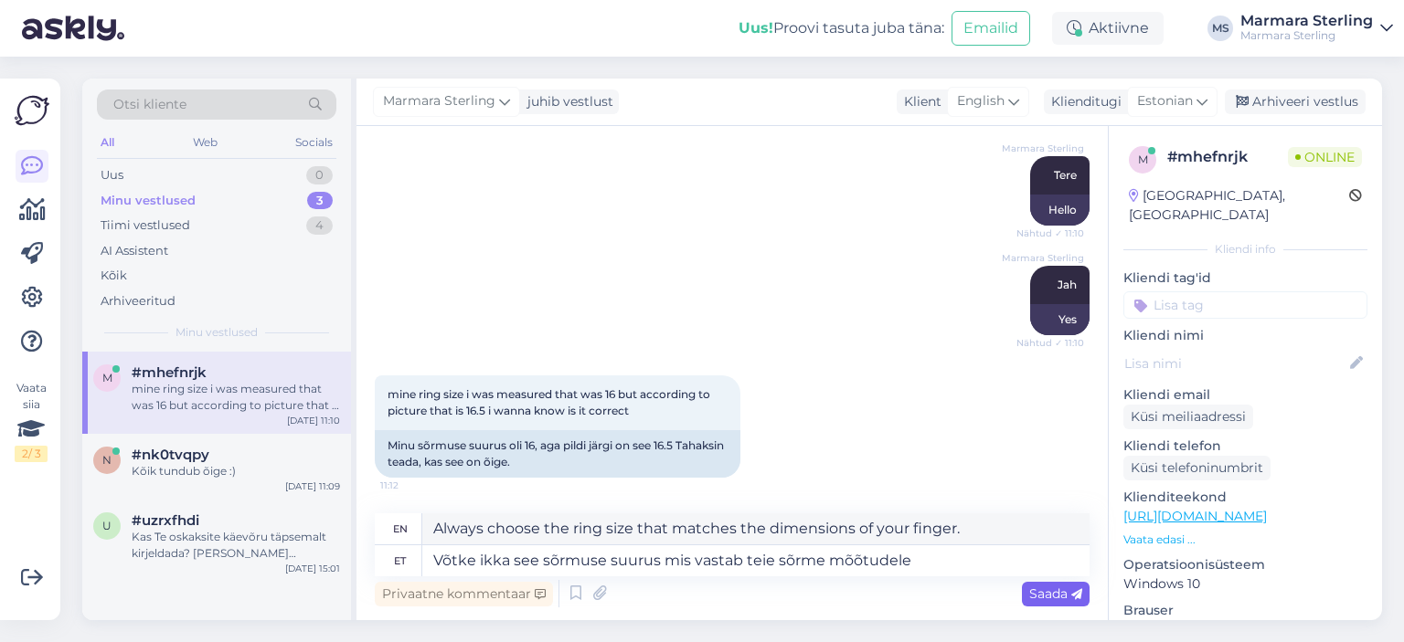
click at [1045, 602] on div "Saada" at bounding box center [1056, 594] width 68 height 25
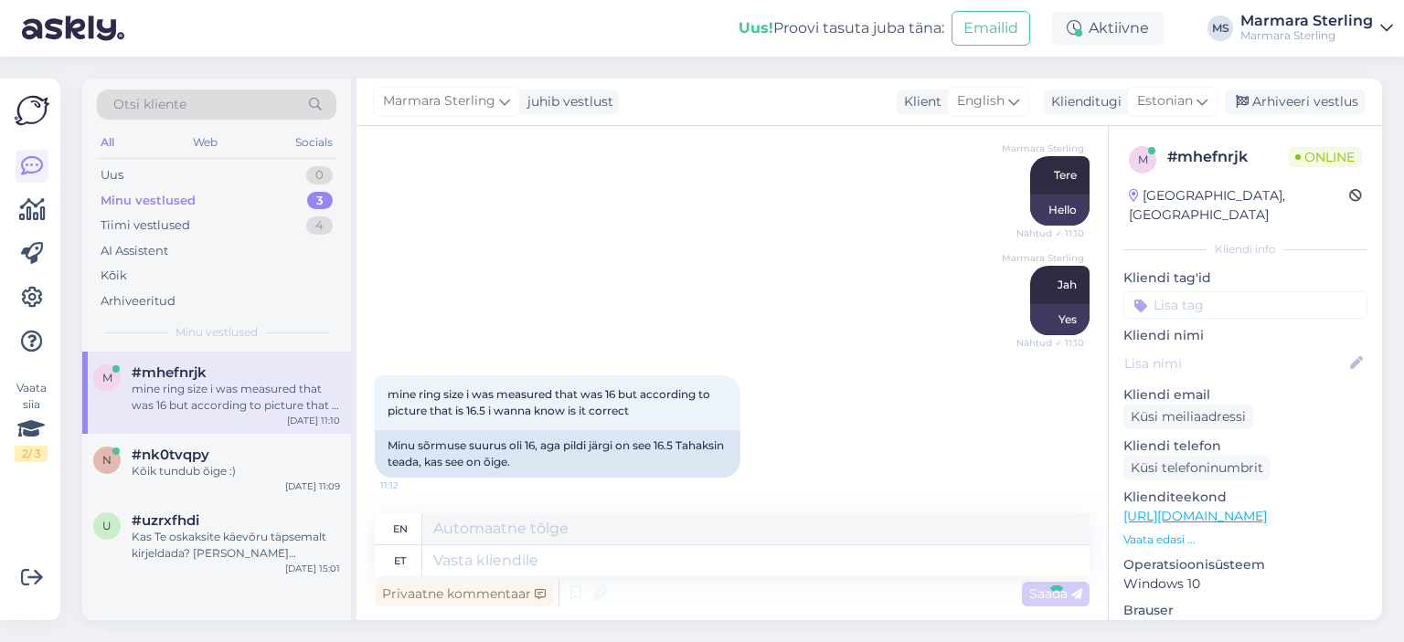
scroll to position [355, 0]
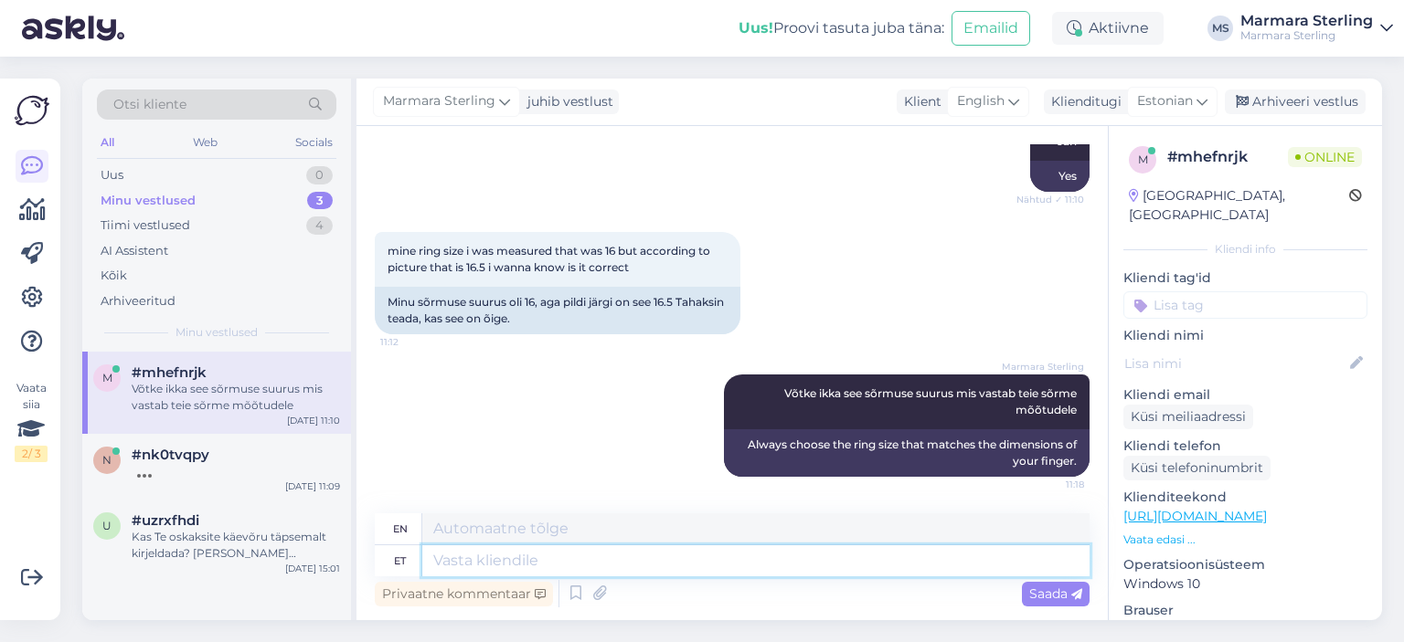
click at [658, 560] on textarea at bounding box center [755, 561] width 667 height 31
type textarea "Kui he"
type textarea "If"
type textarea "Kui hetkel k"
type textarea "If at the moment"
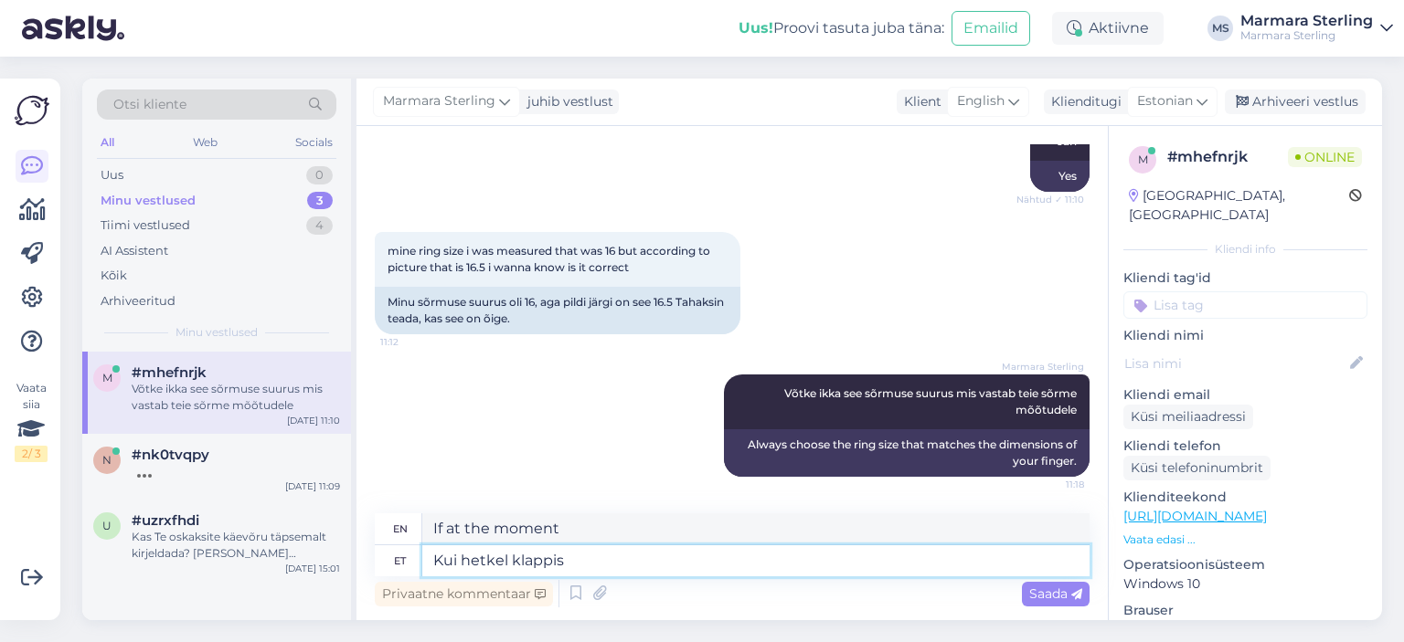
type textarea "Kui hetkel klappis s"
type textarea "If it worked at the moment"
type textarea "Kui hetkel klappis see 1"
type textarea "If it worked out at the moment"
type textarea "Kui hetkel klappis see 16.6"
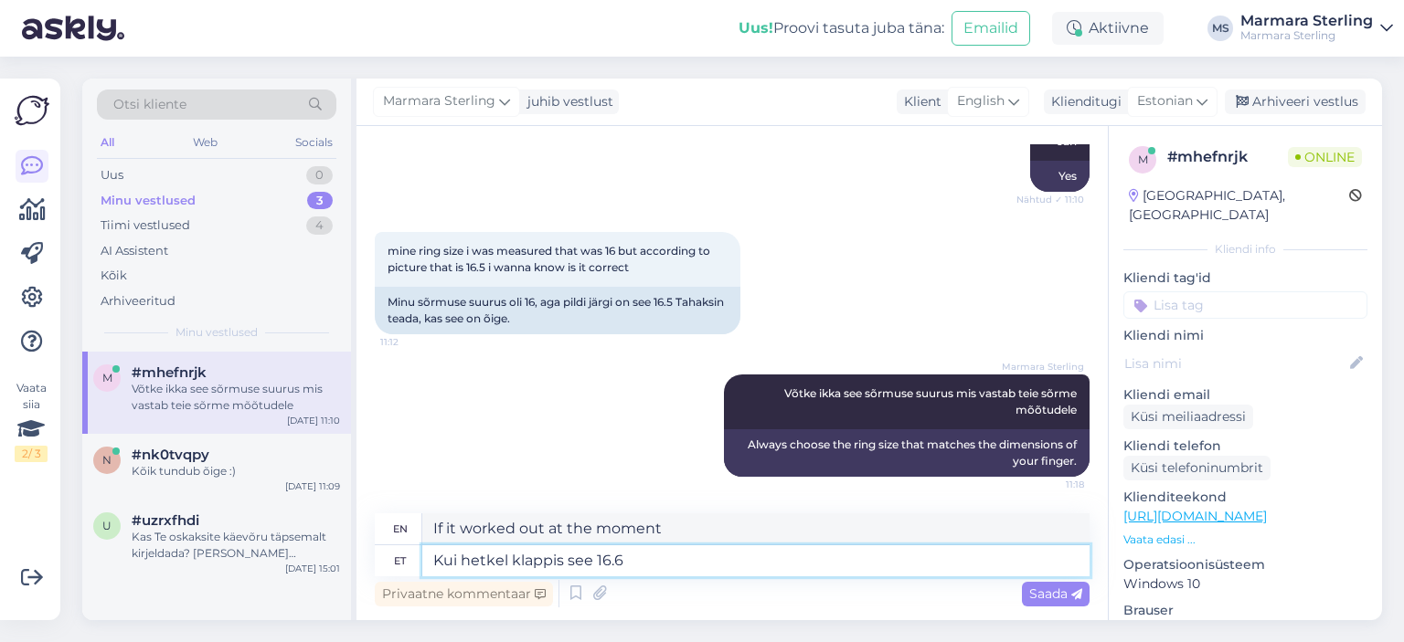
type textarea "If at the moment it was 16.6"
type textarea "Kui hetkel klappis see 16.5 su"
type textarea "If at the moment it was 16.5"
type textarea "Kui hetkel klappis see 16.5 suurusega, s"
type textarea "If at the moment it fit a size 16.5 ,"
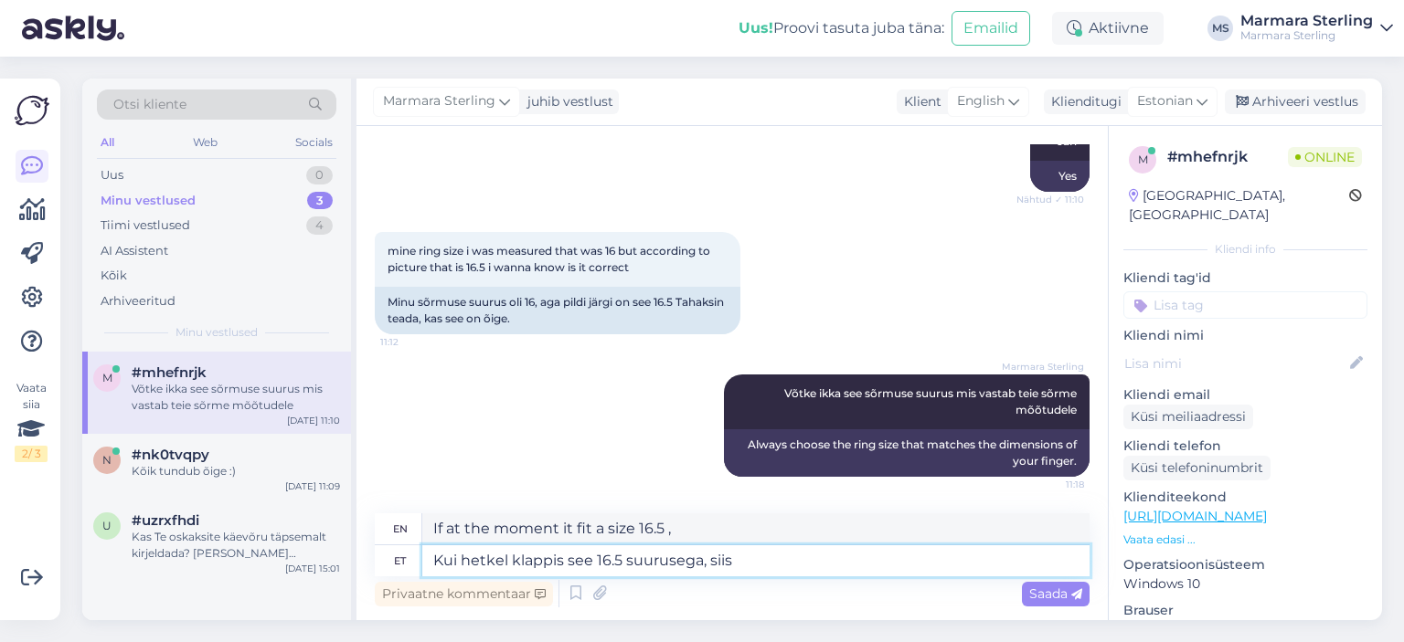
type textarea "Kui hetkel klappis see 16.5 suurusega, siis s"
type textarea "If it currently fits a size 16.5 , then"
type textarea "Kui hetkel klappis see 16.5 suurusega, siis soovitamegi v"
type textarea "If it currently fits a size 16.5 , then we recommend it"
type textarea "Kui hetkel klappis see 16.5 suurusega, siis soovitamegi [PERSON_NAME]"
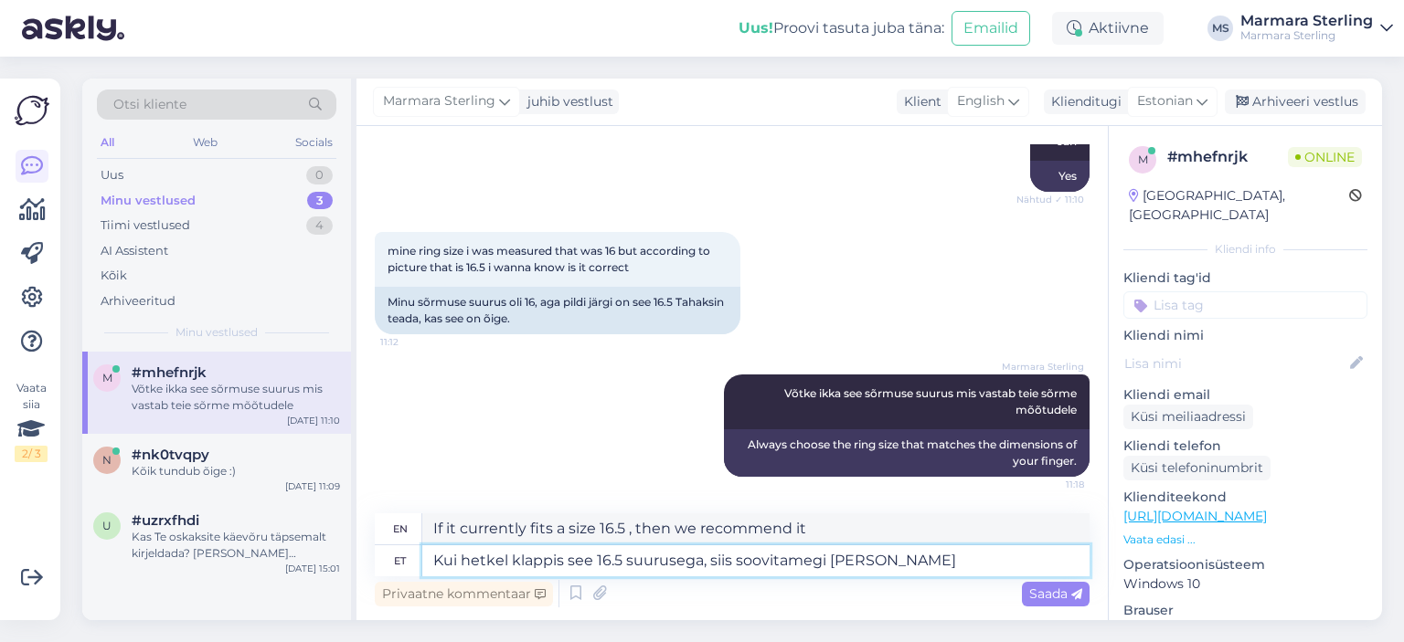
type textarea "If it currently fits a size 16.5 , we recommend taking it."
type textarea "Kui hetkel klappis see 16.5 suurusega, siis soovitamegi [PERSON_NAME] suuruse 12"
type textarea "If it currently fits a size 16.5 , we recommend taking a size"
type textarea "Kui hetkel klappis see 16.5 suurusega, siis soovitamegi [PERSON_NAME] suuruse 1…"
type textarea "If it currently fits a size 16.5 , we recommend taking a size 16."
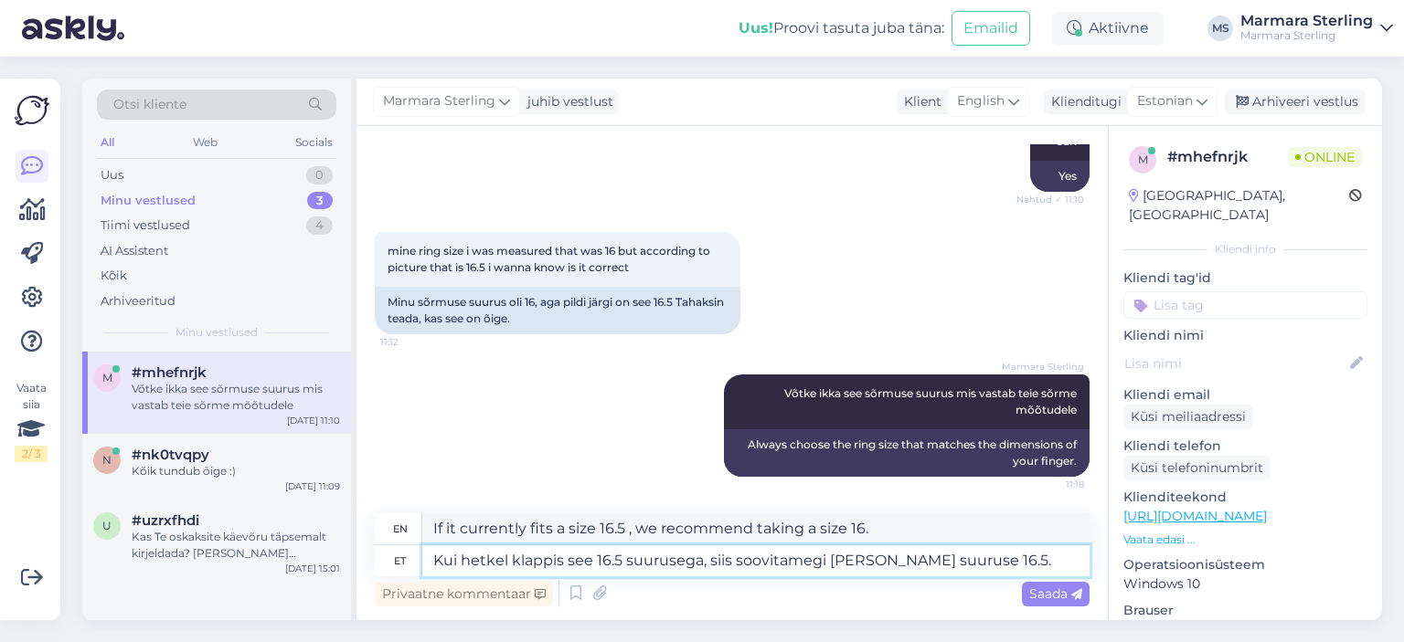
type textarea "Kui hetkel klappis see 16.5 suurusega, siis soovitamegi [PERSON_NAME] suuruse 1…"
type textarea "If it currently fits a size 16.5 , we recommend taking a size 16.5."
type textarea "Kui hetkel klappis see 16.5 suurusega, siis soovitamegi [PERSON_NAME] suuruse 1…"
type textarea "If it currently fits a size 16.5 , we recommend taking a size 16.5. If"
type textarea "Kui hetkel klappis see 16.5 suurusega, siis soovitamegi [PERSON_NAME] suuruse 1…"
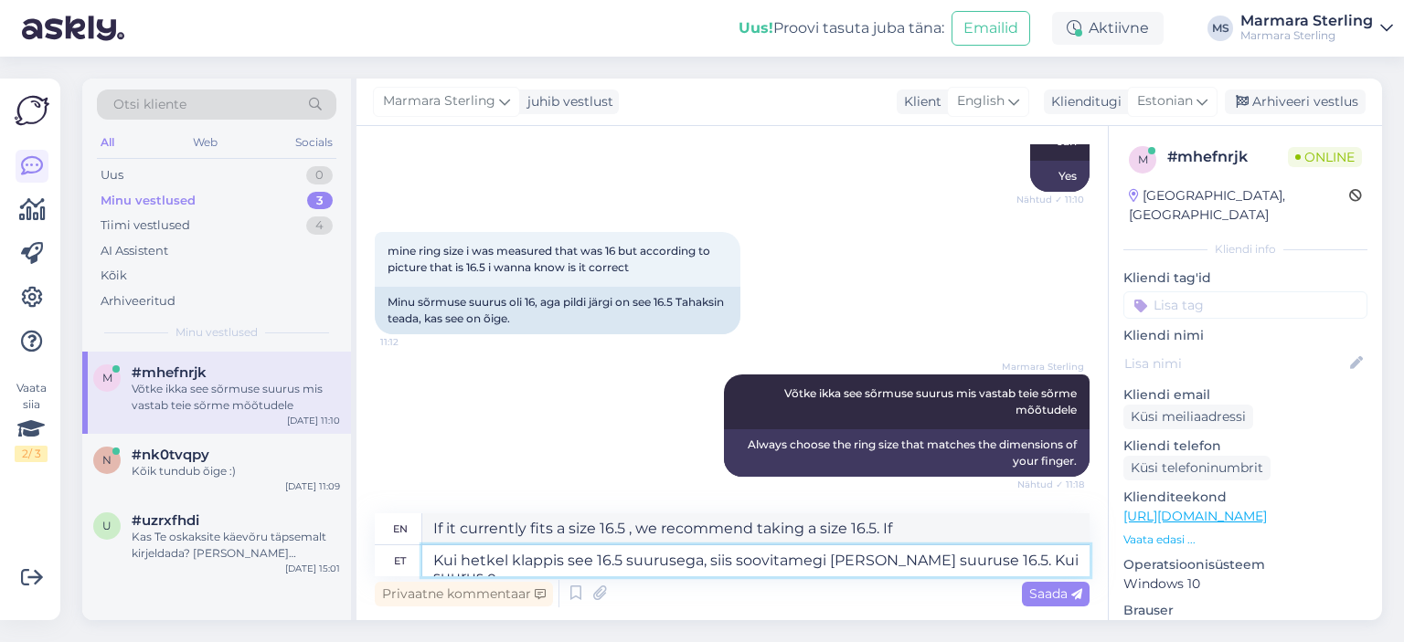
type textarea "If it currently fits a size 16.5 , we recommend taking a size 16.5. If the size"
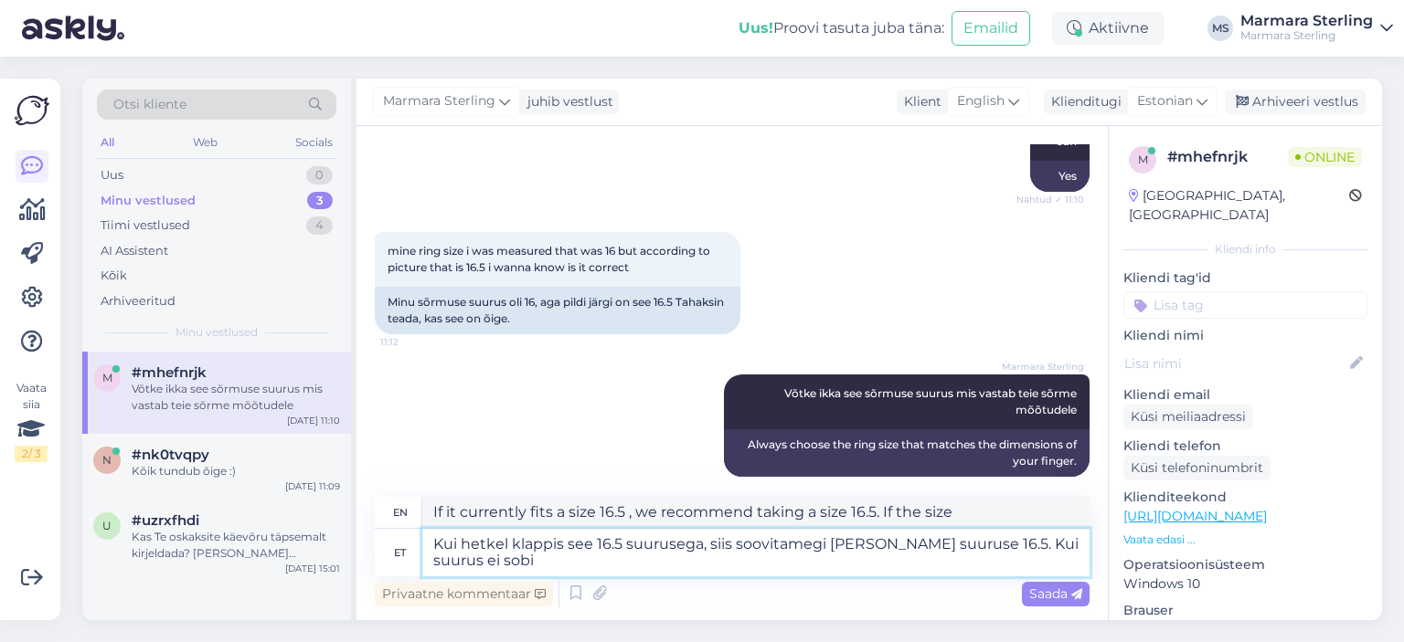
type textarea "Kui hetkel klappis see 16.5 suurusega, siis soovitamegi [PERSON_NAME] suuruse 1…"
type textarea "If it currently fits a size 16.5 , we recommend taking a size 16.5. If the size…"
type textarea "Kui hetkel klappis see 16.5 suurusega, siis soovitamegi [PERSON_NAME] suuruse 1…"
type textarea "If it currently fits a size 16.5 , we recommend taking a size 16.5. If the size…"
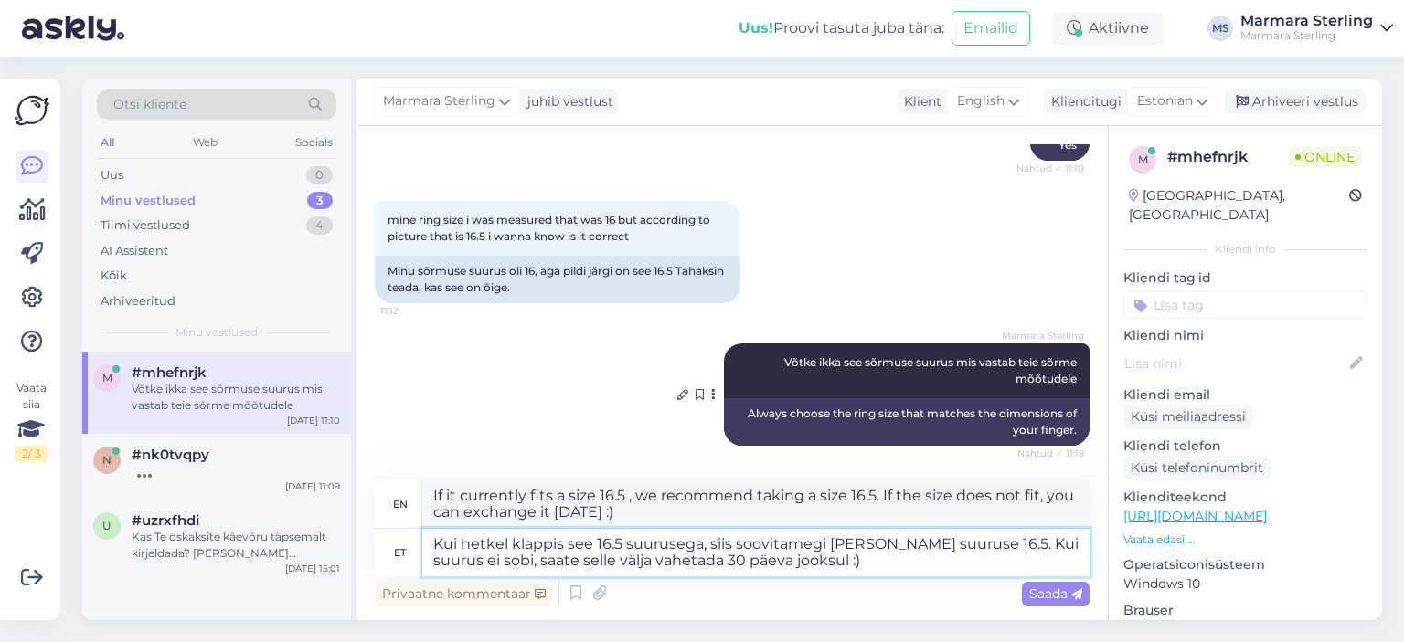
scroll to position [387, 0]
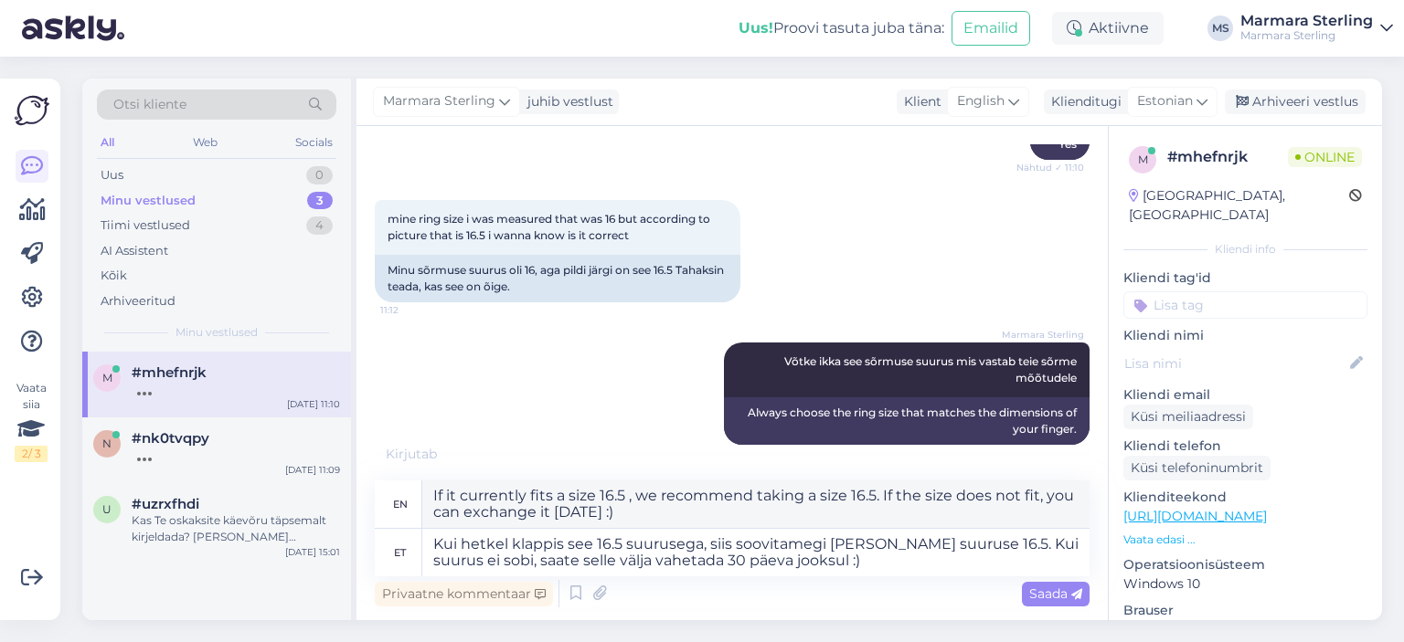
drag, startPoint x: 1049, startPoint y: 595, endPoint x: 1040, endPoint y: 596, distance: 9.2
click at [1049, 595] on span "Saada" at bounding box center [1055, 594] width 53 height 16
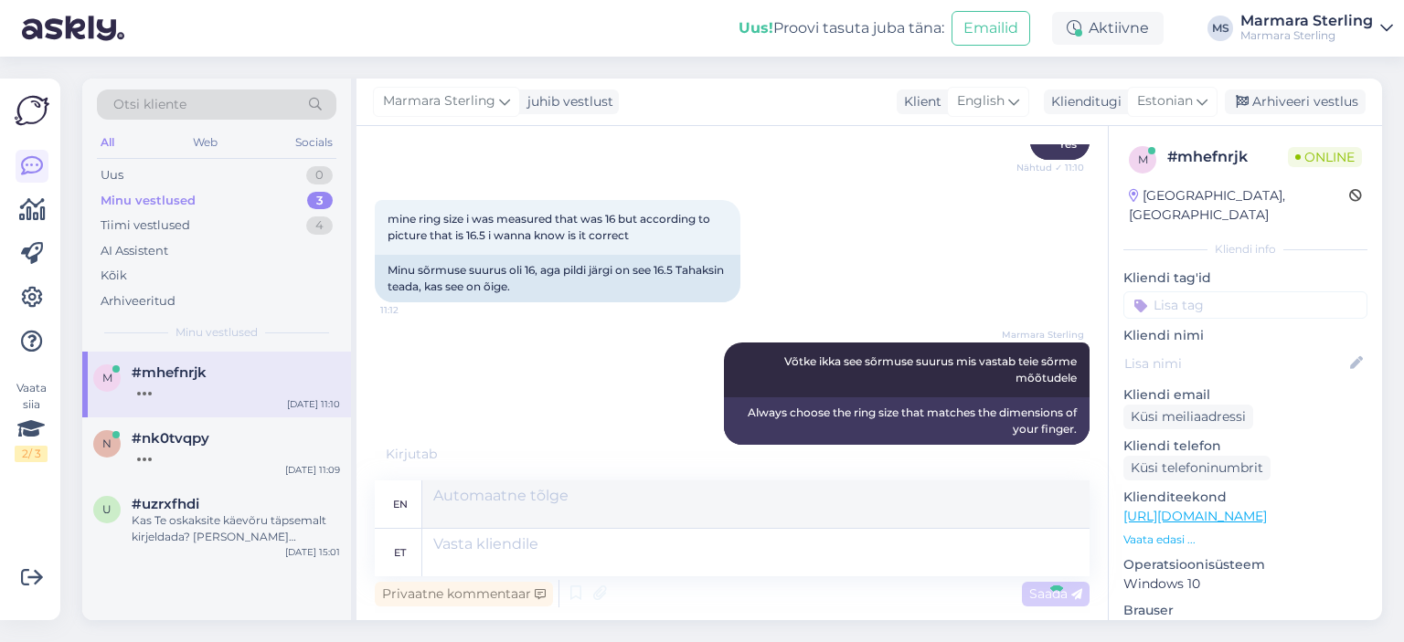
scroll to position [530, 0]
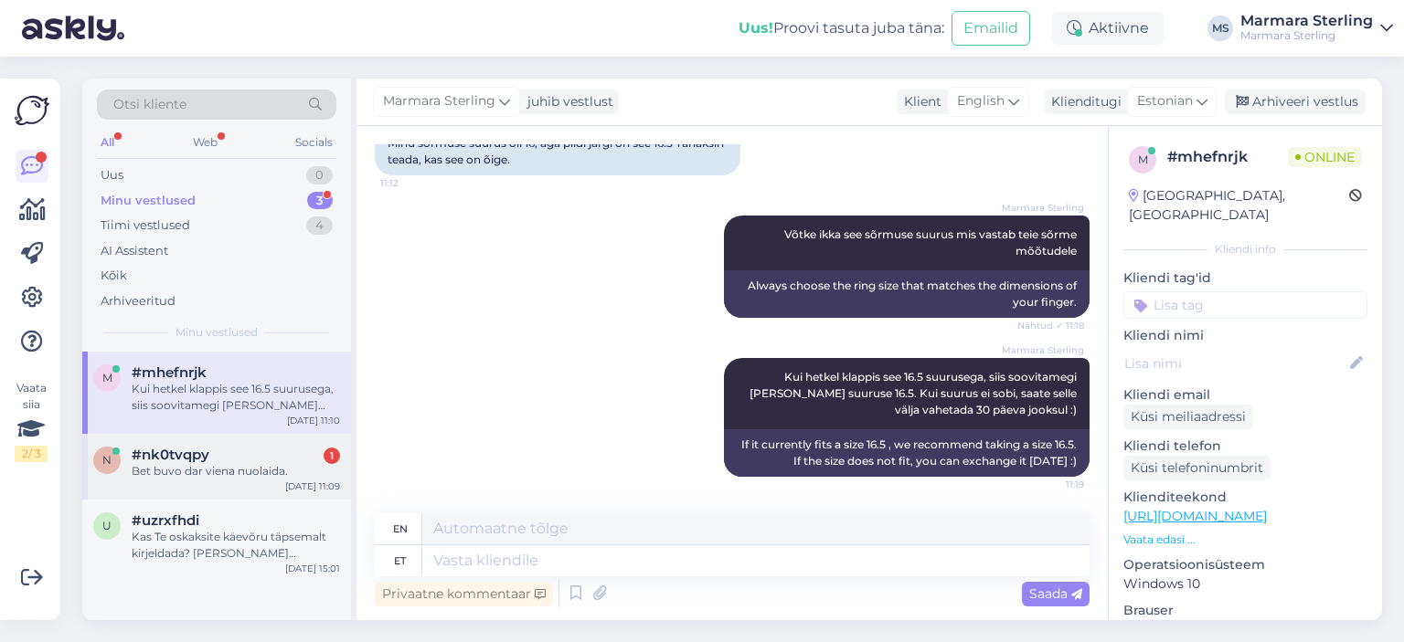
click at [228, 451] on div "#nk0tvqpy 1" at bounding box center [236, 455] width 208 height 16
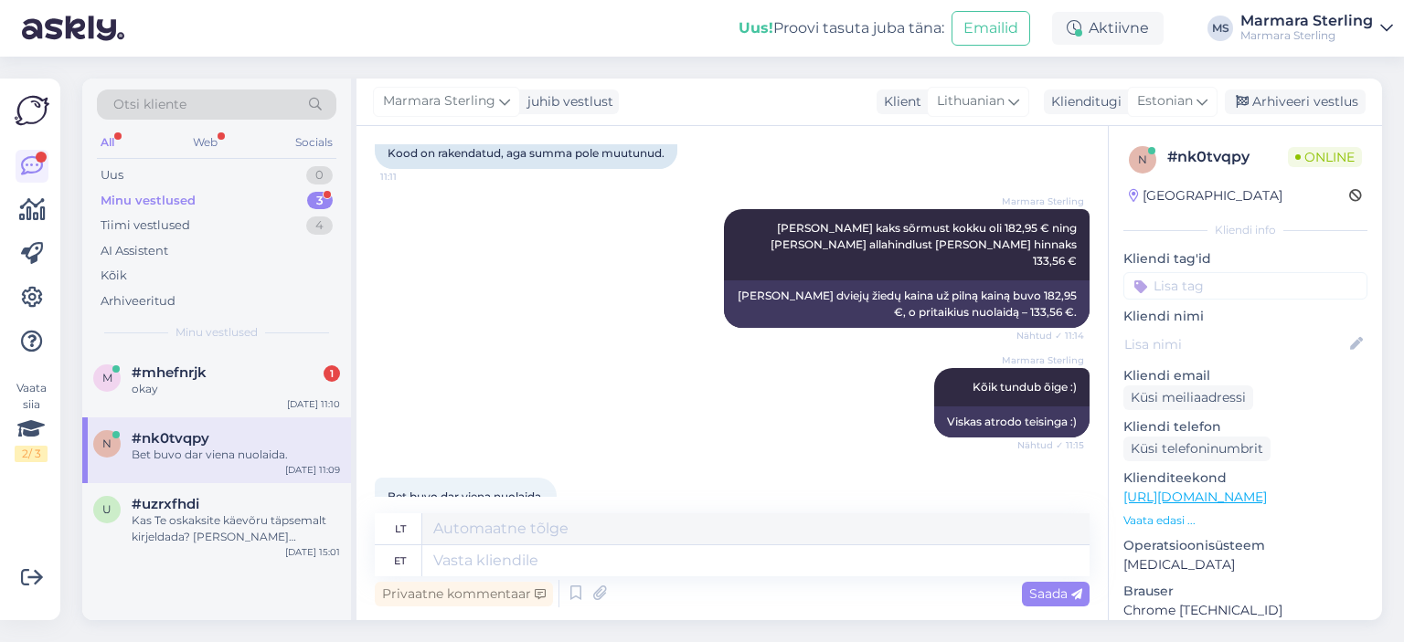
scroll to position [995, 0]
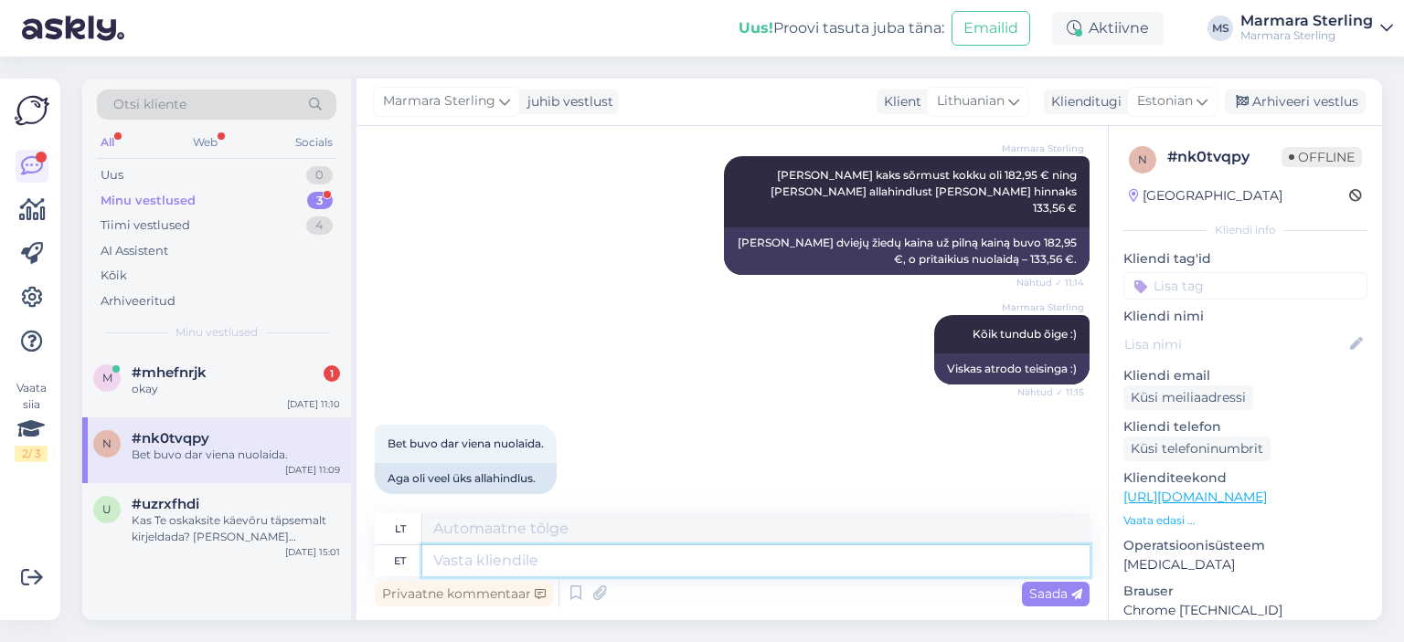
click at [608, 556] on textarea at bounding box center [755, 561] width 667 height 31
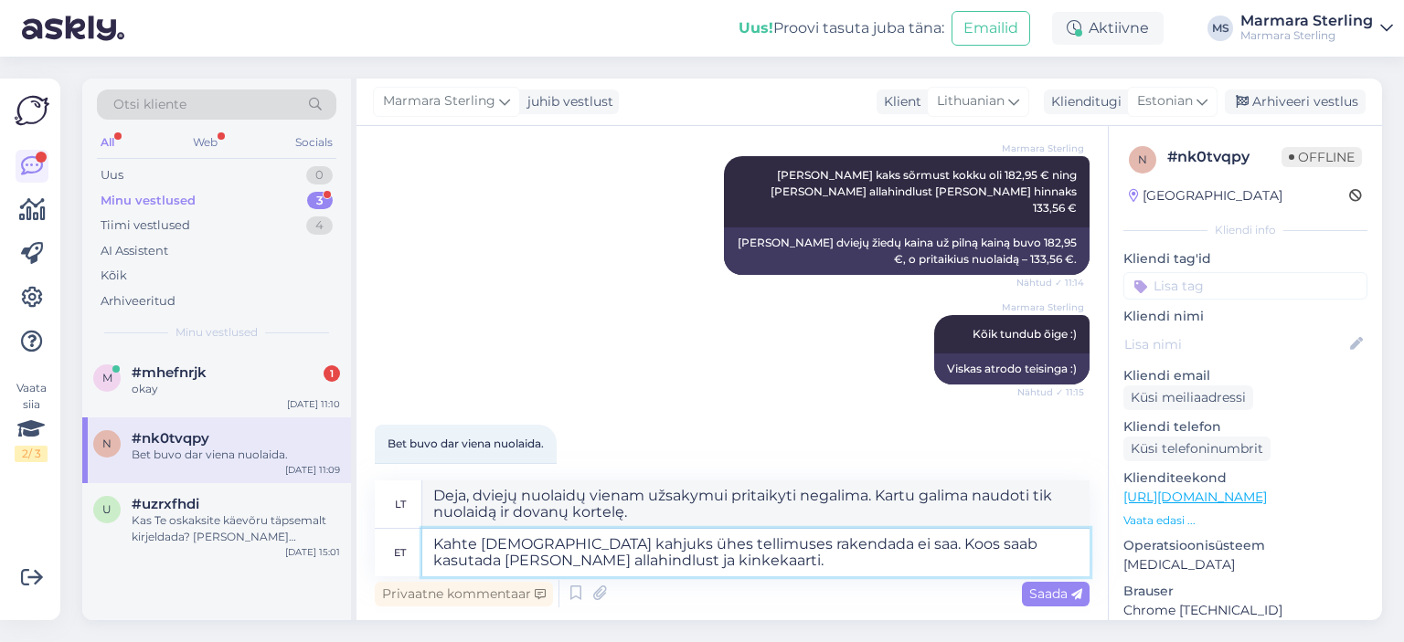
scroll to position [1028, 0]
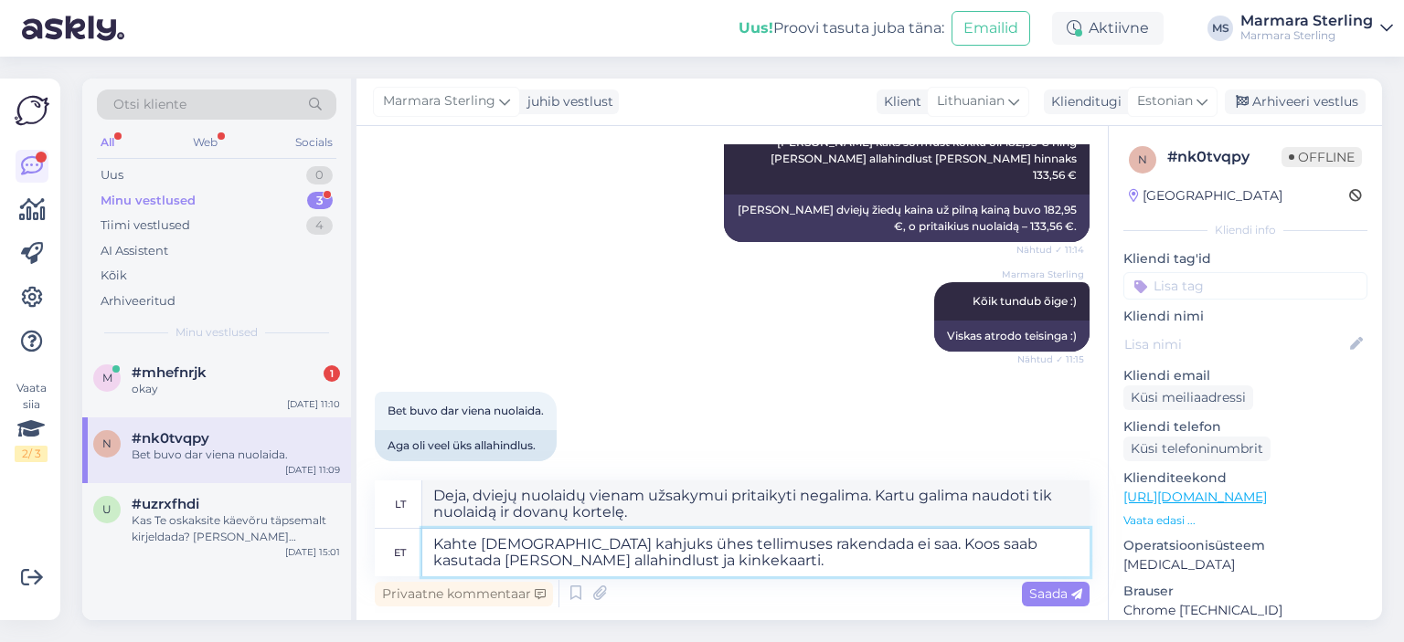
drag, startPoint x: 883, startPoint y: 546, endPoint x: 904, endPoint y: 561, distance: 25.6
click at [904, 561] on textarea "Kahte [DEMOGRAPHIC_DATA] kahjuks ühes tellimuses rakendada ei saa. Koos saab ka…" at bounding box center [755, 553] width 667 height 48
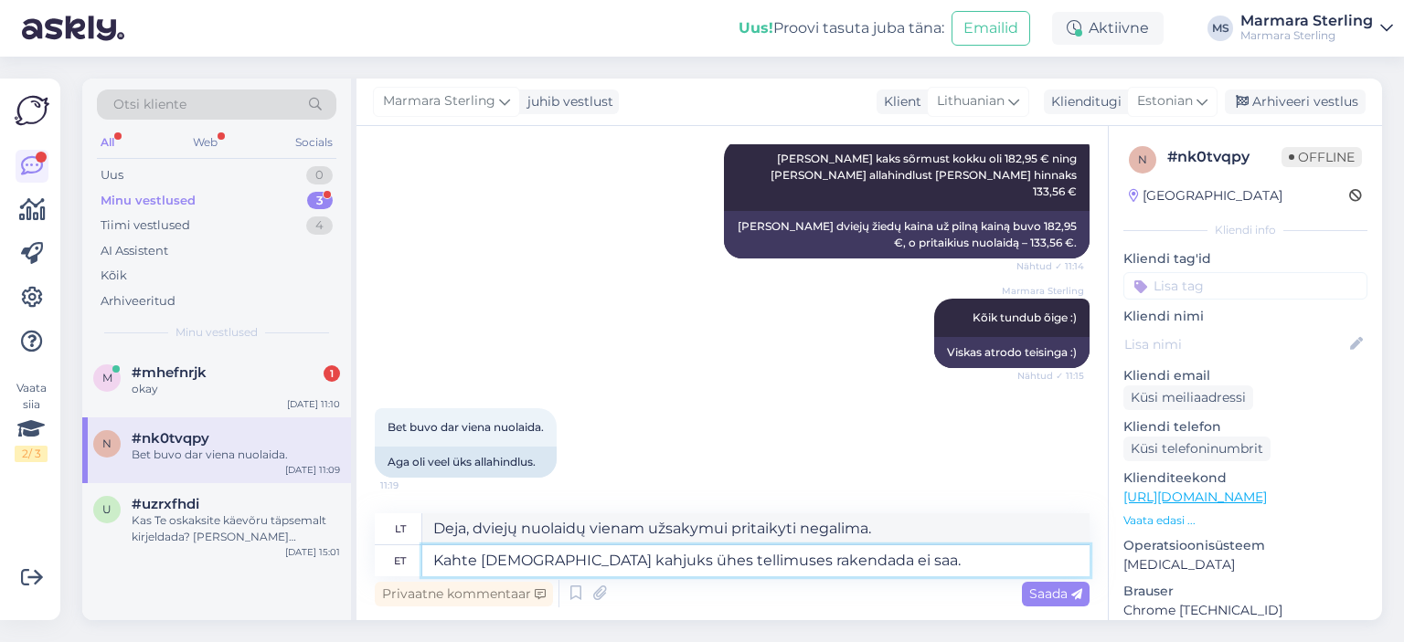
scroll to position [995, 0]
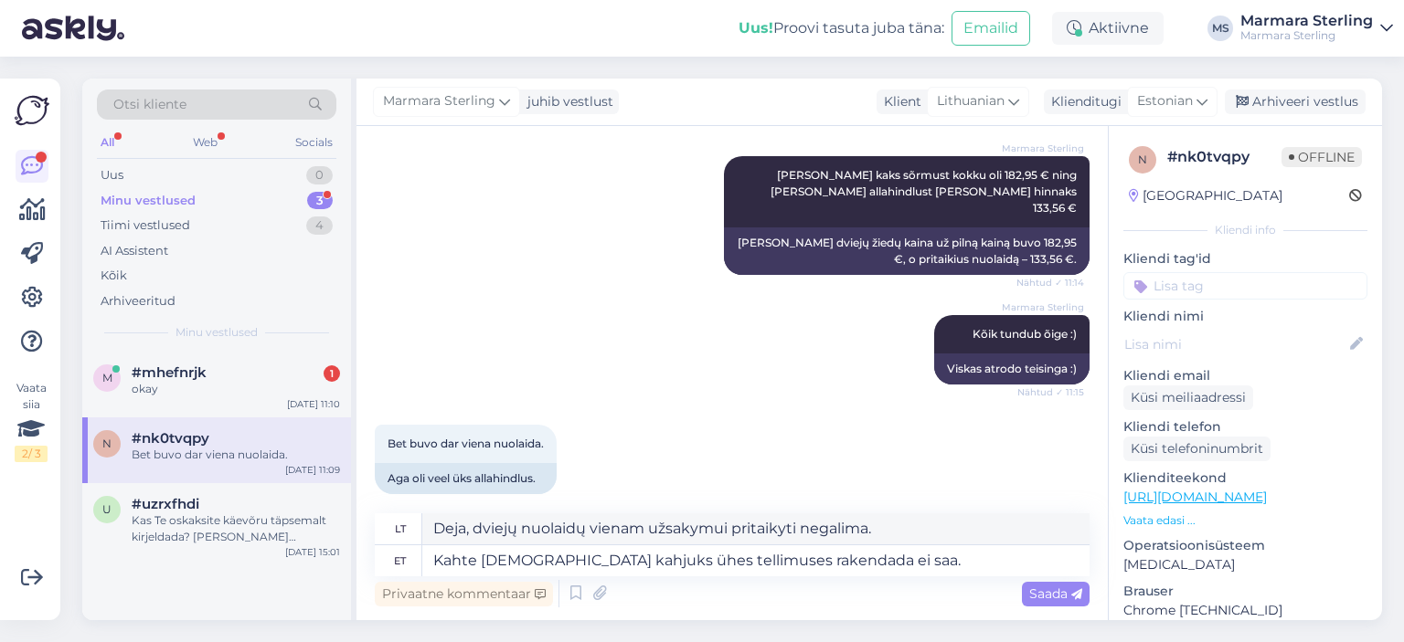
drag, startPoint x: 1053, startPoint y: 590, endPoint x: 929, endPoint y: 567, distance: 125.6
click at [1049, 591] on span "Saada" at bounding box center [1055, 594] width 53 height 16
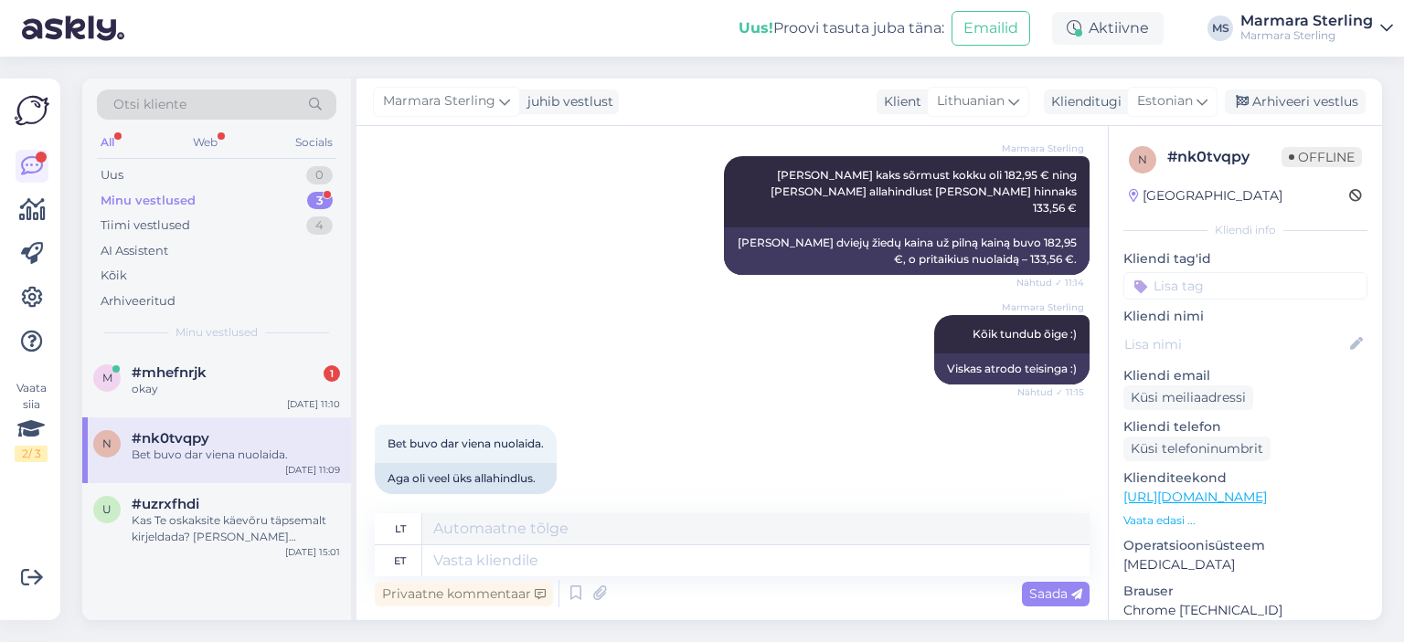
scroll to position [1105, 0]
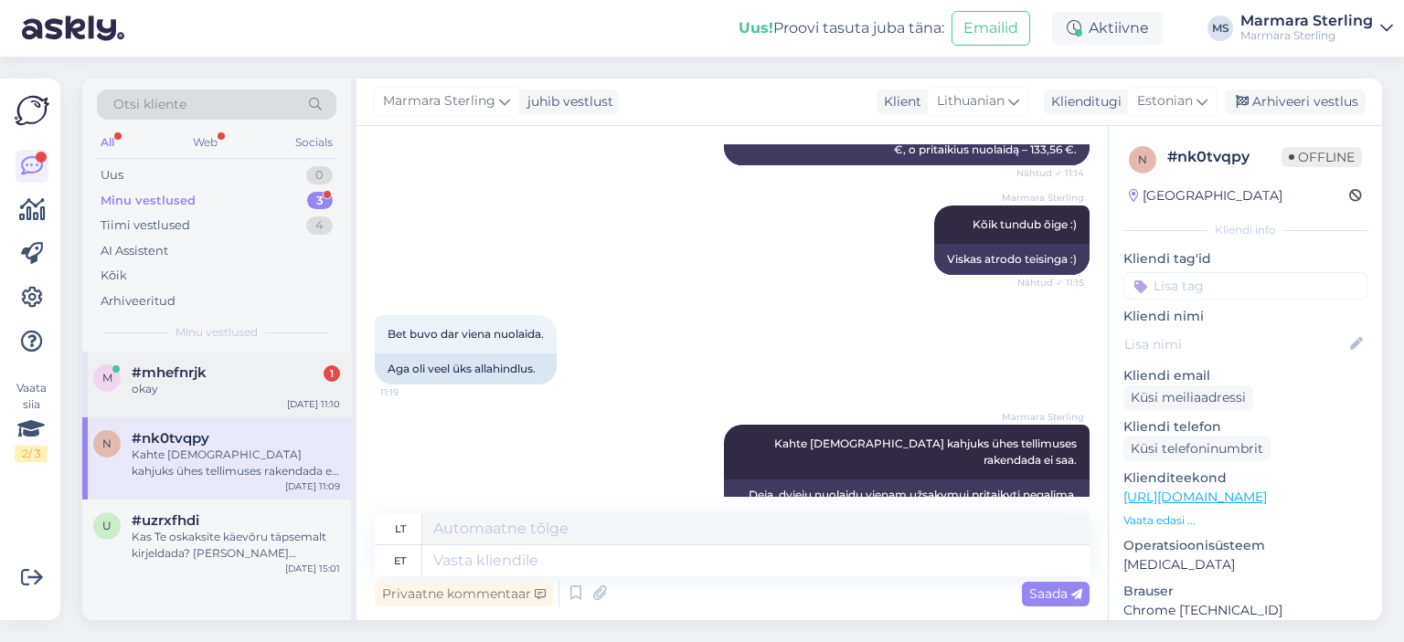
click at [283, 395] on div "okay" at bounding box center [236, 389] width 208 height 16
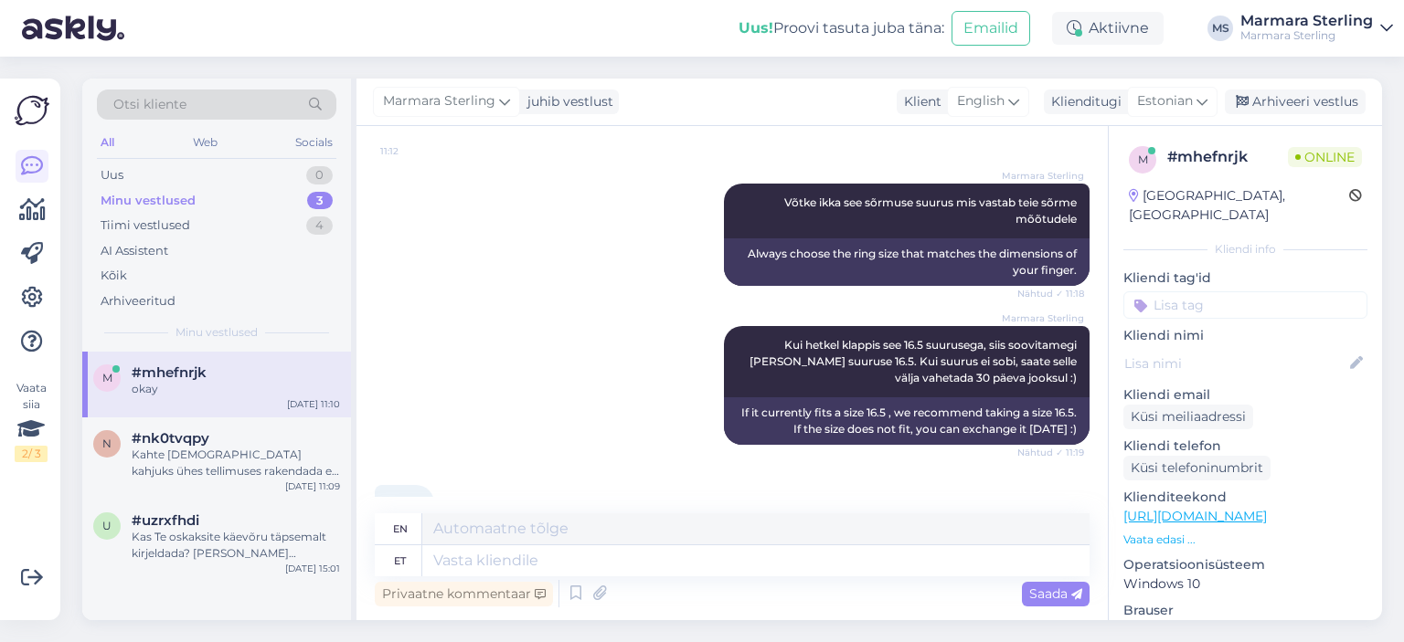
scroll to position [639, 0]
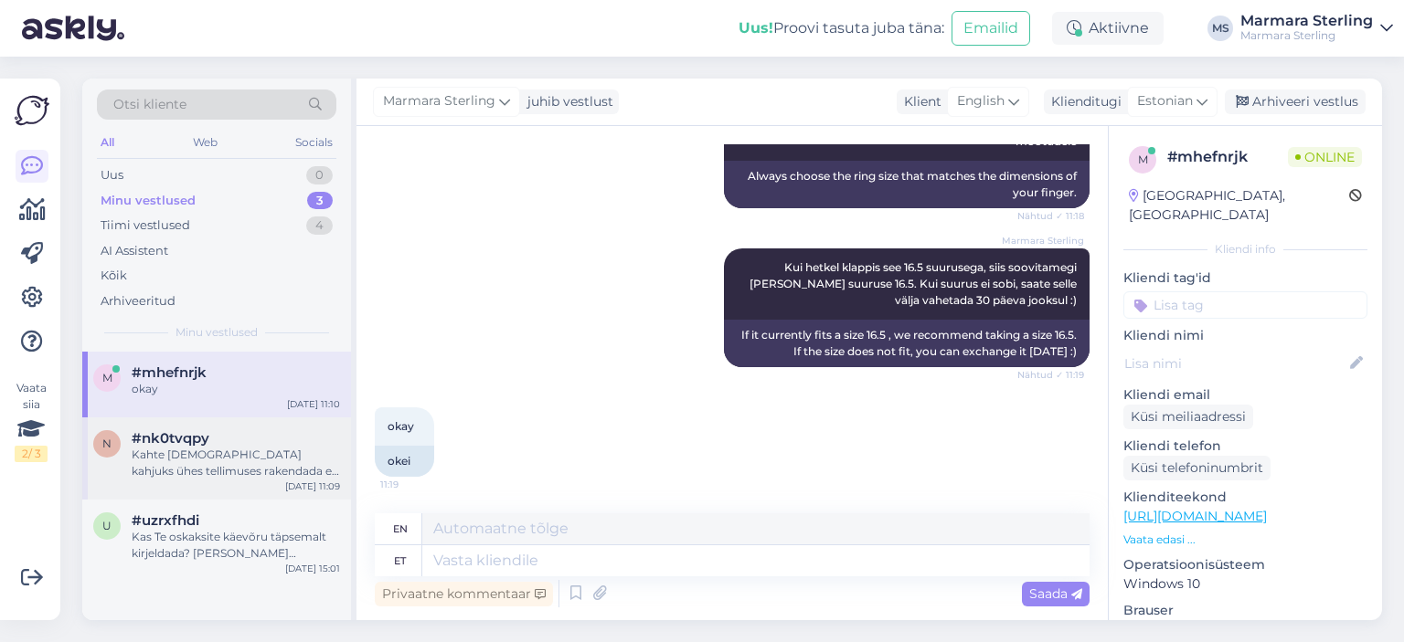
click at [223, 454] on div "Kahte [DEMOGRAPHIC_DATA] kahjuks ühes tellimuses rakendada ei saa." at bounding box center [236, 463] width 208 height 33
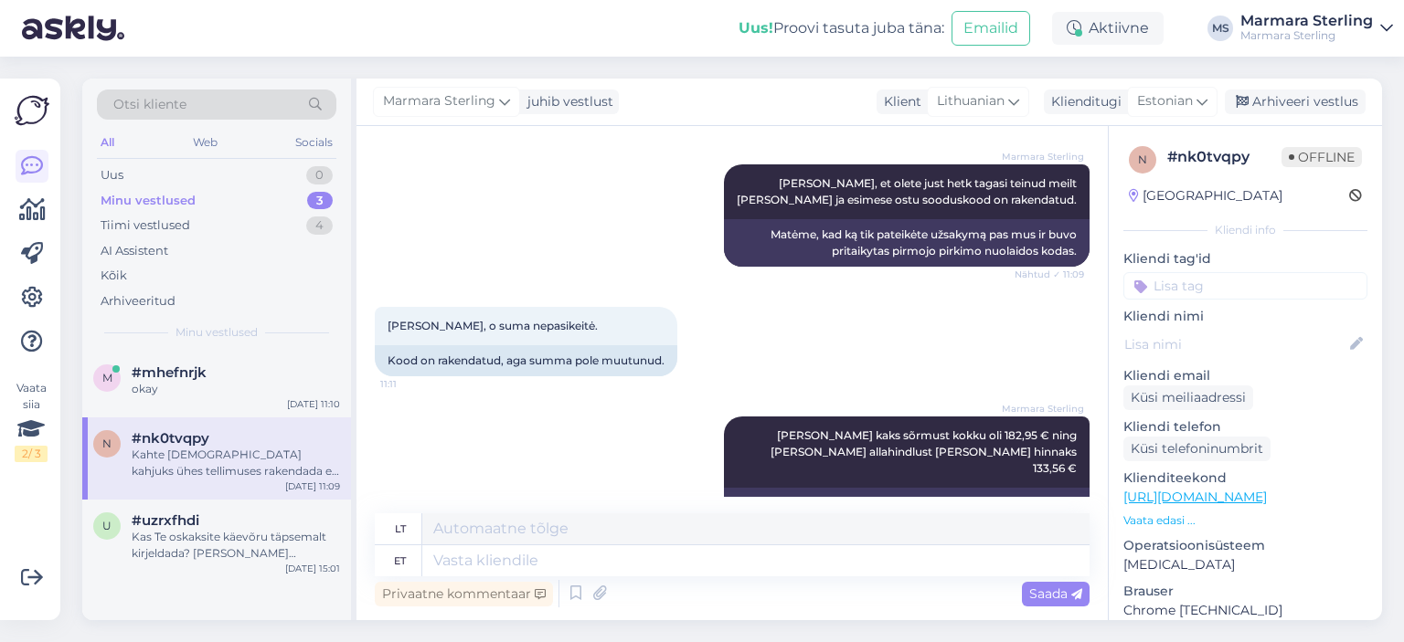
scroll to position [1105, 0]
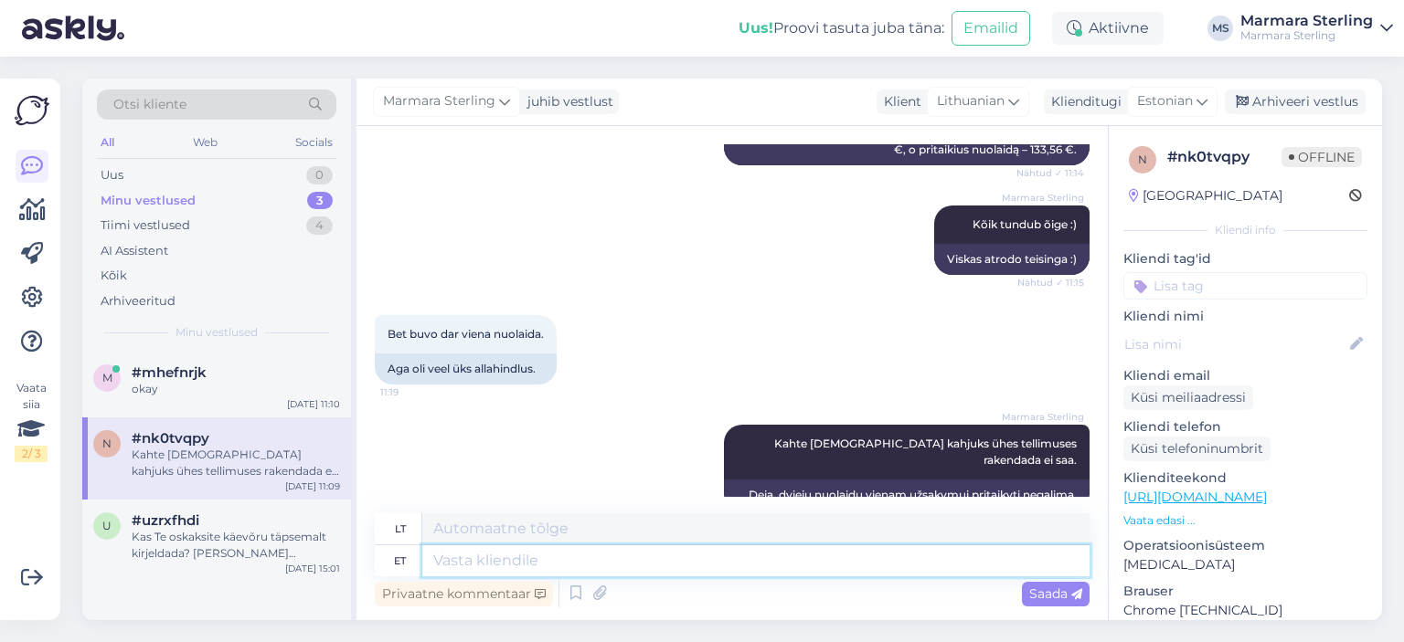
click at [648, 552] on textarea at bounding box center [755, 561] width 667 height 31
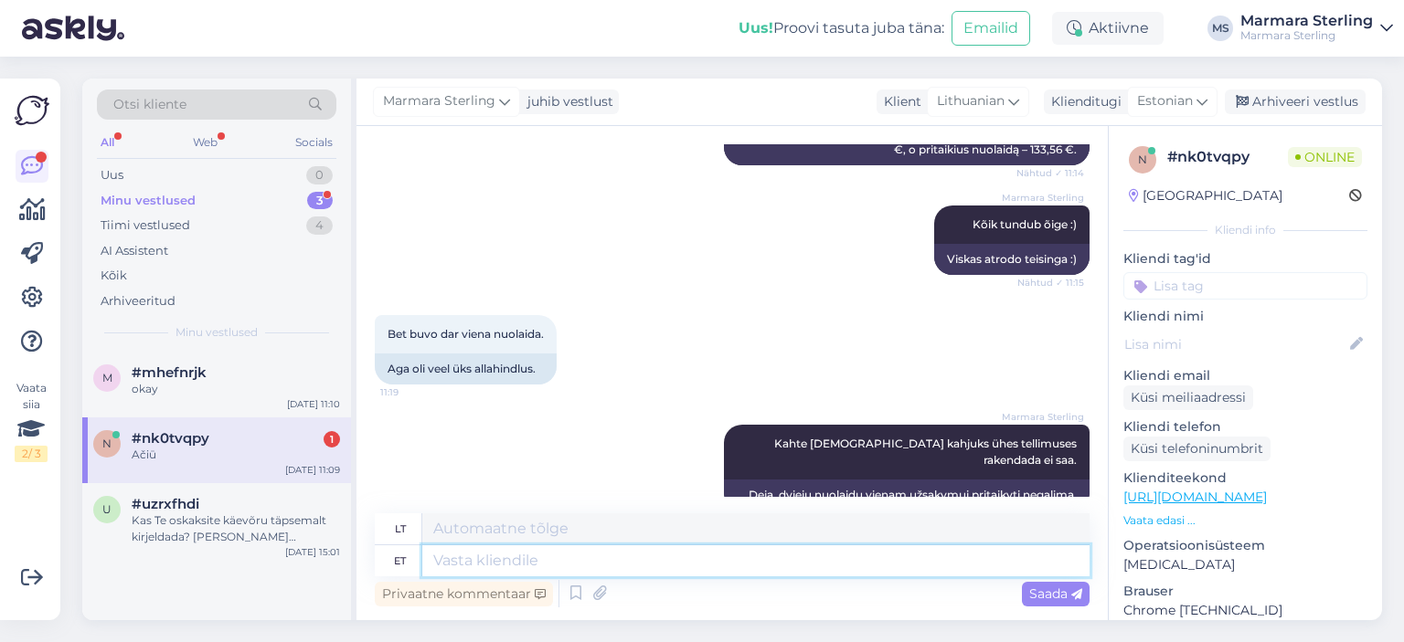
scroll to position [1215, 0]
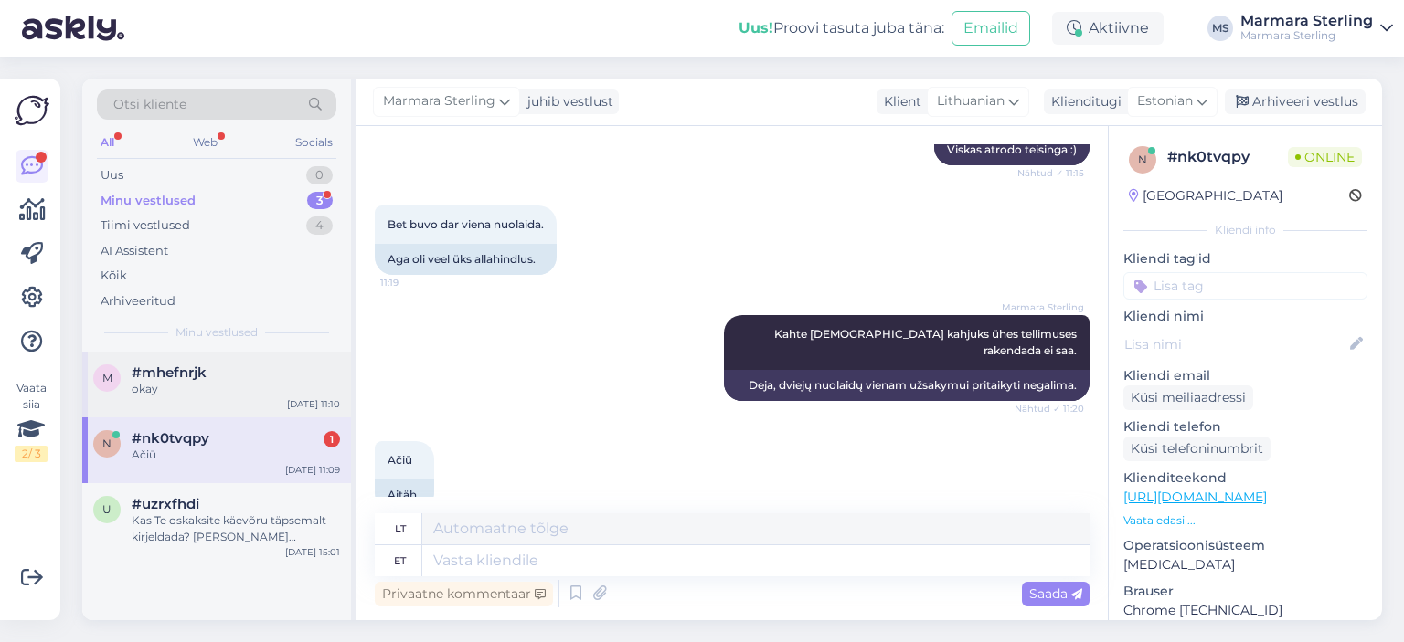
click at [260, 398] on div "m #mhefnrjk okay [DATE] 11:10" at bounding box center [216, 385] width 269 height 66
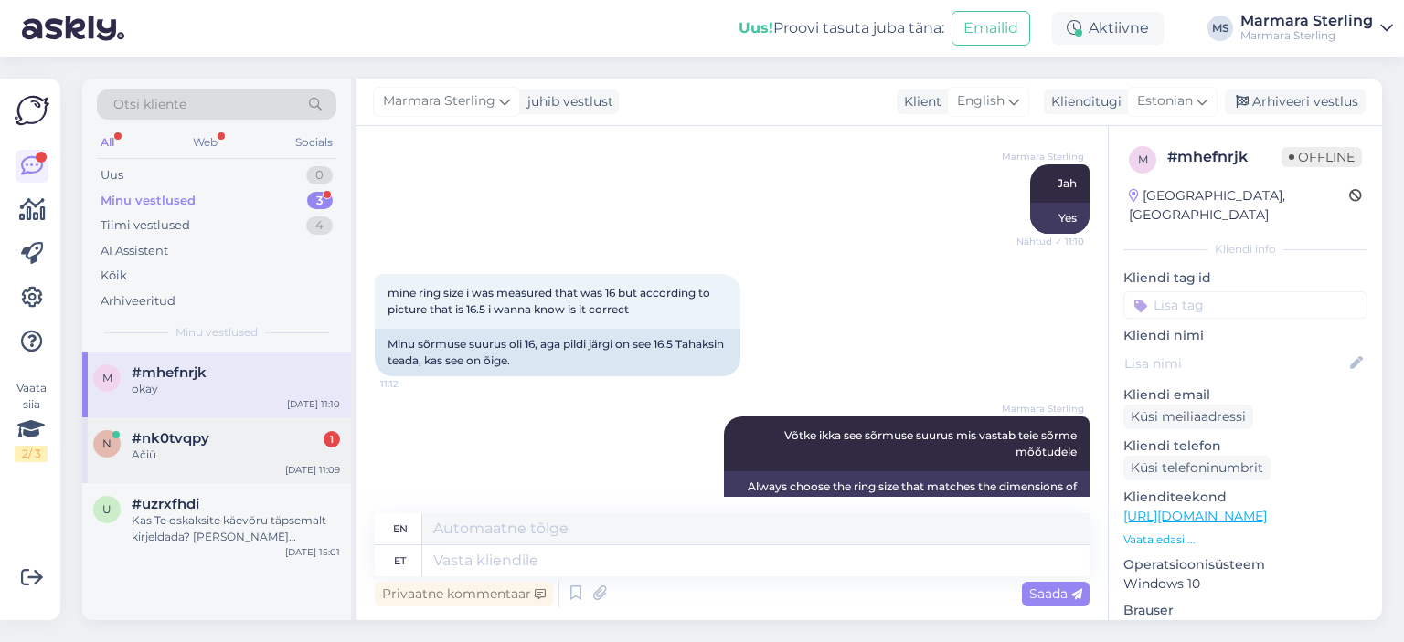
click at [292, 470] on div "[DATE] 11:09" at bounding box center [312, 470] width 55 height 14
